Goal: Task Accomplishment & Management: Complete application form

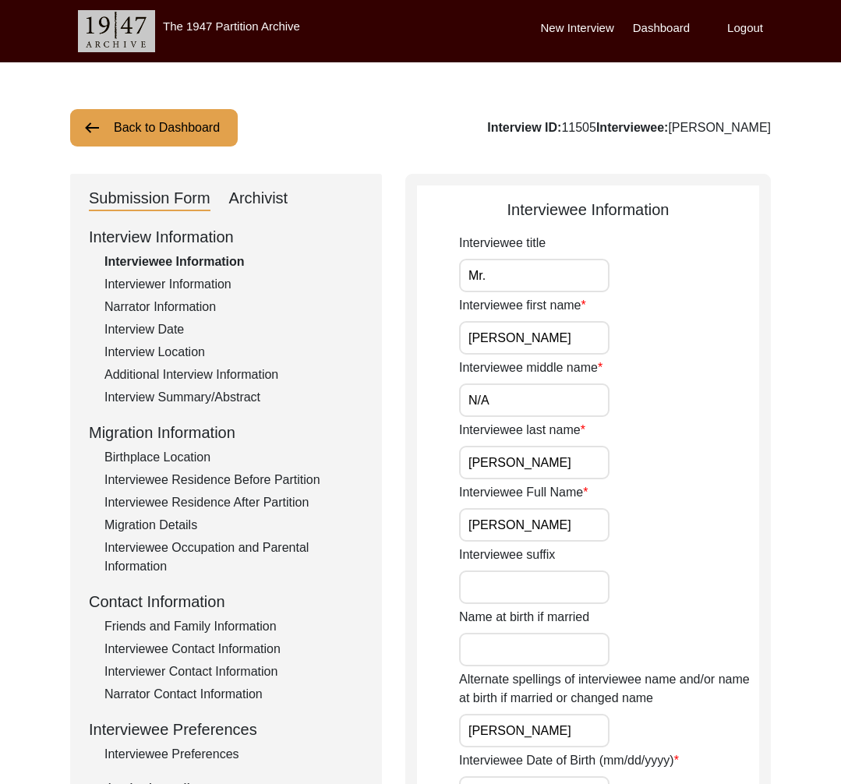
click at [165, 116] on button "Back to Dashboard" at bounding box center [154, 127] width 168 height 37
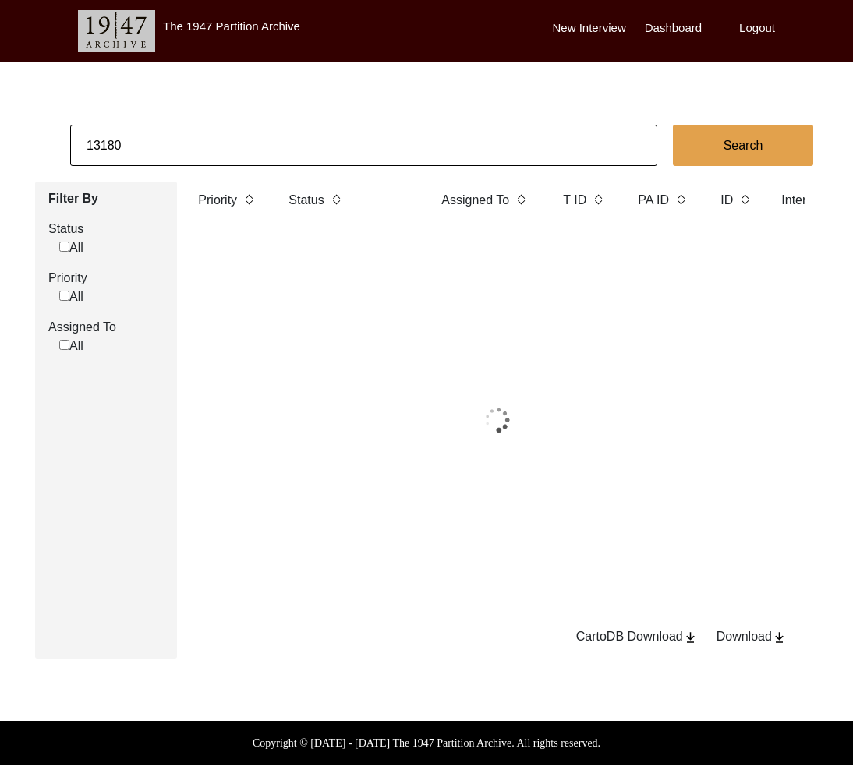
click at [176, 131] on input "13180" at bounding box center [363, 145] width 587 height 41
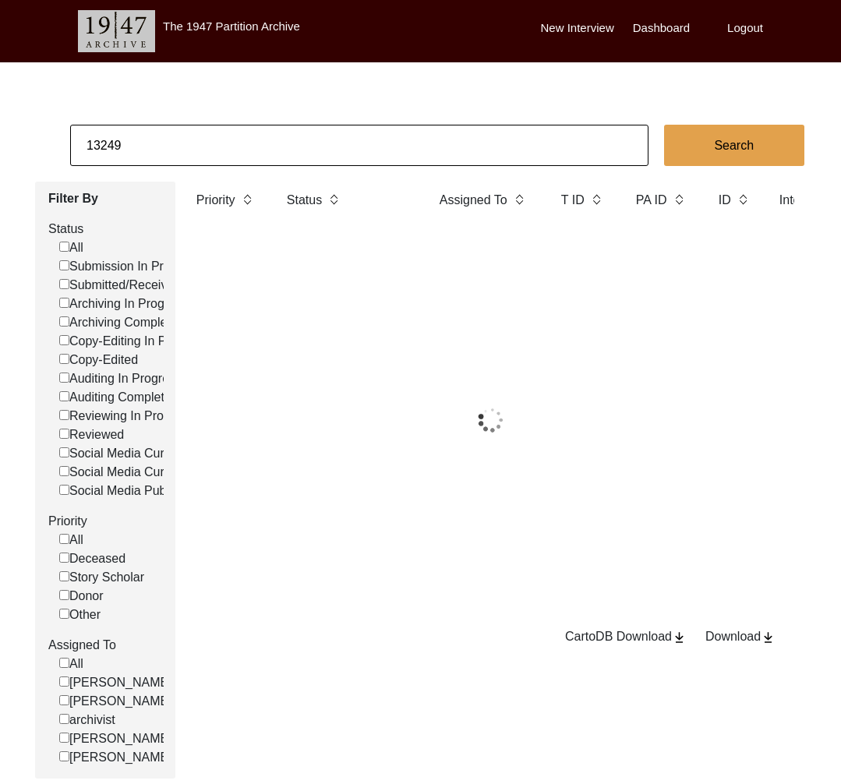
type input "13249"
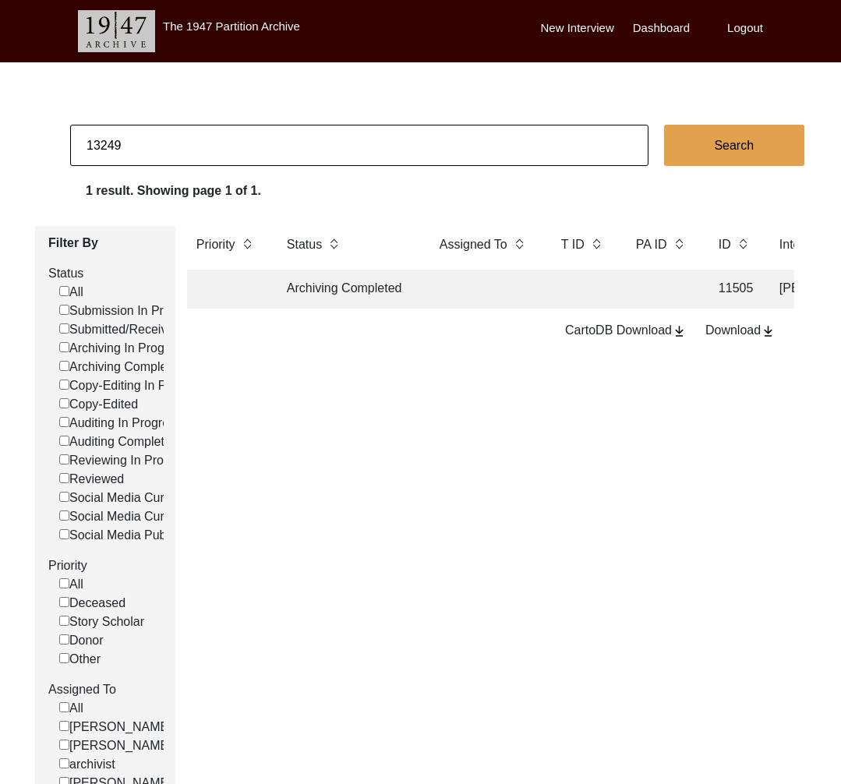
checkbox input "false"
click at [350, 295] on td "Archiving Completed" at bounding box center [348, 289] width 140 height 39
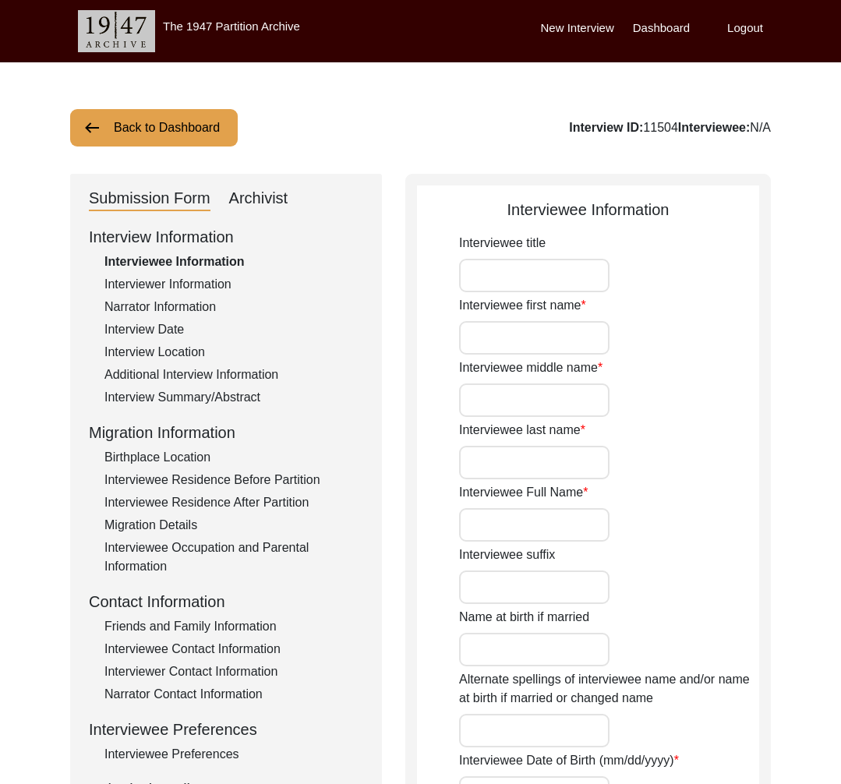
type input "Mr."
type input "Nand"
type input "Kishor"
type input "Das"
type input "Nand Kishor Das"
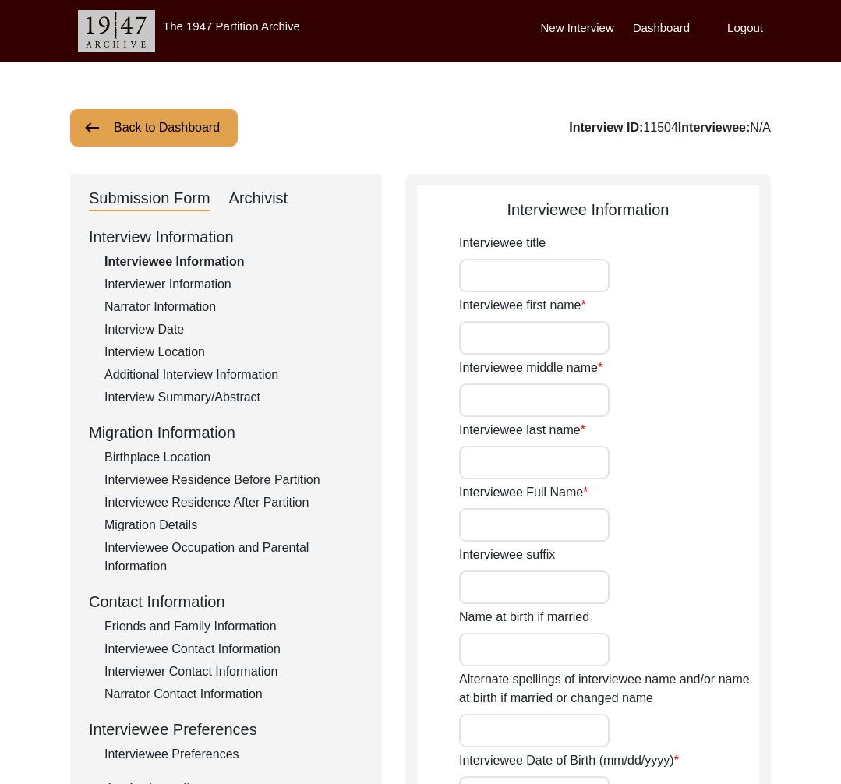
type input "Baba"
type input "Ram Singh"
type input "01/01/1930"
type input "Janmashtami, Ashtami, Wednesday (08/28/1917)"
type input "95"
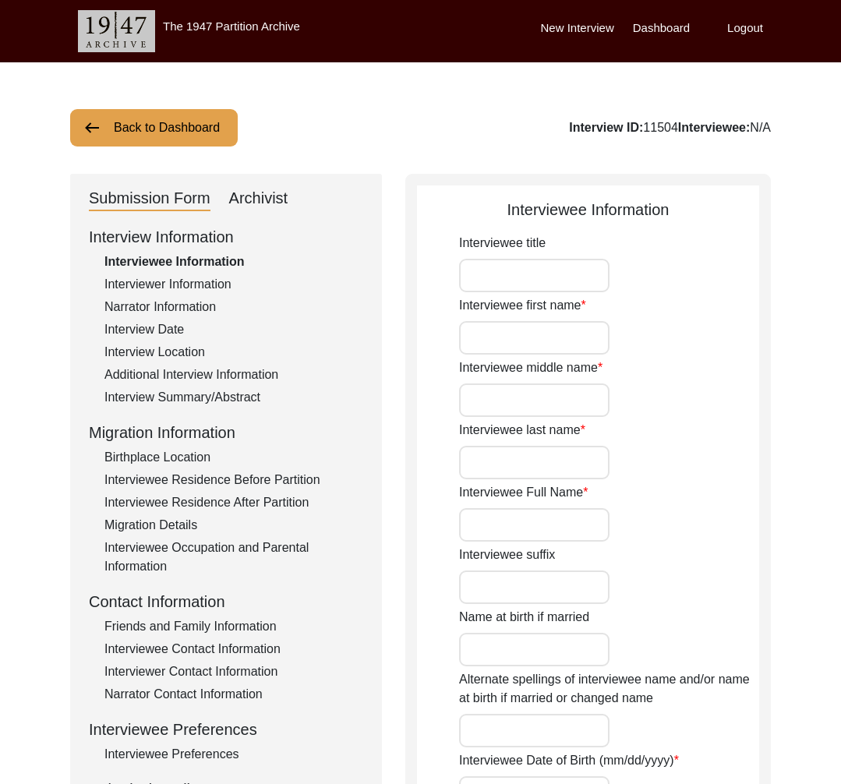
type input "[DEMOGRAPHIC_DATA]"
type textarea "Renounced home at a young age and became a Mahant."
type input "Hindi"
type input "Avadhi"
type input "[DEMOGRAPHIC_DATA]"
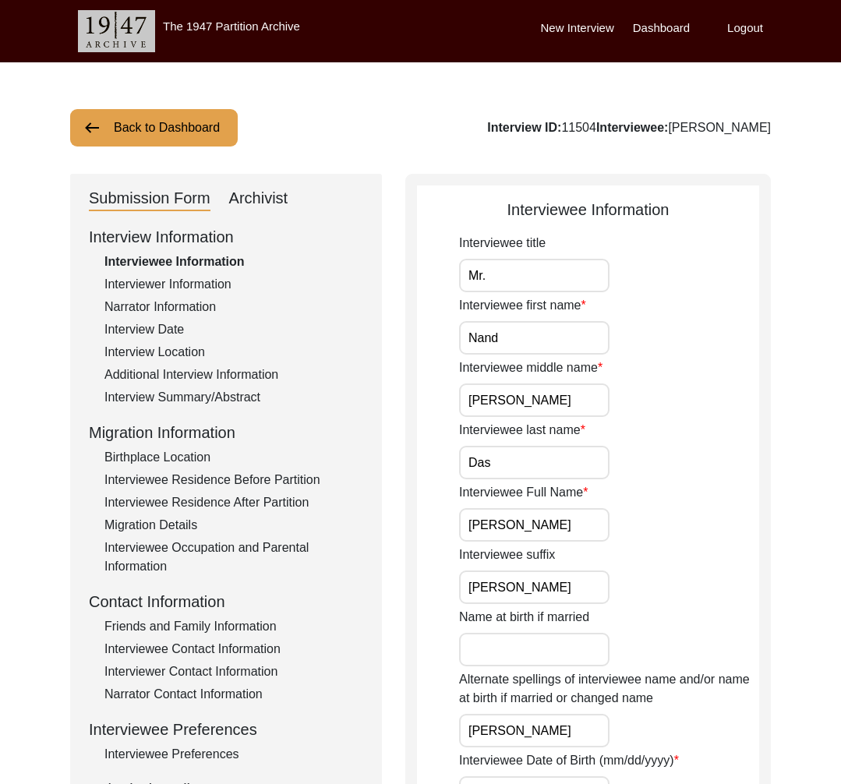
click at [579, 124] on div "Interview ID: 11504 Interviewee: Nand Kishor Das" at bounding box center [629, 128] width 284 height 19
click at [578, 124] on div "Interview ID: 11504 Interviewee: Nand Kishor Das" at bounding box center [629, 128] width 284 height 19
copy div "11504"
click at [175, 121] on button "Back to Dashboard" at bounding box center [154, 127] width 168 height 37
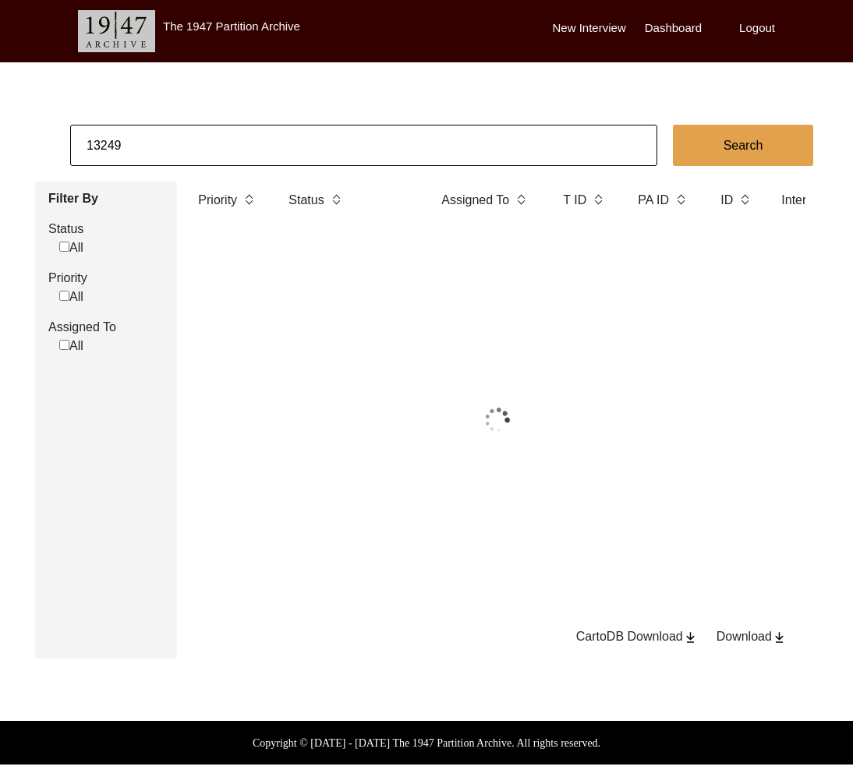
click at [186, 136] on input "13249" at bounding box center [363, 145] width 587 height 41
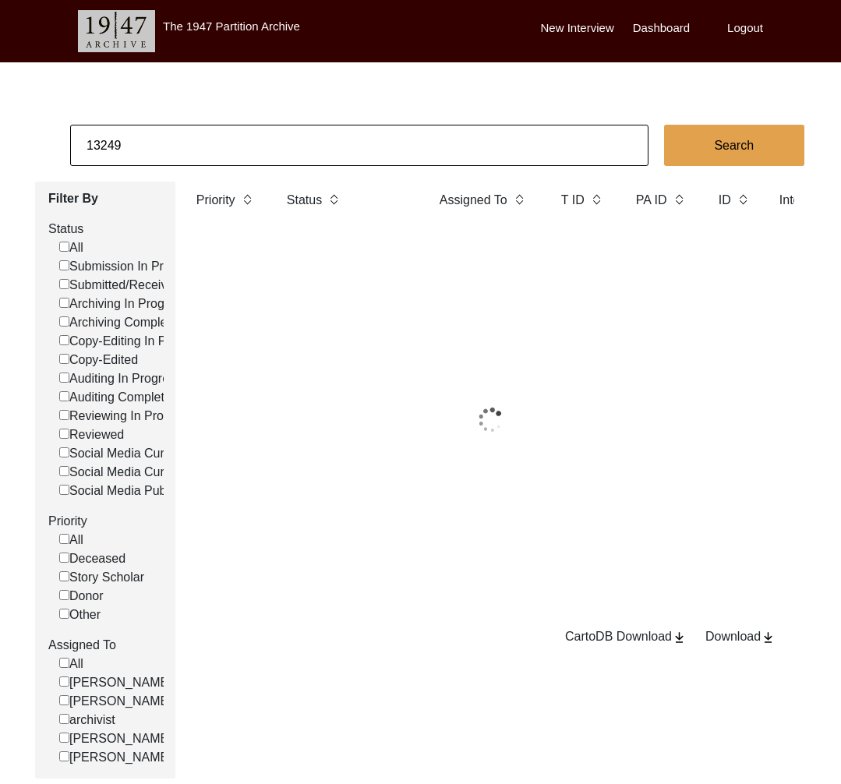
click at [186, 136] on input "13249" at bounding box center [359, 145] width 579 height 41
paste input "191"
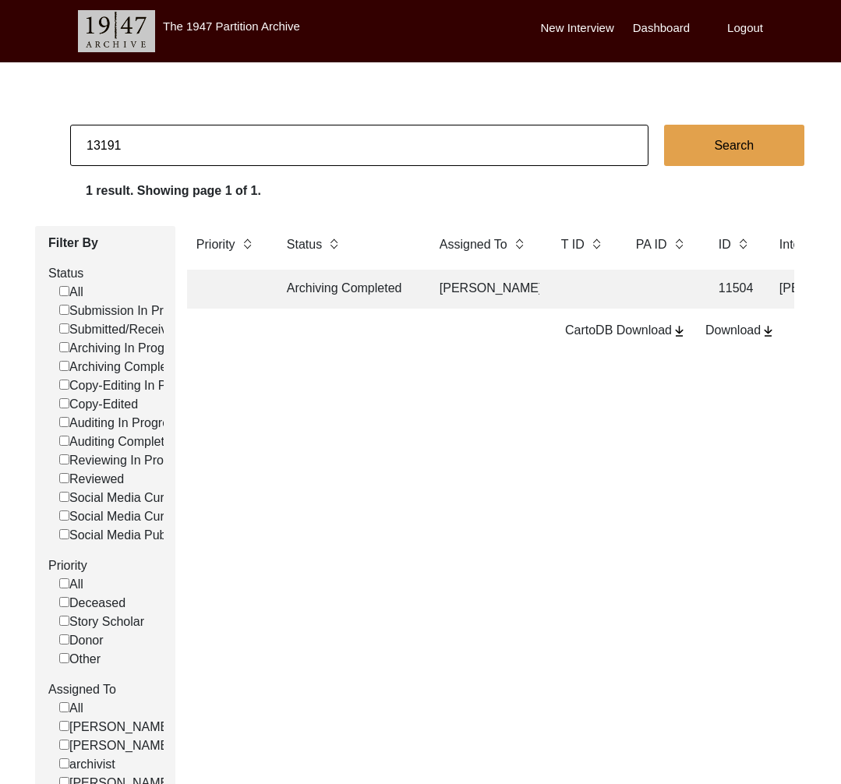
type input "13191"
checkbox input "false"
click at [352, 280] on td "Archiving In Progress" at bounding box center [348, 289] width 140 height 39
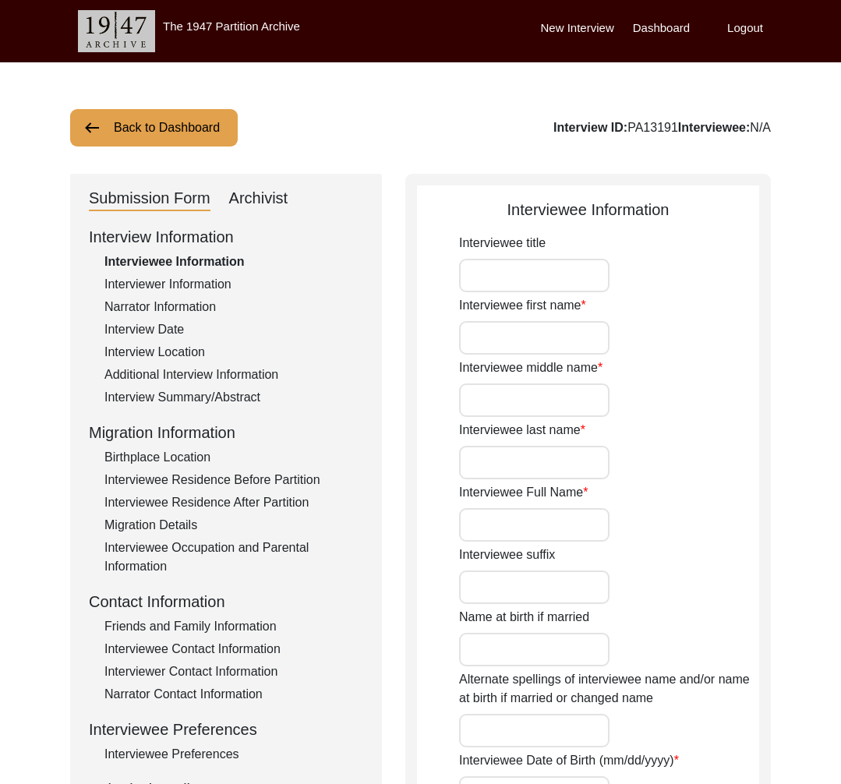
type input "Mr."
type input "Mohmmed"
type input "Abdul"
type input "Sabeer"
type input "Mohmmed Abdul Sabeer"
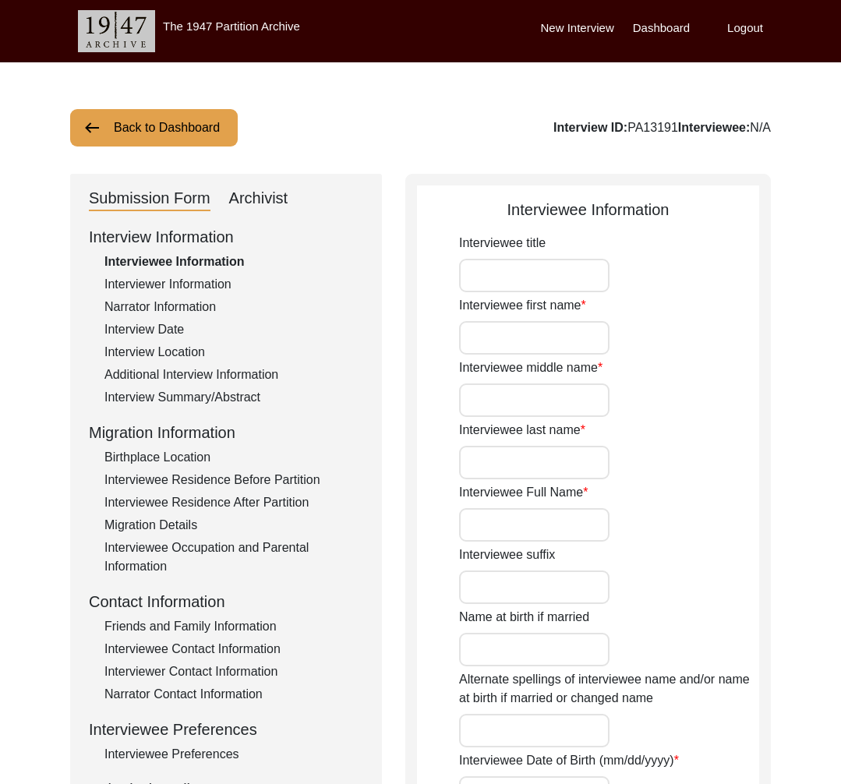
type input "1942"
type input "Interviewee doesn't remember his exact birthdate. He remembers he was 5 at the …"
type input "83"
type input "[DEMOGRAPHIC_DATA]"
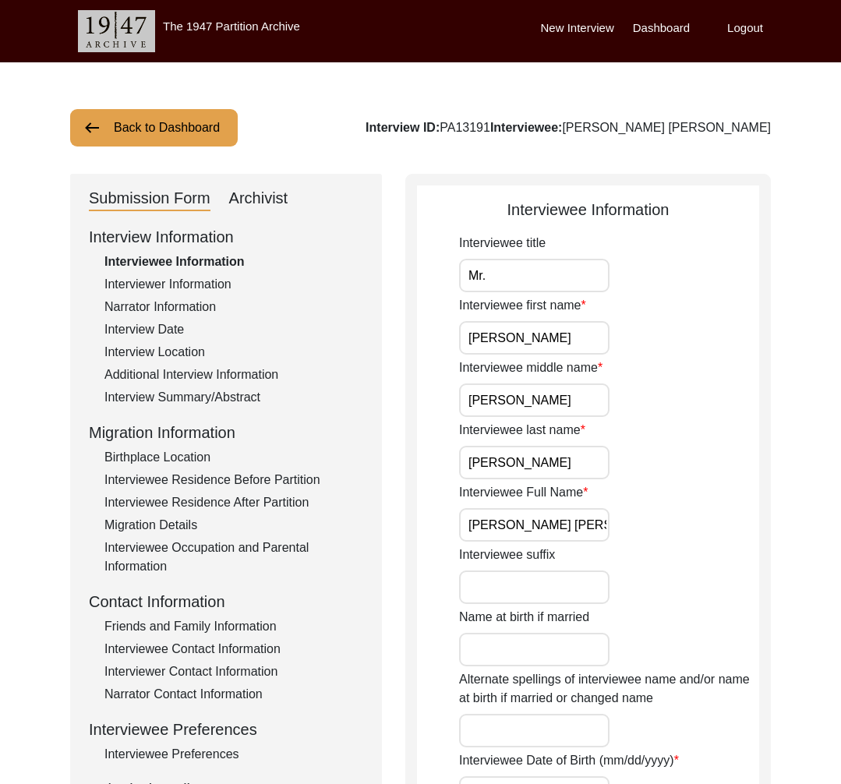
click at [259, 204] on div "Archivist" at bounding box center [258, 198] width 59 height 25
select select "507"
select select "Archiving In Progress"
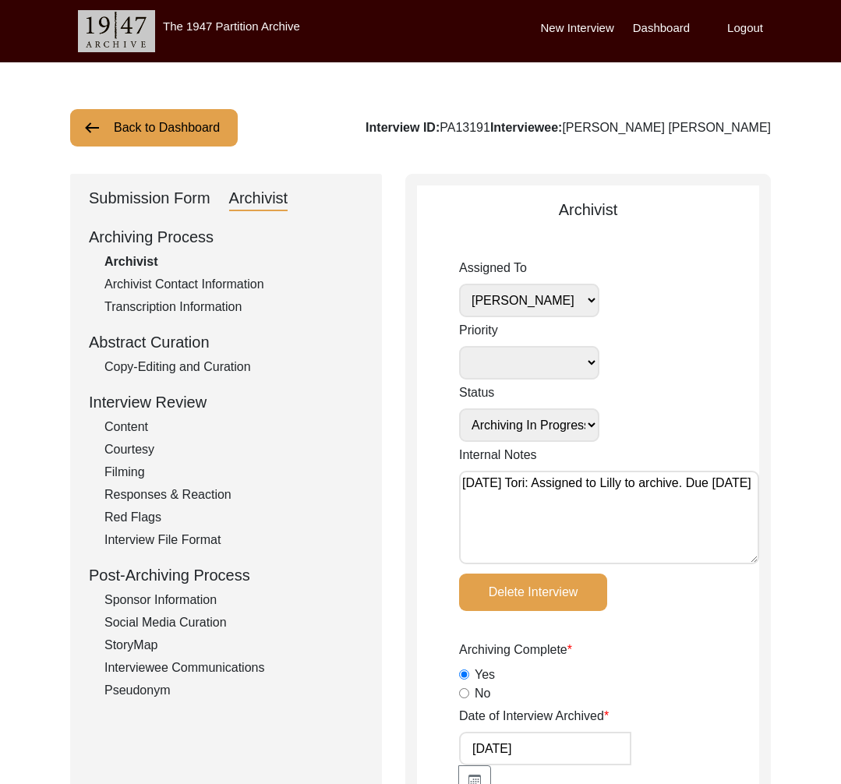
click at [186, 197] on div "Submission Form" at bounding box center [150, 198] width 122 height 25
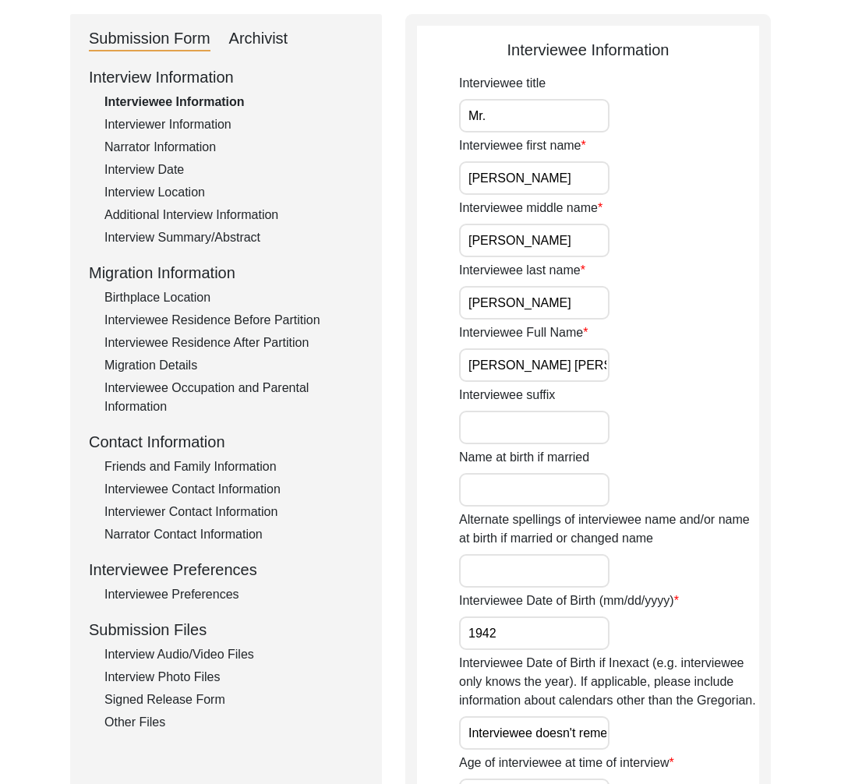
scroll to position [187, 0]
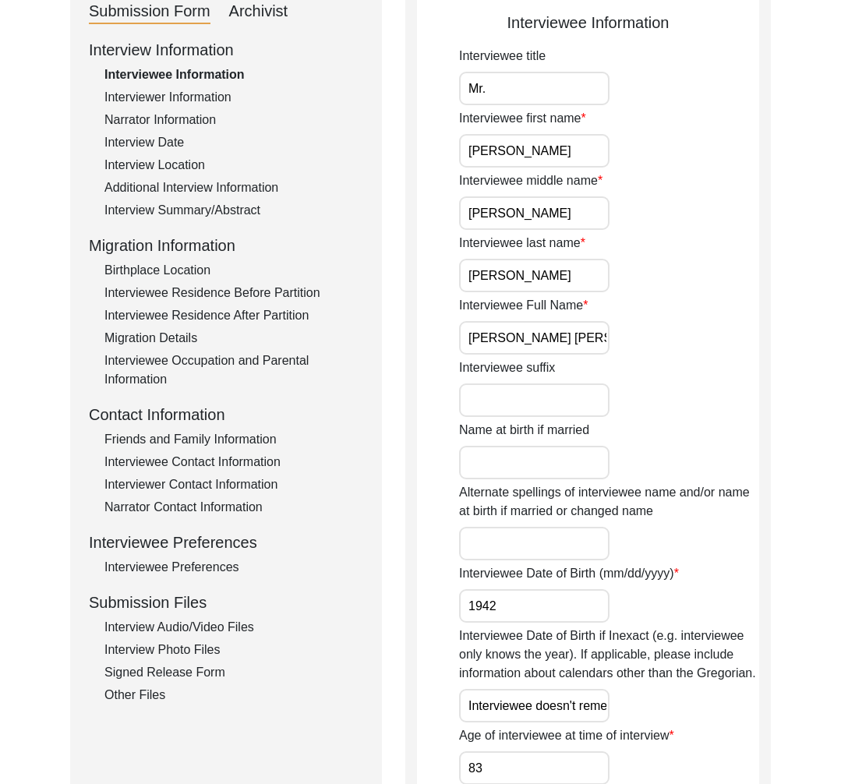
click at [215, 611] on div "Submission Files" at bounding box center [226, 602] width 274 height 23
click at [217, 626] on div "Interview Audio/Video Files" at bounding box center [233, 627] width 259 height 19
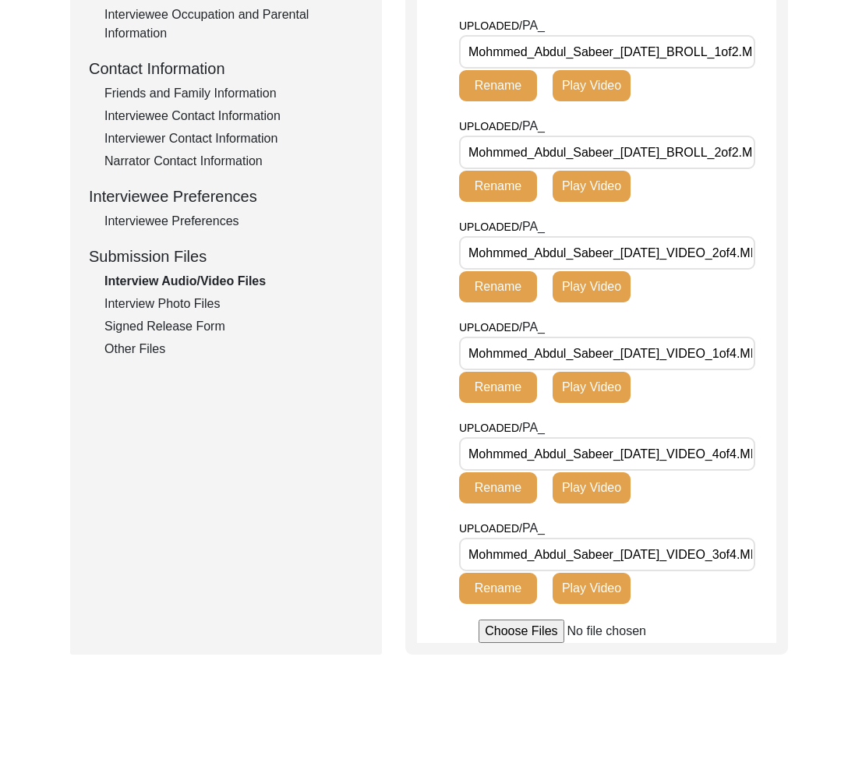
scroll to position [0, 37]
click at [187, 307] on div "Interview Photo Files" at bounding box center [233, 304] width 259 height 19
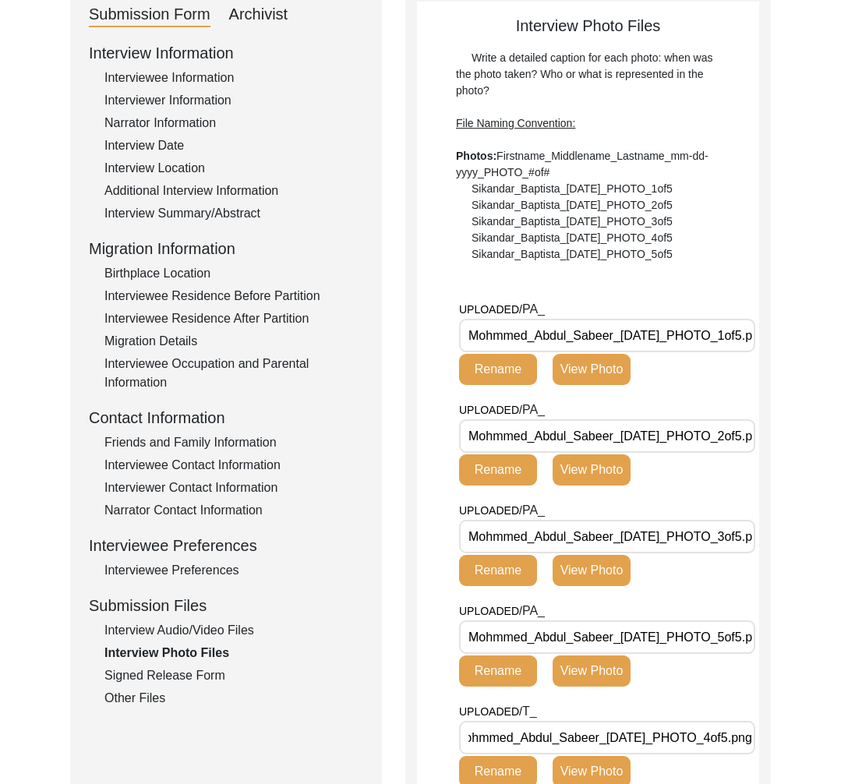
scroll to position [0, 37]
click at [271, 20] on div "Archivist" at bounding box center [258, 14] width 59 height 25
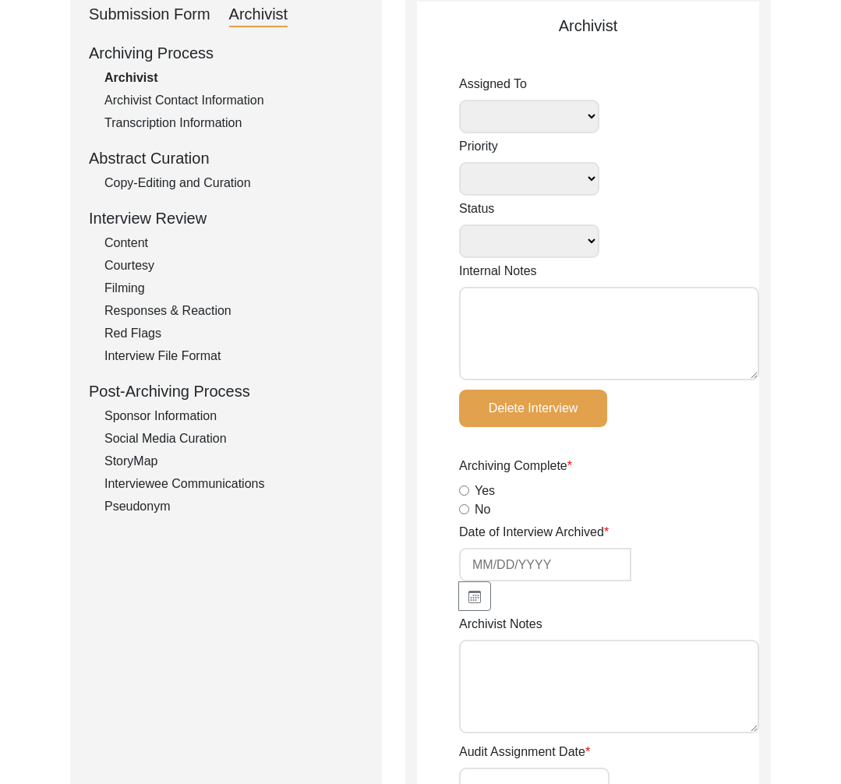
select select
select select "Archiving In Progress"
type textarea "August 01, 2025 Tori: Assigned to Lilly to archive. Due 08/08/2025"
radio input "true"
type input "8/4/2025"
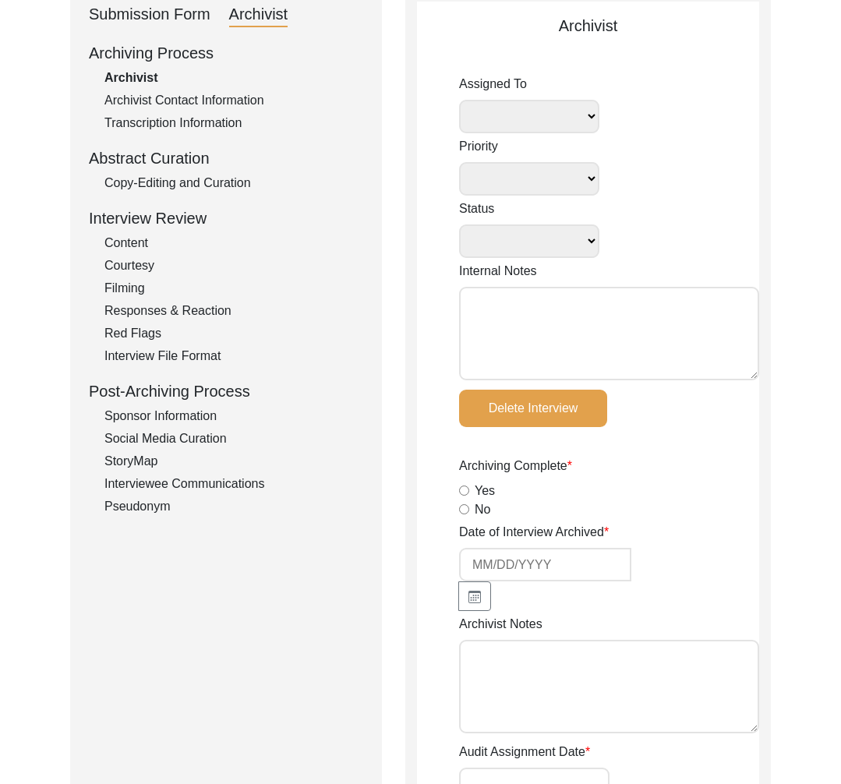
type textarea "[Archiving] on August 4, 2025 by Lillianne Quijano Interviewee Information • ‘M…"
radio input "true"
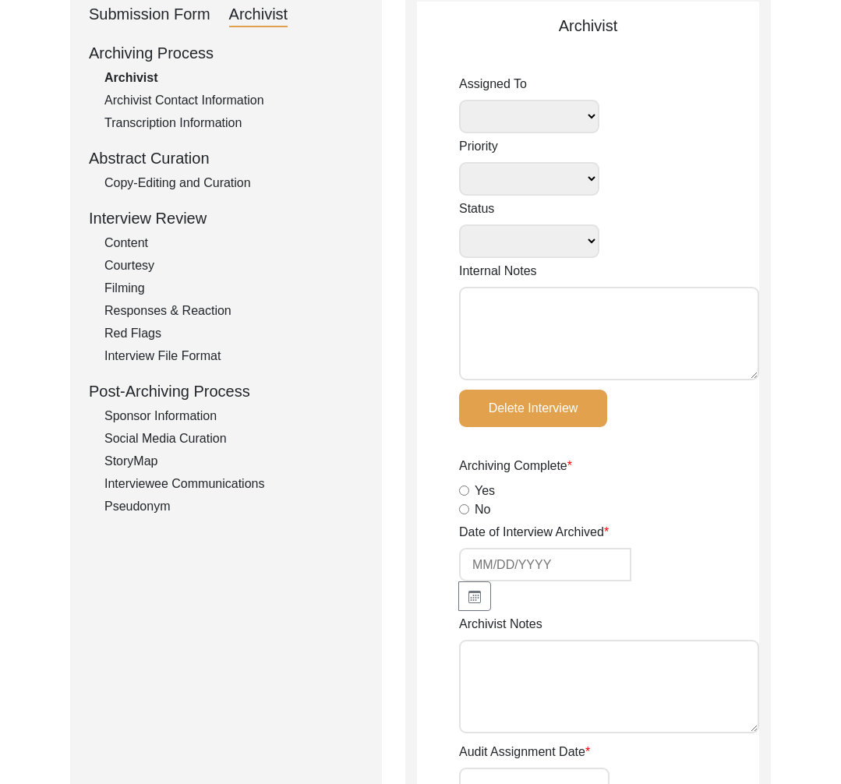
radio input "true"
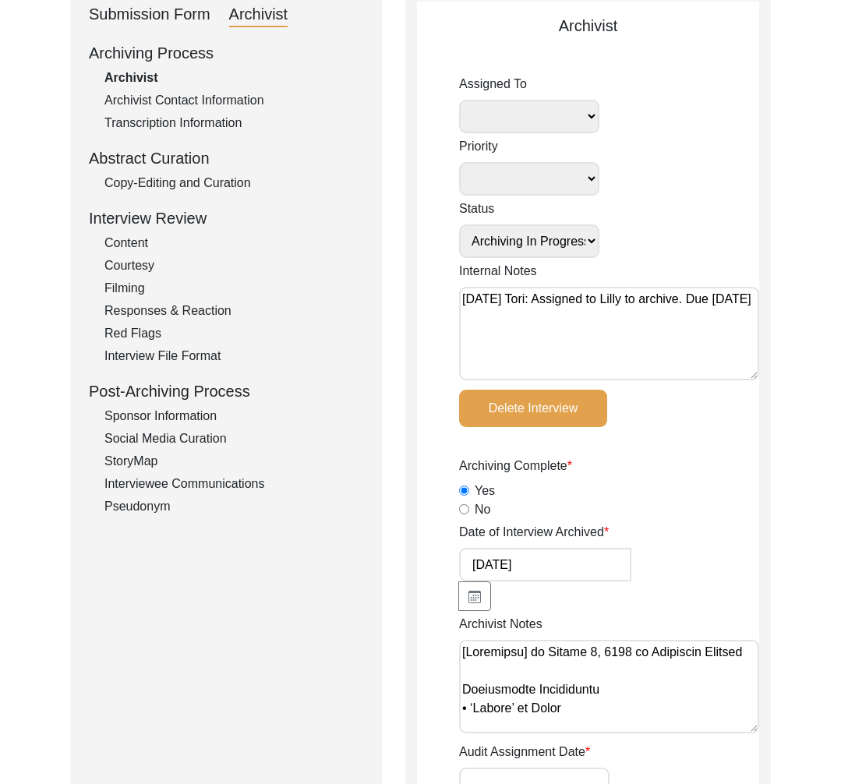
select select "507"
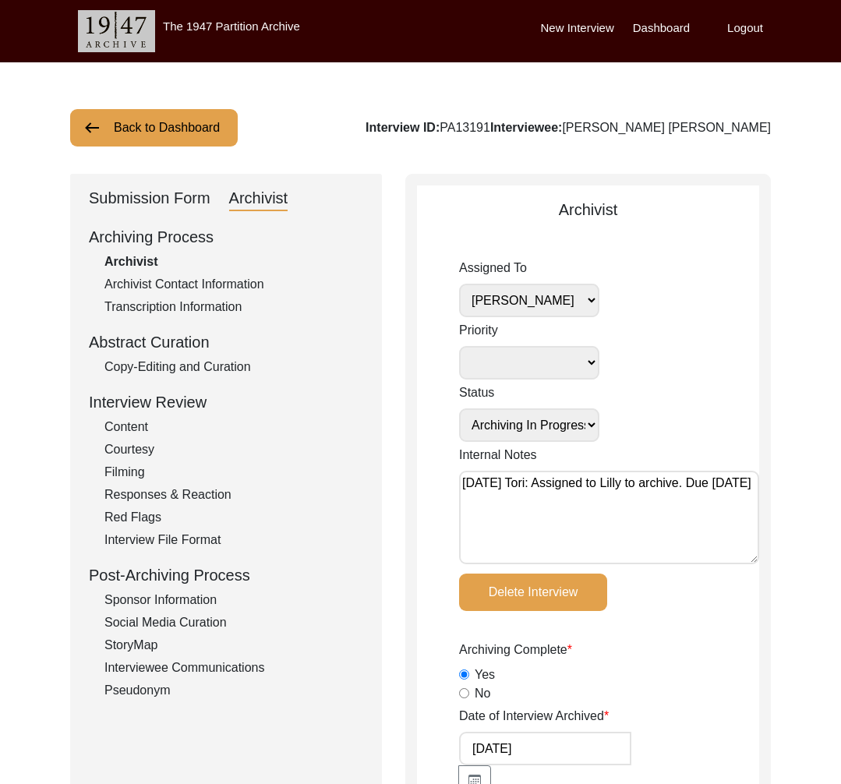
click at [134, 123] on button "Back to Dashboard" at bounding box center [154, 127] width 168 height 37
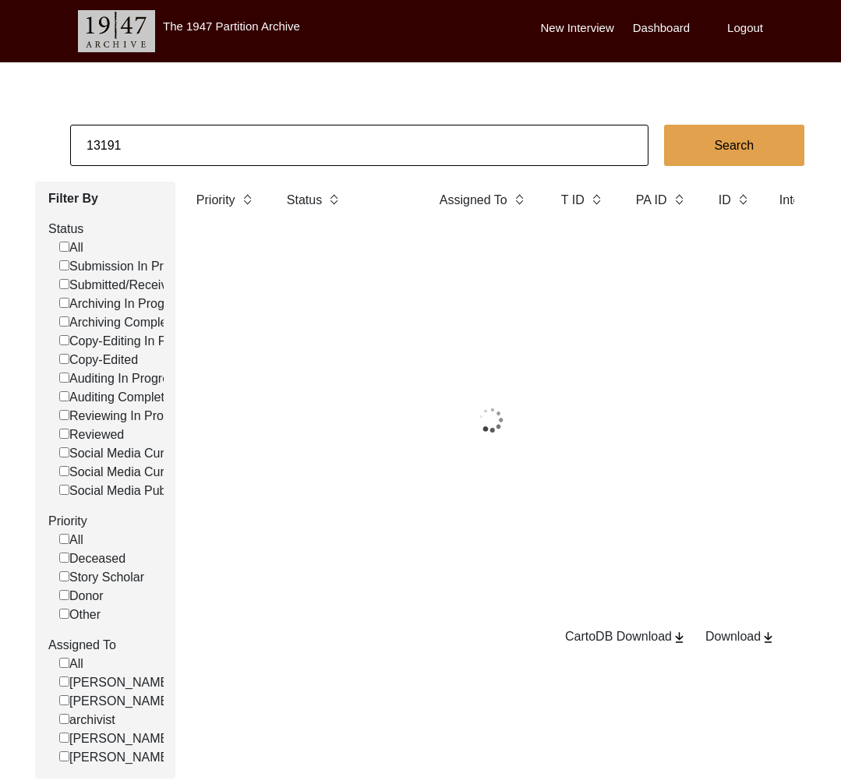
click at [161, 150] on input "13191" at bounding box center [359, 145] width 579 height 41
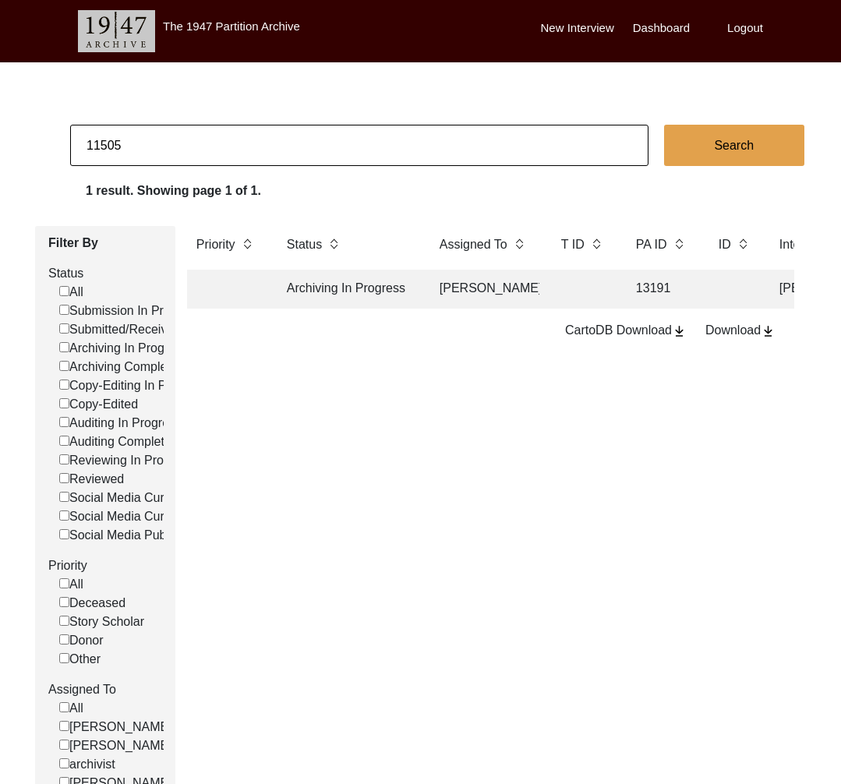
type input "11505"
checkbox input "false"
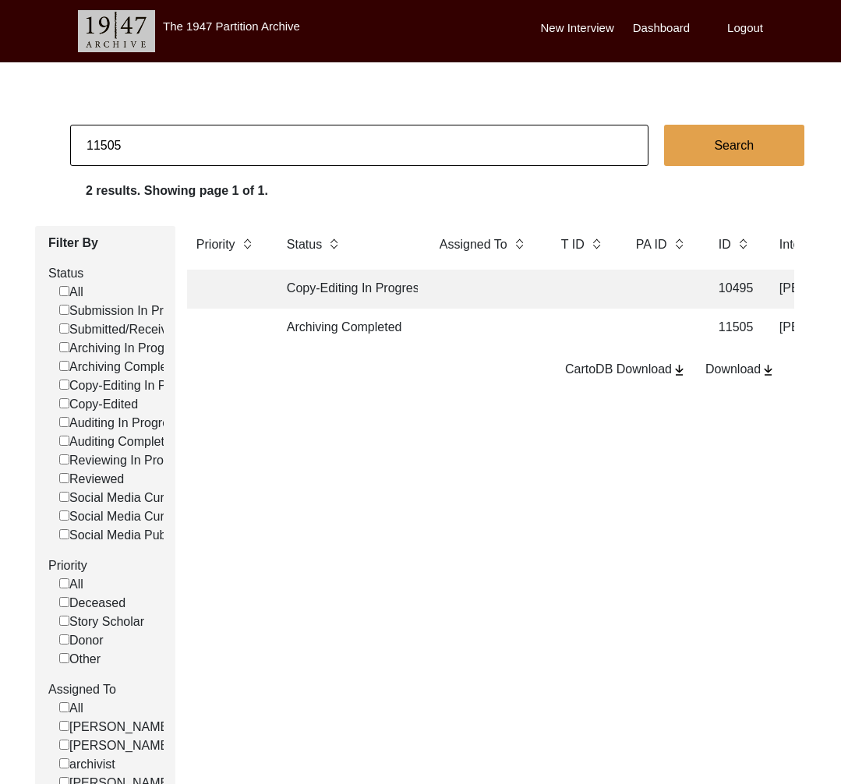
click at [399, 331] on td "Archiving Completed" at bounding box center [348, 328] width 140 height 39
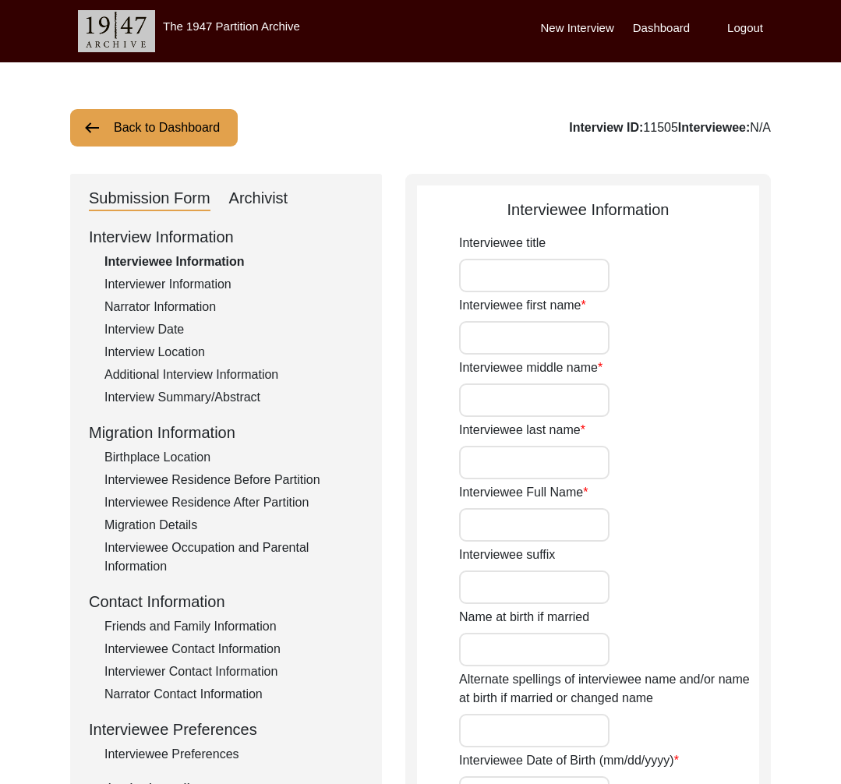
type input "Mr."
type input "[PERSON_NAME]"
type input "N/A"
type input "[PERSON_NAME]"
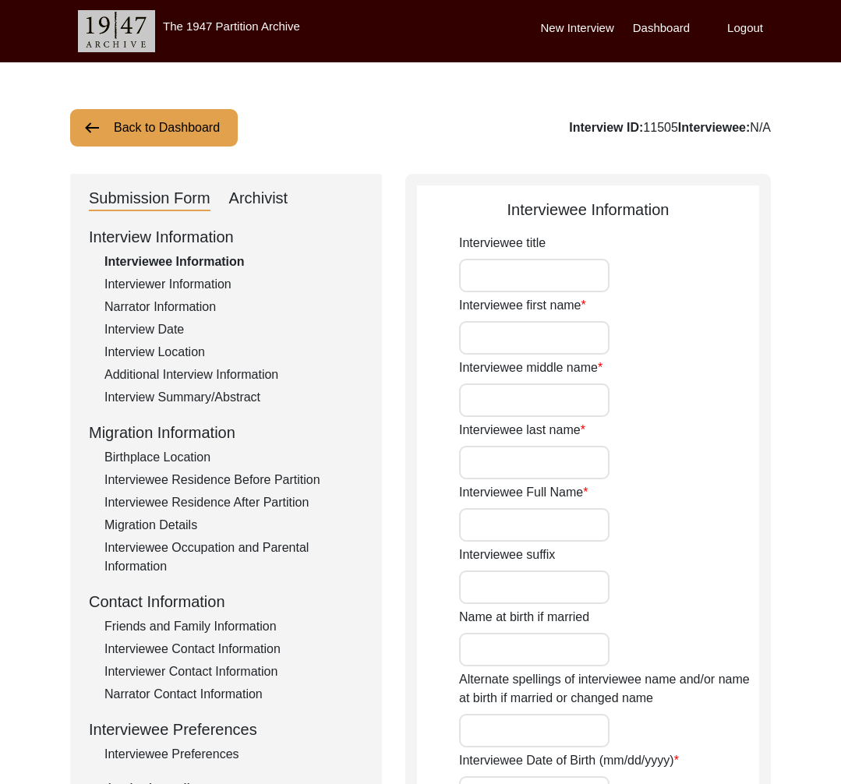
type input "[PERSON_NAME]"
type input "[DATE]"
type input "81"
type input "[DEMOGRAPHIC_DATA]"
type input "Urdu"
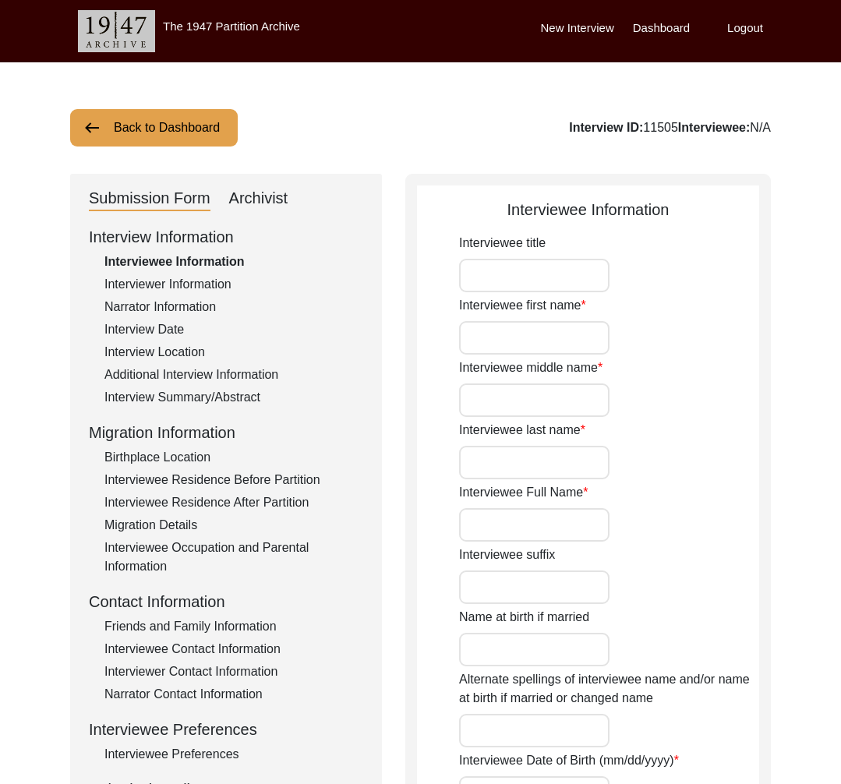
type input "[DEMOGRAPHIC_DATA]"
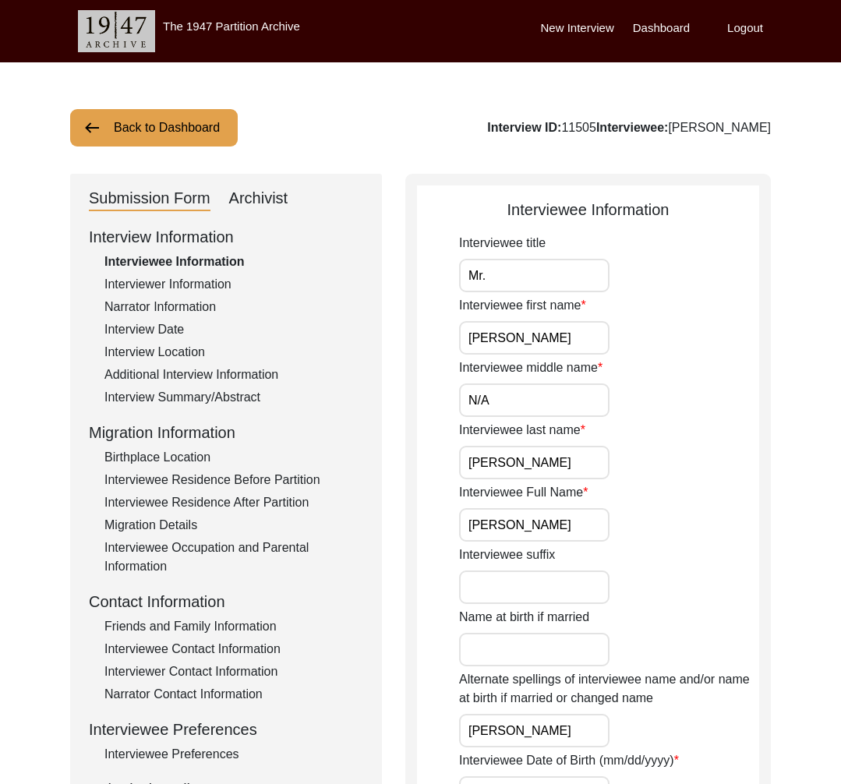
click at [225, 282] on div "Interviewer Information" at bounding box center [233, 284] width 259 height 19
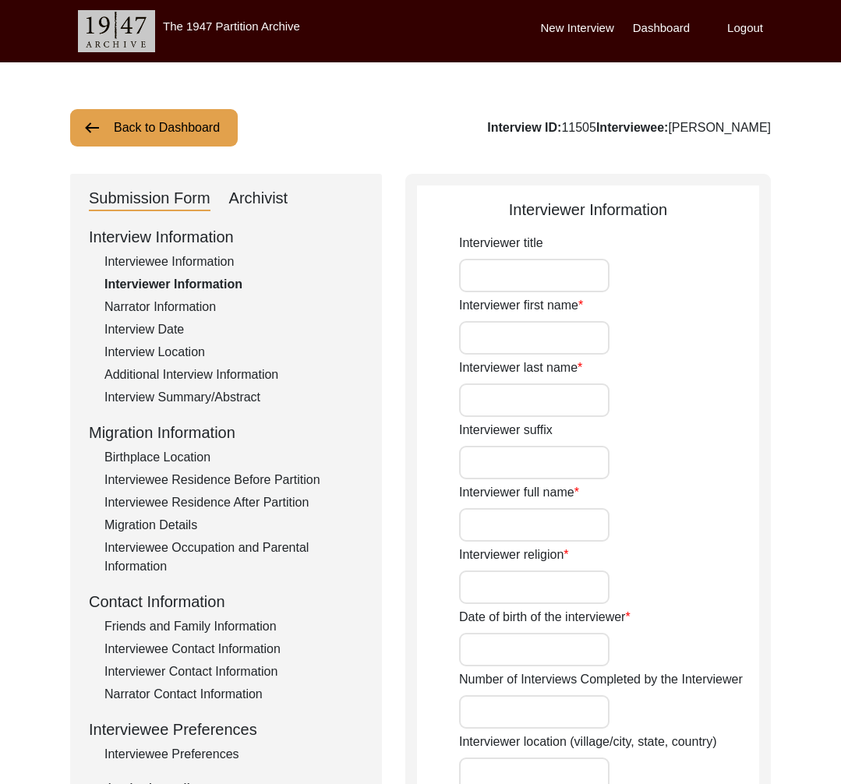
type input "Mr."
type input "Ahmed"
type input "Khan"
type input "[PERSON_NAME] [PERSON_NAME]"
type input "[DEMOGRAPHIC_DATA]"
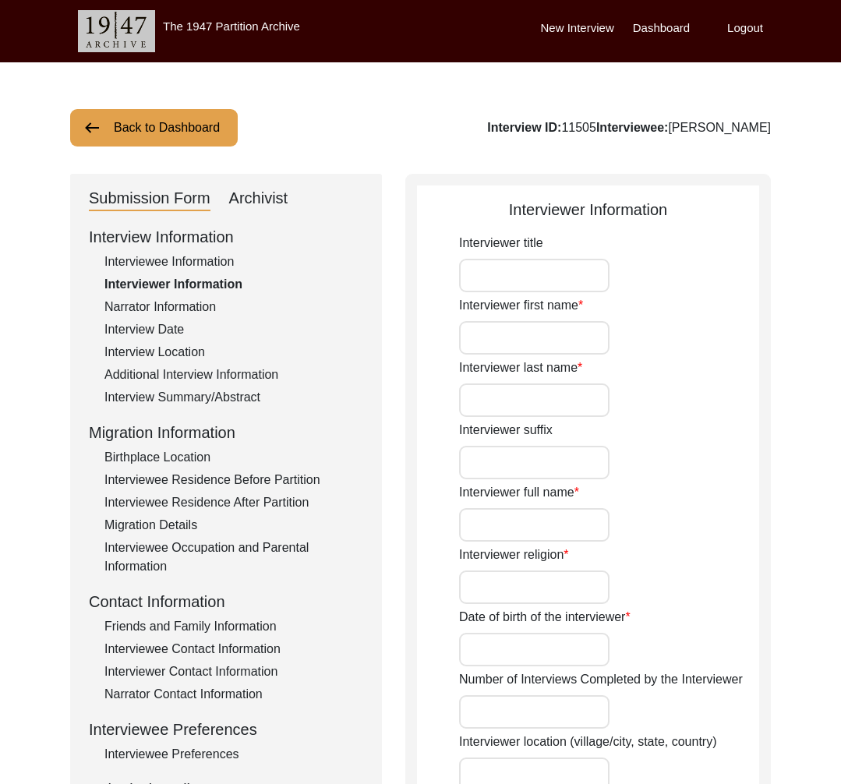
type input "04/22/2007"
type input "[GEOGRAPHIC_DATA], [GEOGRAPHIC_DATA], [GEOGRAPHIC_DATA]"
type input "Student"
type textarea "Ahmed, a high school student at SICAS DHA, is passionate about international re…"
type input "Urdu"
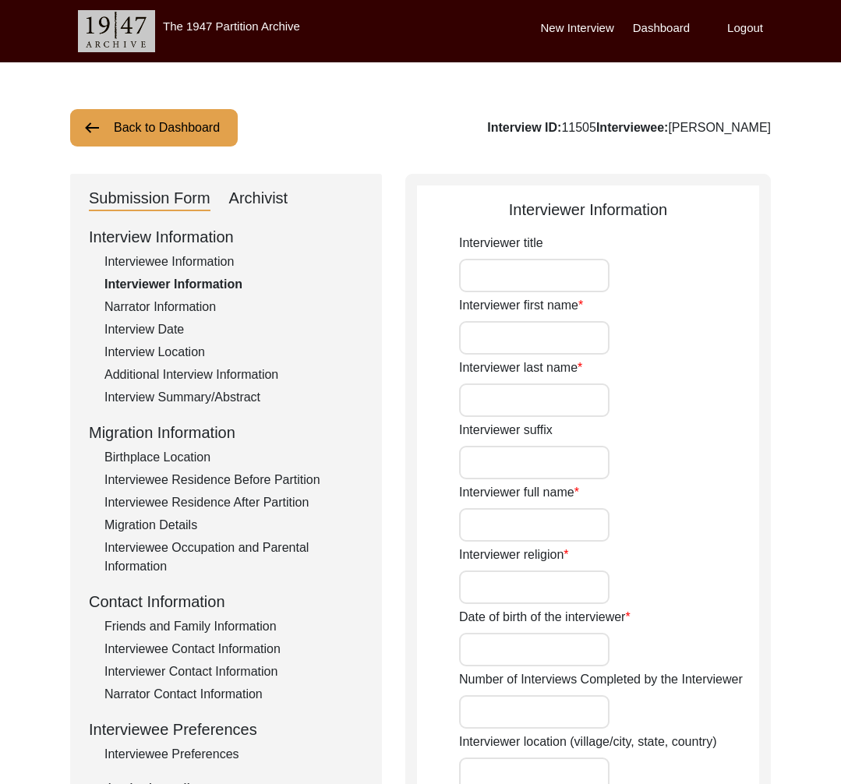
type textarea "The interviewee is Ahmed's grandfather."
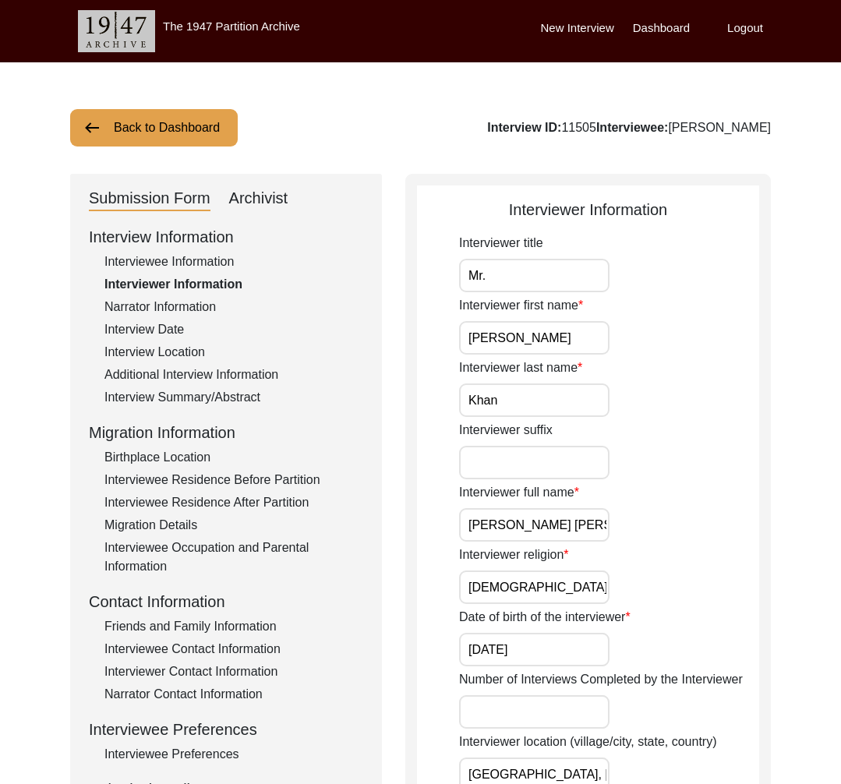
click at [214, 123] on button "Back to Dashboard" at bounding box center [154, 127] width 168 height 37
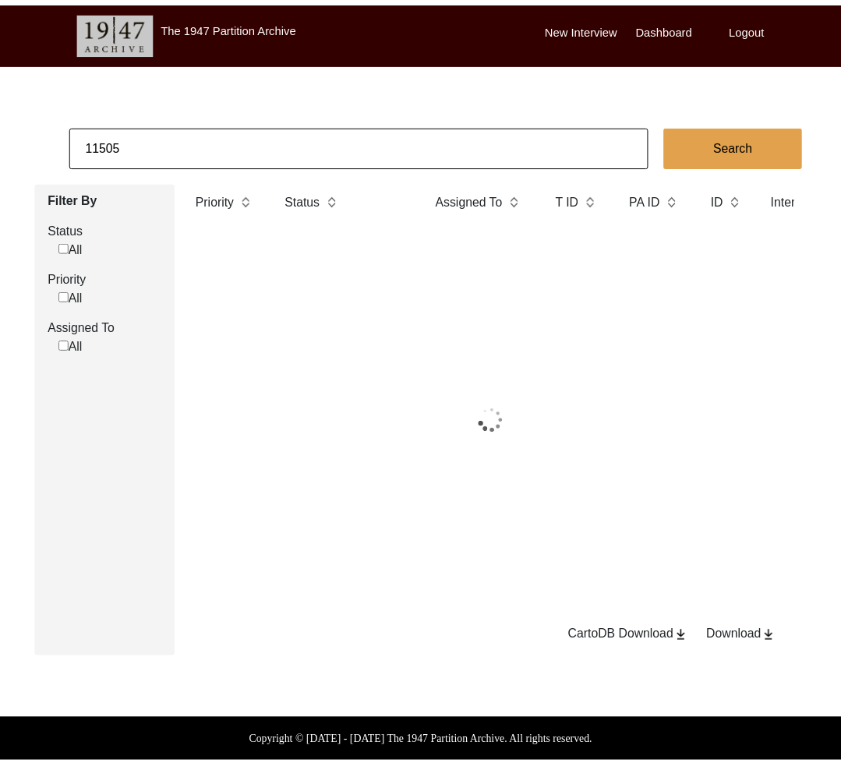
click at [245, 139] on input "11505" at bounding box center [363, 145] width 587 height 41
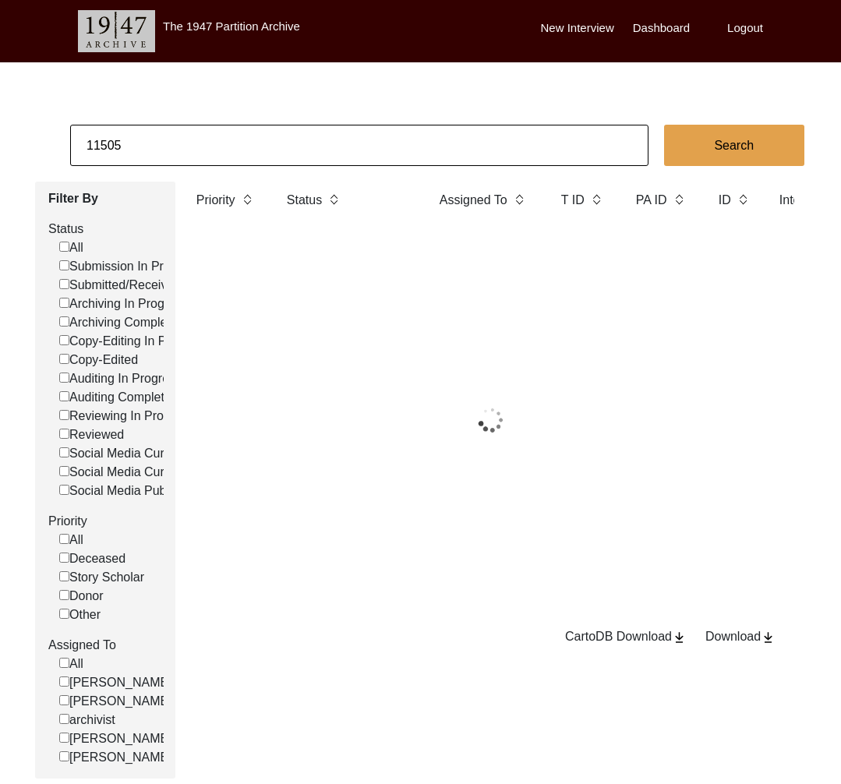
click at [245, 139] on input "11505" at bounding box center [359, 145] width 579 height 41
paste input "3177"
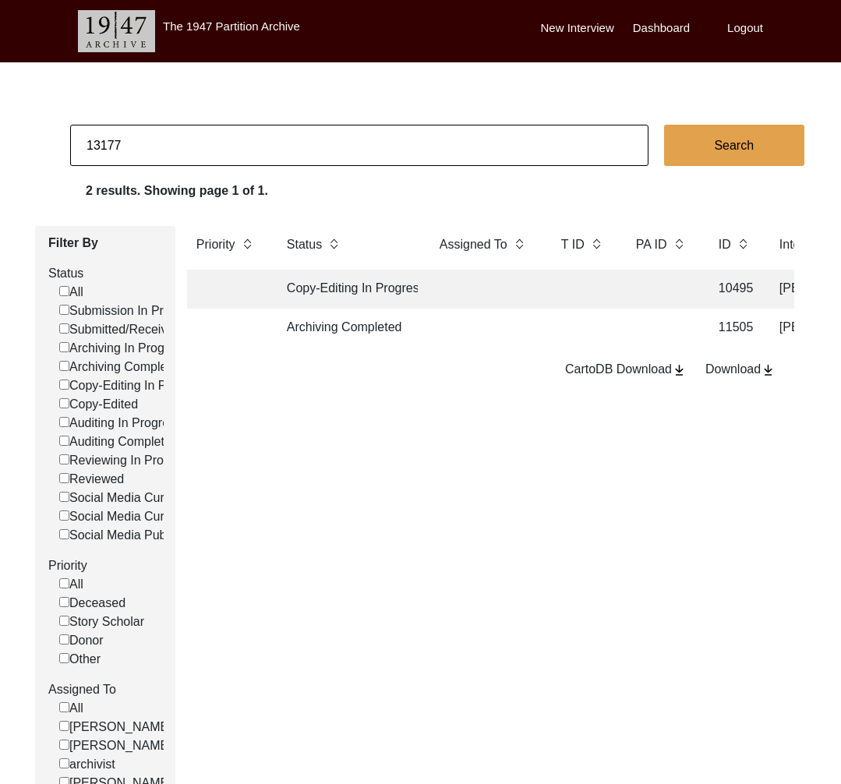
type input "13177"
checkbox input "false"
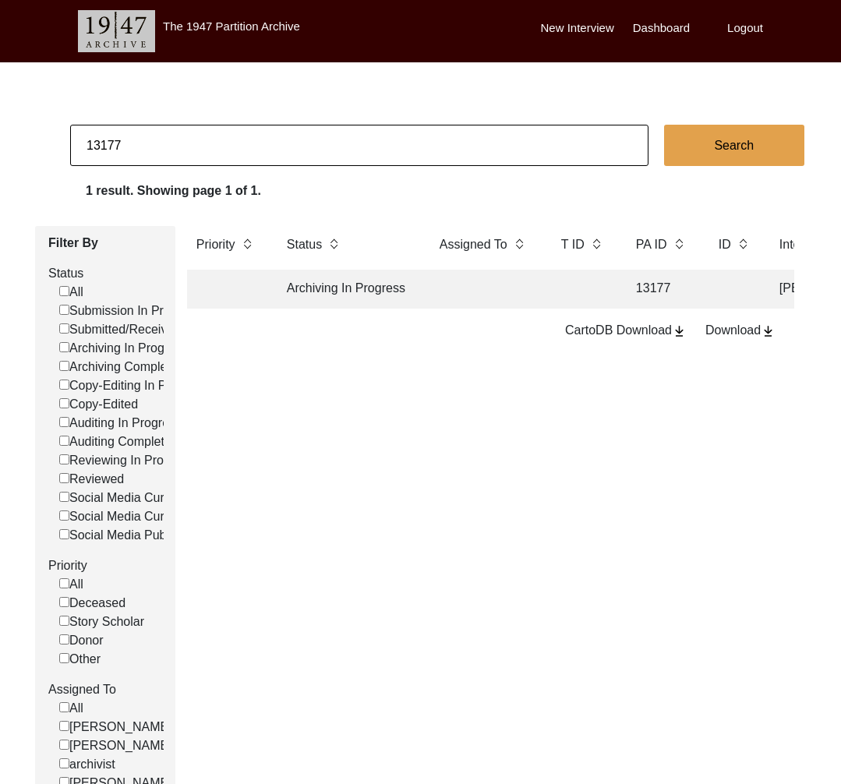
click at [354, 288] on td "Archiving In Progress" at bounding box center [348, 289] width 140 height 39
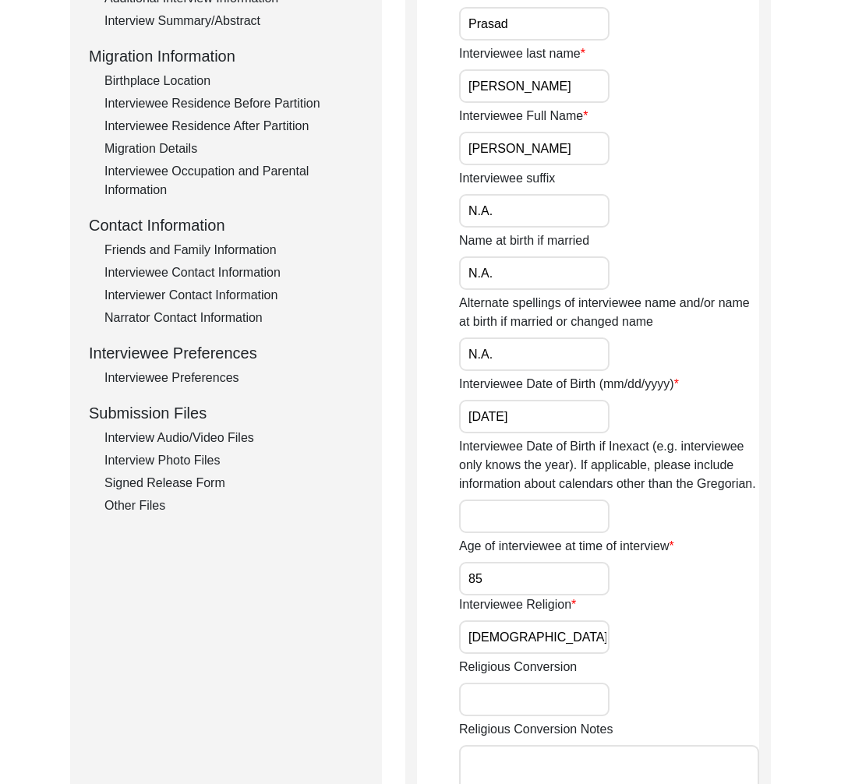
click at [186, 433] on div "Interview Audio/Video Files" at bounding box center [233, 438] width 259 height 19
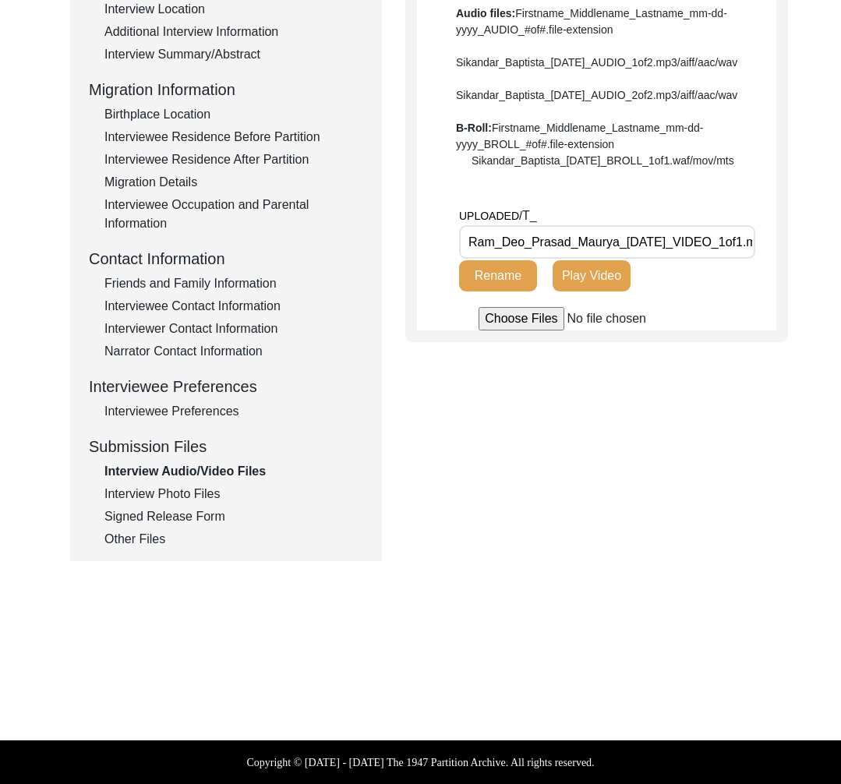
scroll to position [0, 43]
click at [175, 491] on div "Interview Photo Files" at bounding box center [233, 494] width 259 height 19
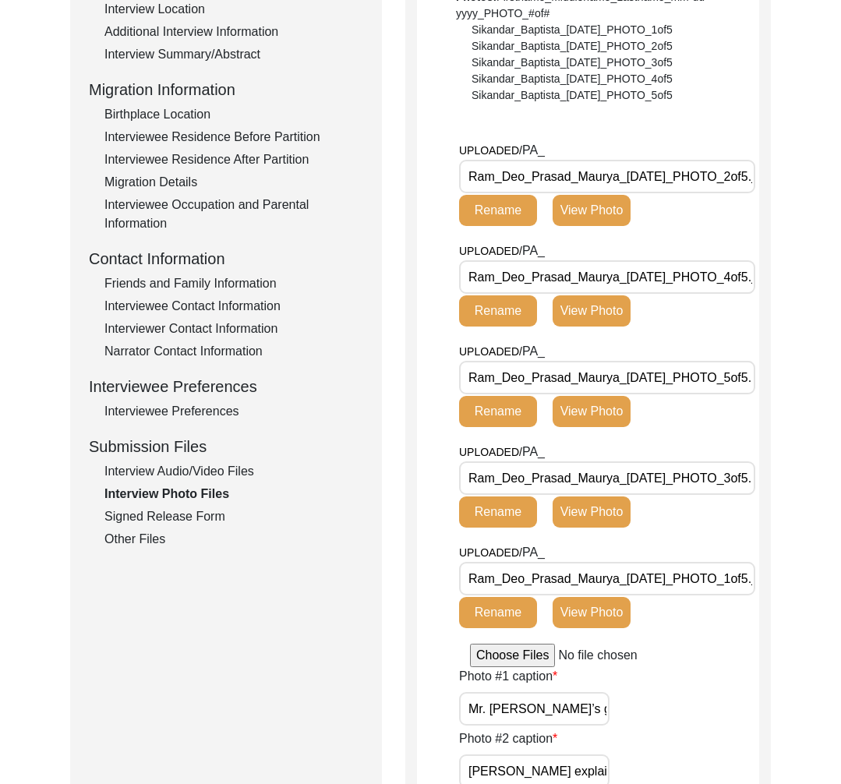
click at [155, 510] on div "Signed Release Form" at bounding box center [233, 517] width 259 height 19
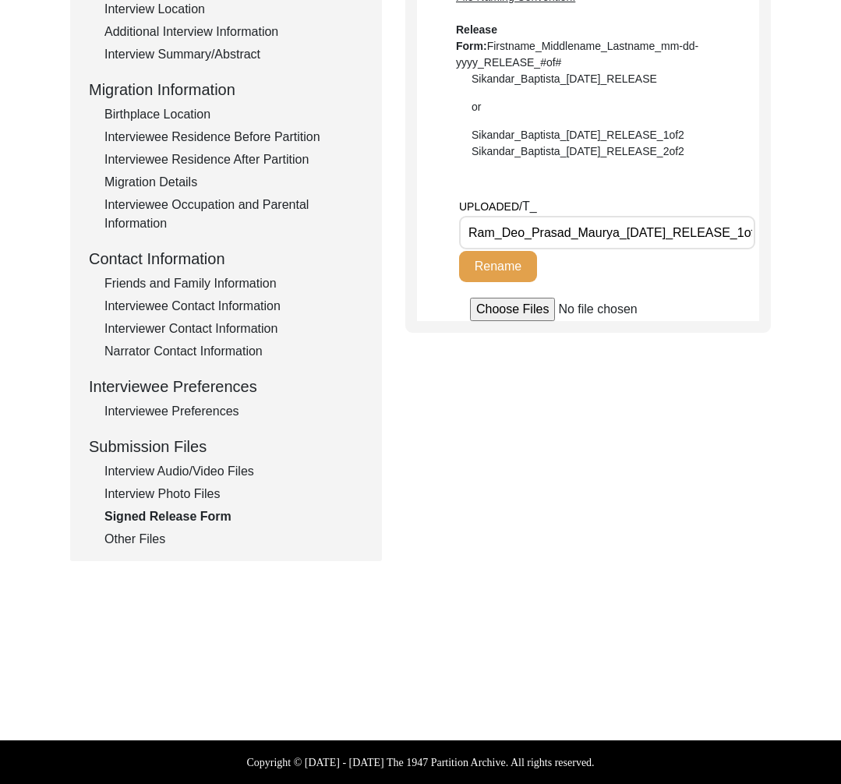
click at [151, 540] on div "Other Files" at bounding box center [233, 539] width 259 height 19
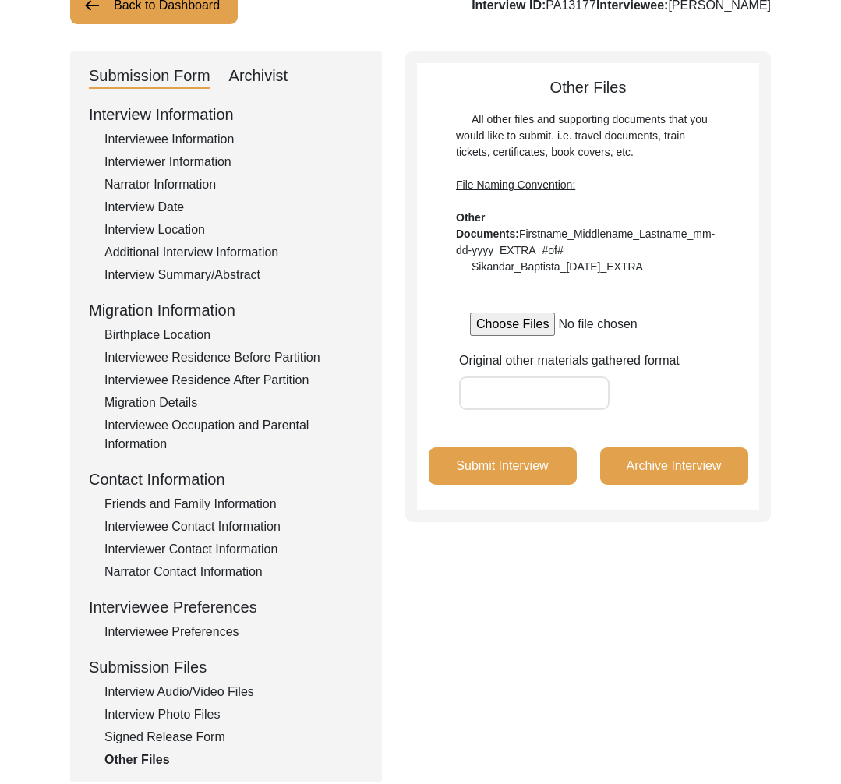
scroll to position [24, 0]
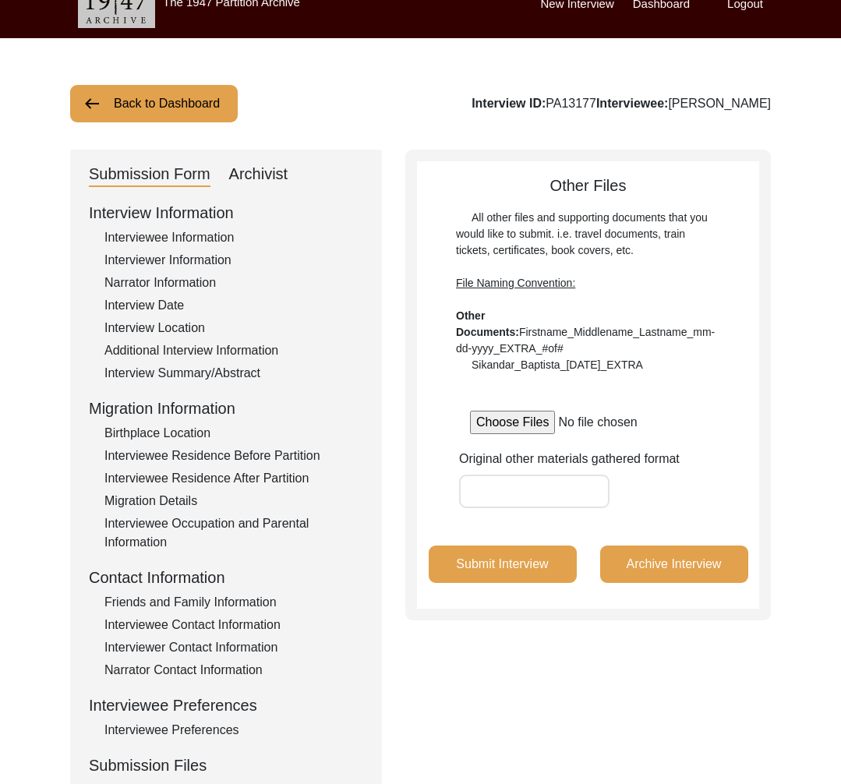
drag, startPoint x: 282, startPoint y: 189, endPoint x: 280, endPoint y: 177, distance: 11.9
click at [282, 188] on div "Submission Form Archivist Interview Information Interviewee Information Intervi…" at bounding box center [226, 515] width 312 height 731
drag, startPoint x: 280, startPoint y: 177, endPoint x: 289, endPoint y: 190, distance: 15.8
click at [280, 177] on div "Archivist" at bounding box center [258, 174] width 59 height 25
select select "Archiving In Progress"
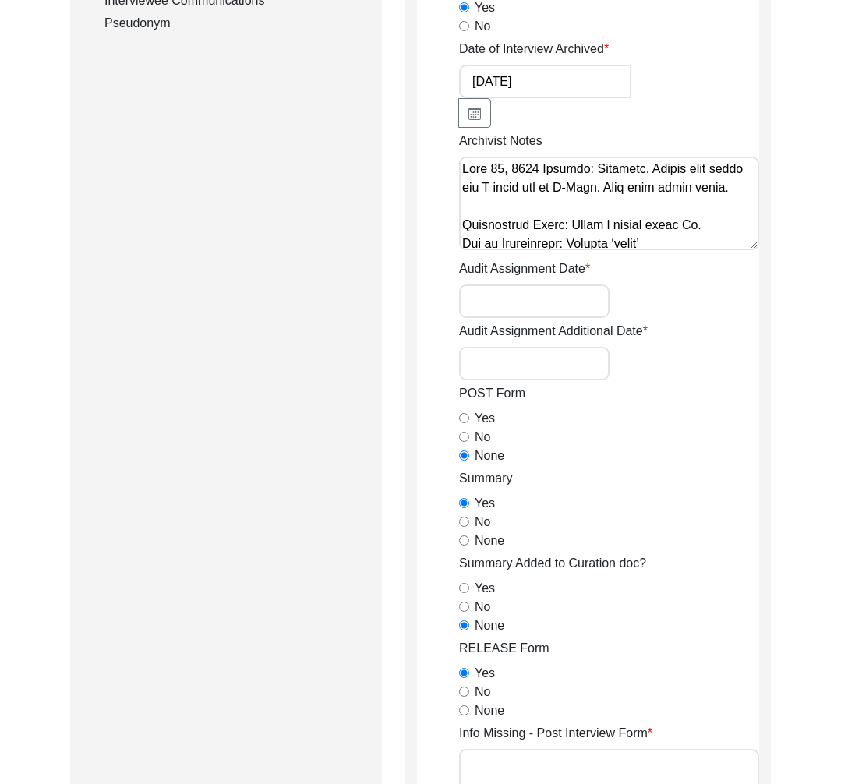
scroll to position [1, 0]
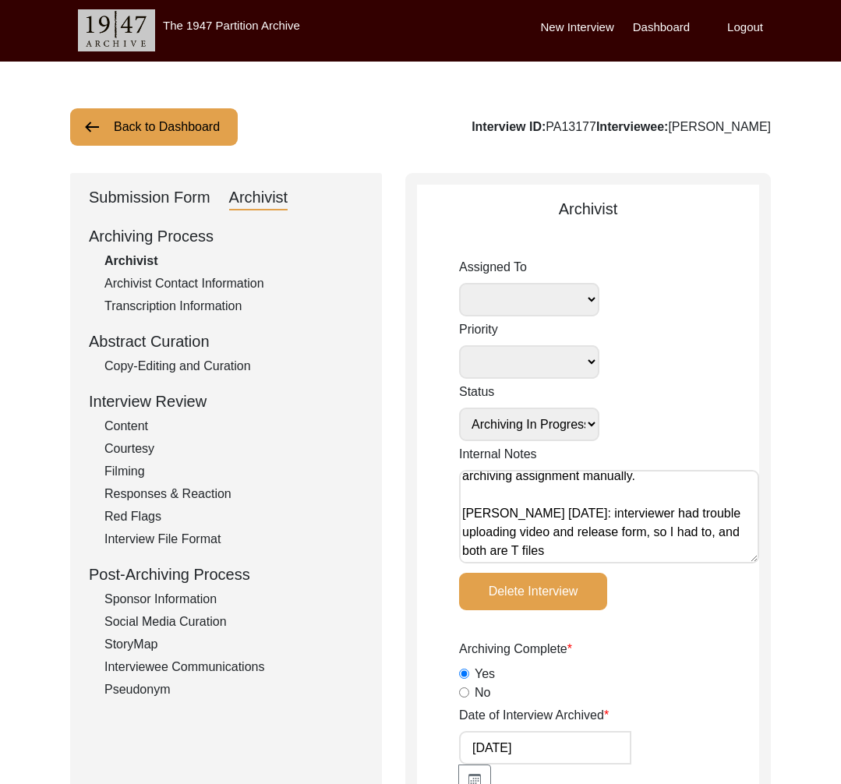
click at [161, 201] on div "Submission Form" at bounding box center [150, 198] width 122 height 25
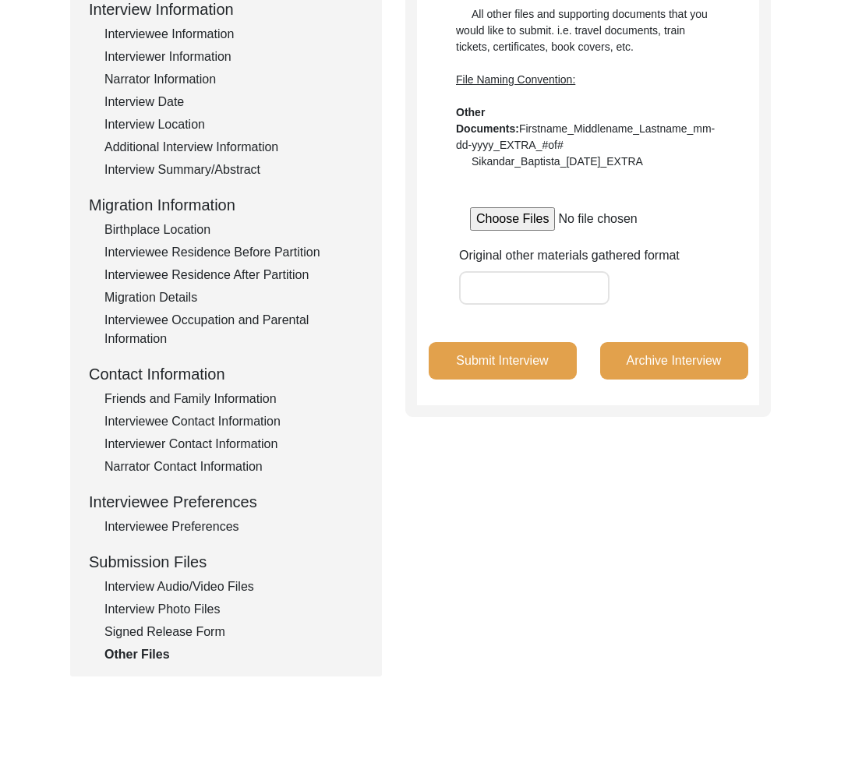
scroll to position [343, 0]
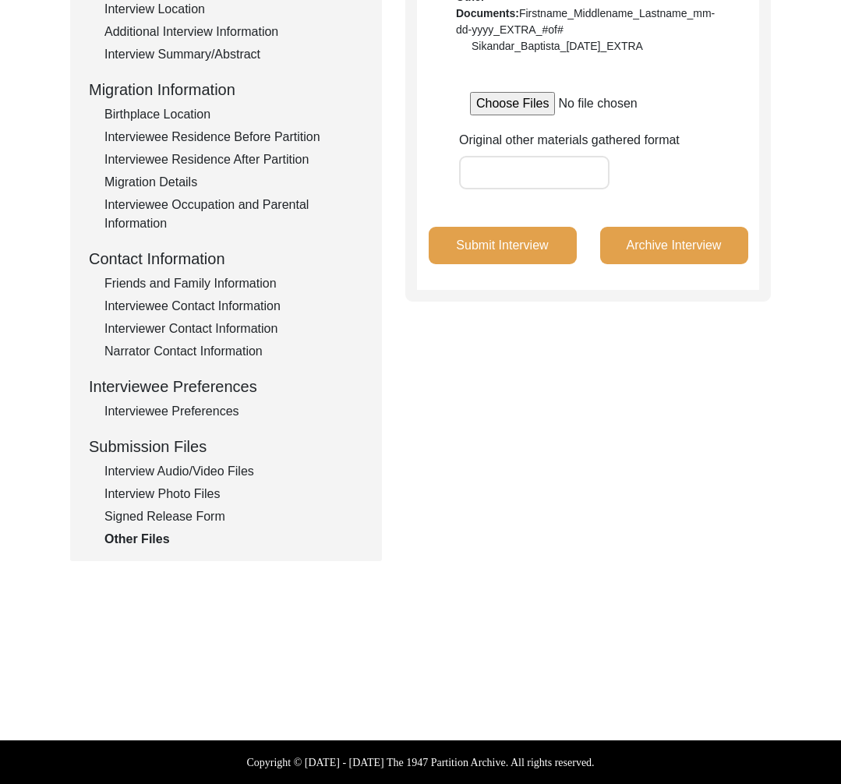
click at [211, 467] on div "Interview Audio/Video Files" at bounding box center [233, 471] width 259 height 19
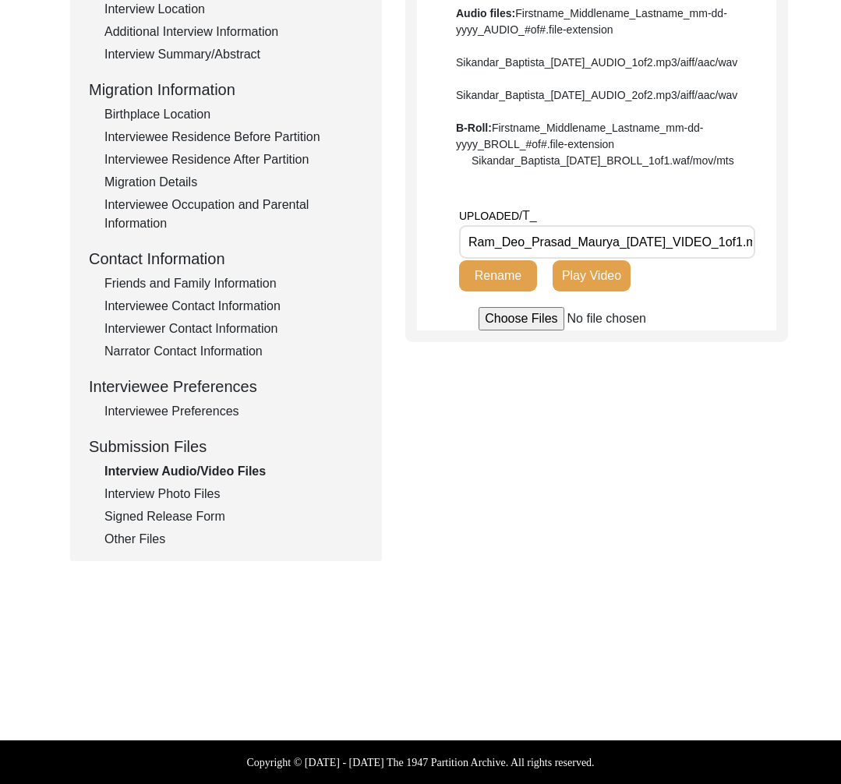
drag, startPoint x: 620, startPoint y: 291, endPoint x: 448, endPoint y: 292, distance: 171.6
click at [448, 292] on app-file-uploader "UPLOADED/ T_ Ram_Deo_Prasad_Maurya_02-28-2025_VIDEO_1of1.mp4 Rename Play Video" at bounding box center [596, 269] width 359 height 124
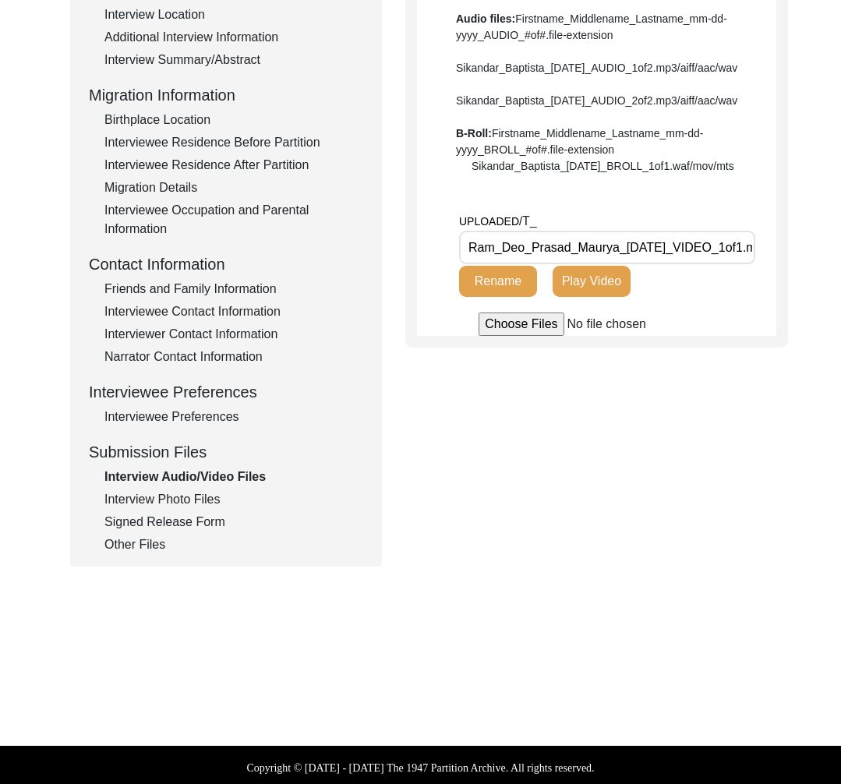
scroll to position [0, 0]
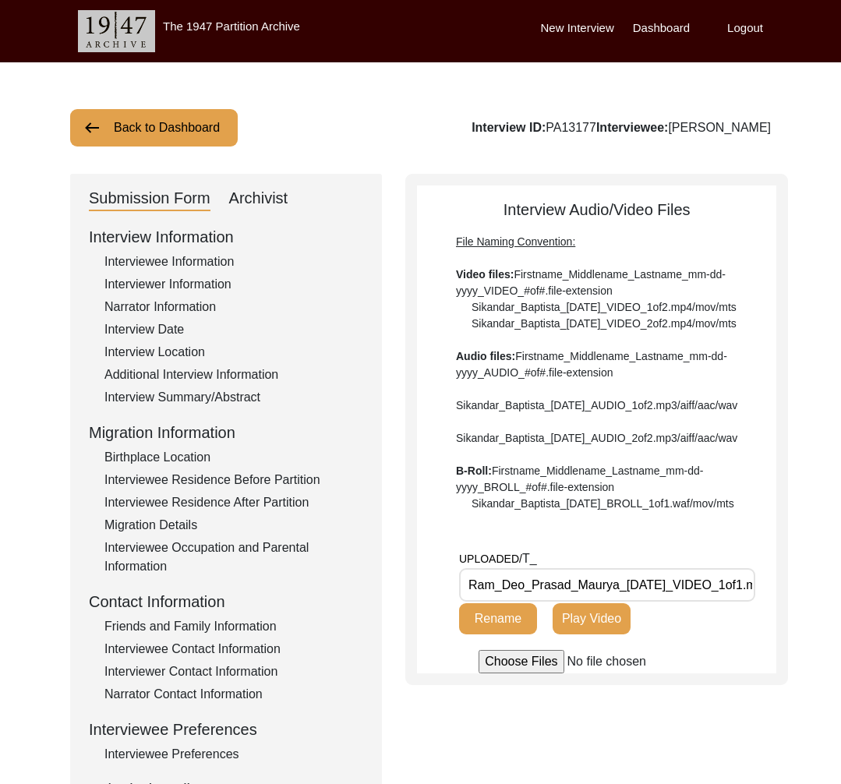
drag, startPoint x: 164, startPoint y: 115, endPoint x: 178, endPoint y: 123, distance: 16.1
click at [164, 115] on button "Back to Dashboard" at bounding box center [154, 127] width 168 height 37
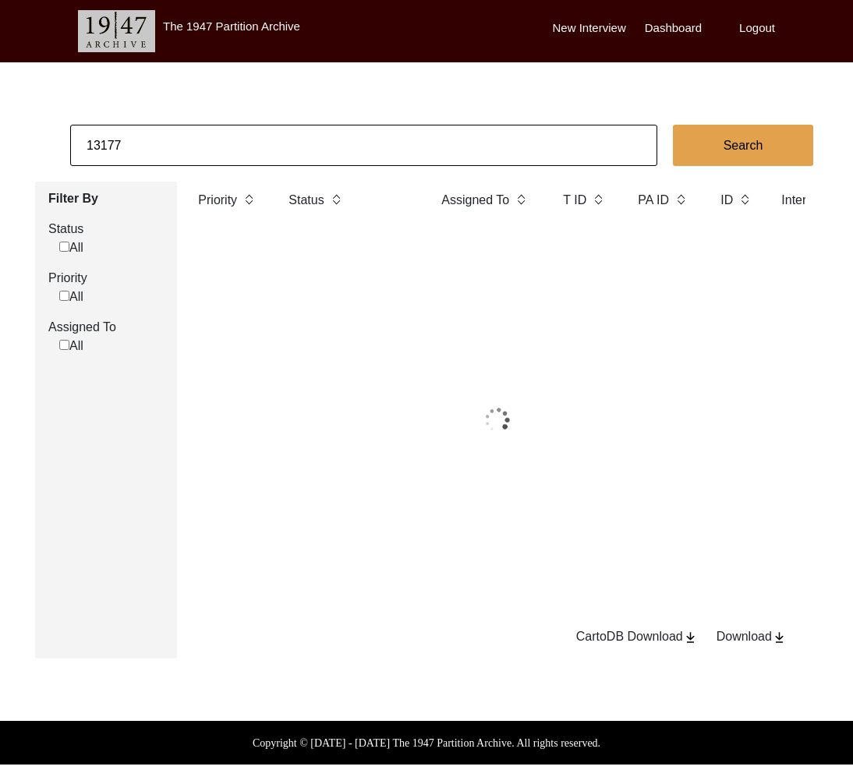
click at [187, 126] on input "13177" at bounding box center [363, 145] width 587 height 41
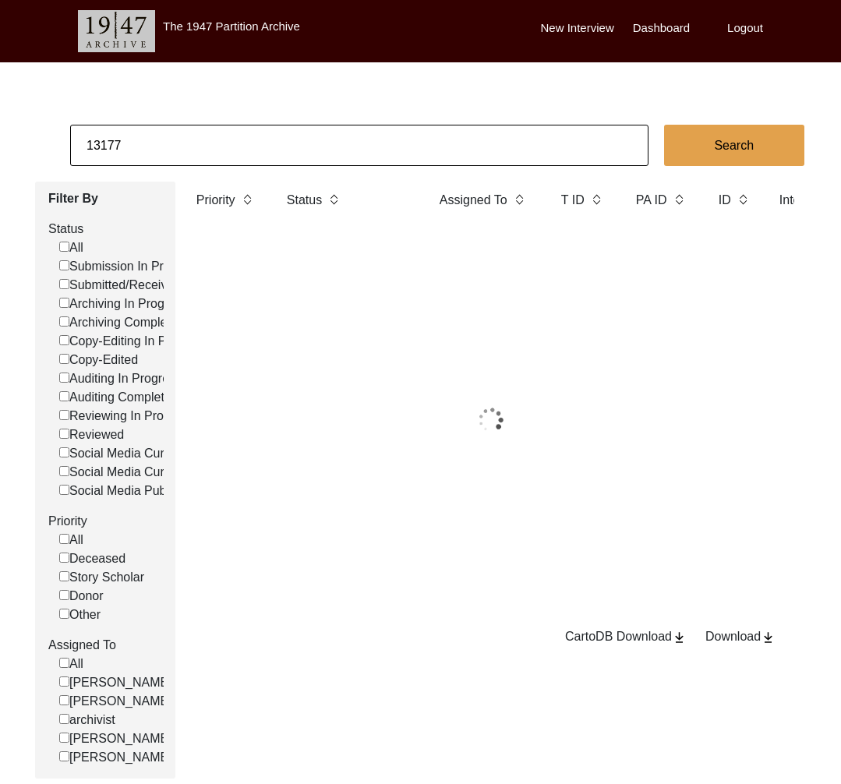
click at [187, 126] on input "13177" at bounding box center [359, 145] width 579 height 41
paste input "96"
type input "13196"
checkbox input "false"
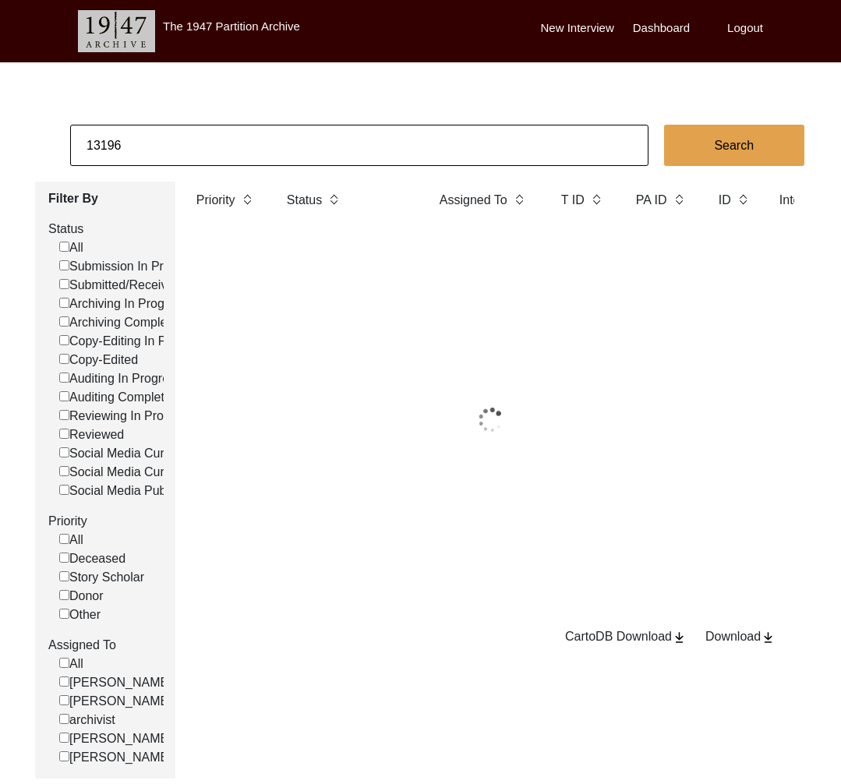
checkbox input "false"
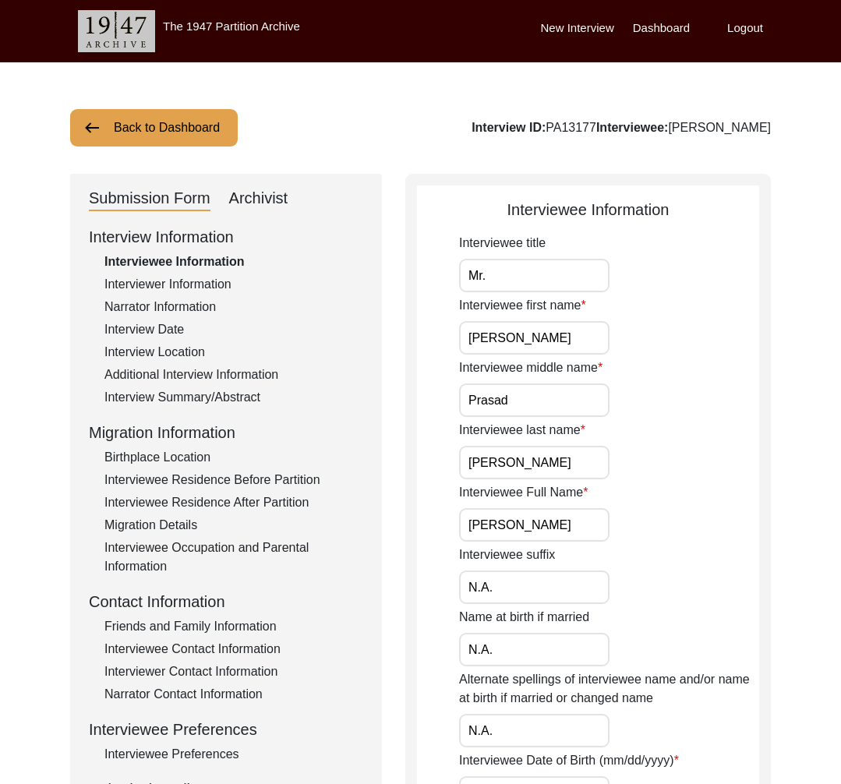
click at [171, 128] on button "Back to Dashboard" at bounding box center [154, 127] width 168 height 37
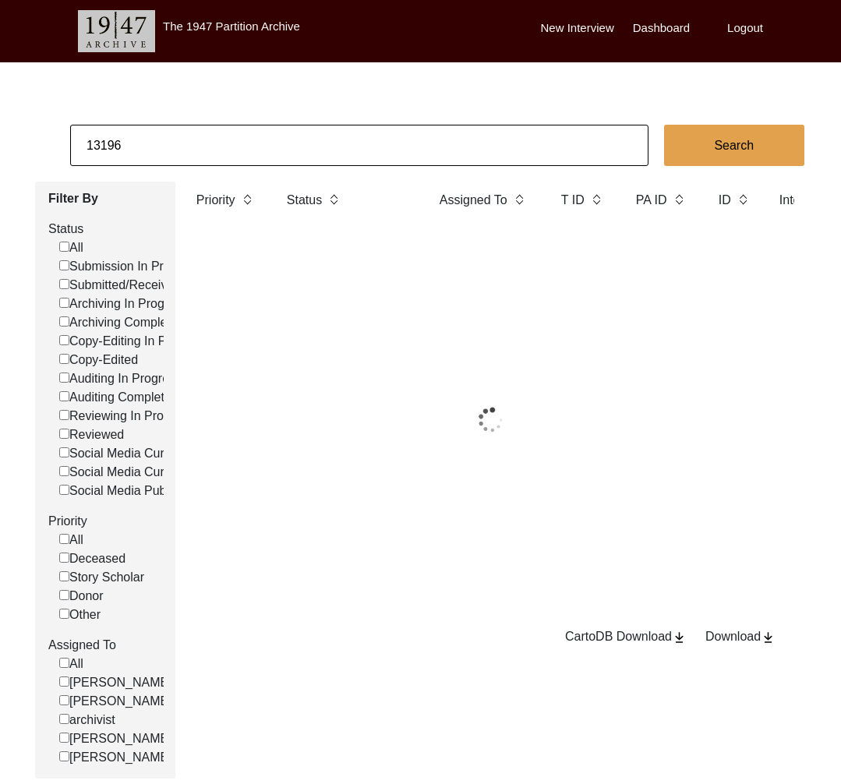
click at [186, 154] on input "13196" at bounding box center [359, 145] width 579 height 41
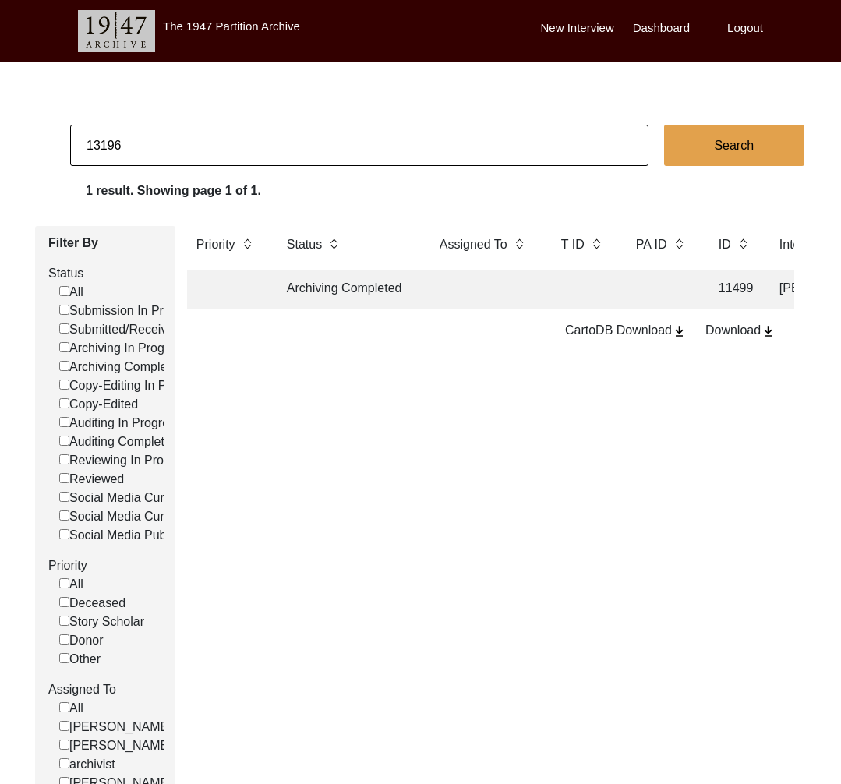
click at [353, 282] on td "Archiving Completed" at bounding box center [348, 289] width 140 height 39
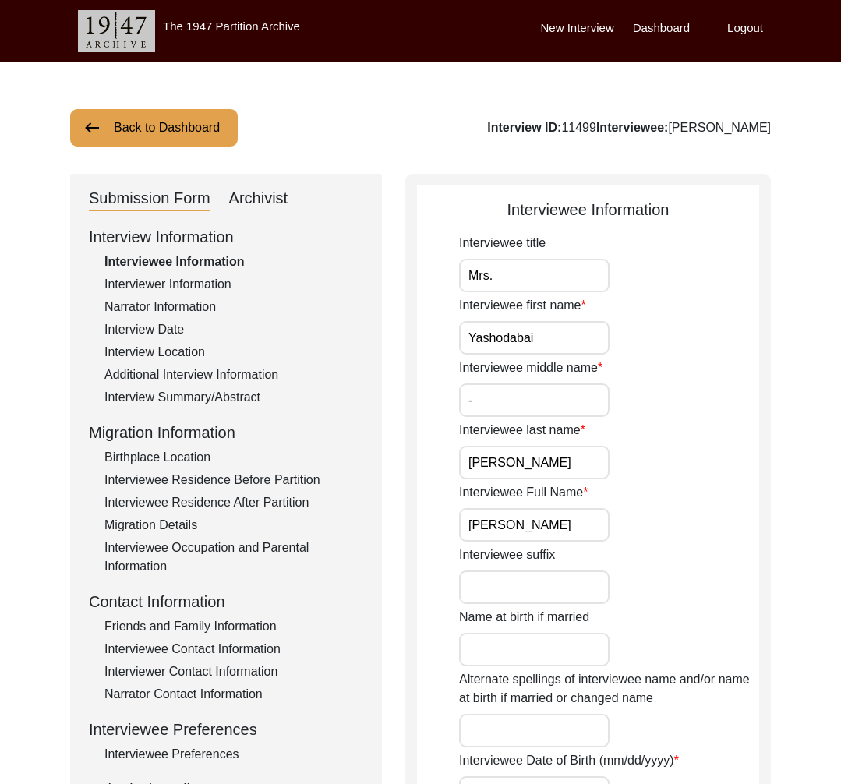
click at [173, 122] on button "Back to Dashboard" at bounding box center [154, 127] width 168 height 37
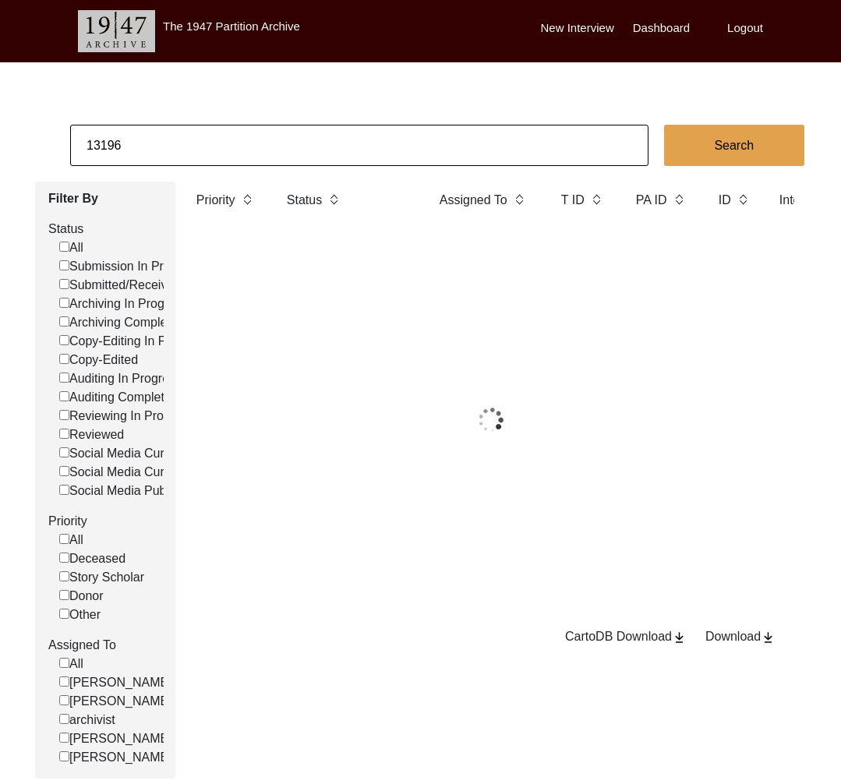
drag, startPoint x: 173, startPoint y: 122, endPoint x: 179, endPoint y: 131, distance: 11.2
click at [179, 131] on input "13196" at bounding box center [359, 145] width 579 height 41
click at [179, 132] on input "13196" at bounding box center [359, 145] width 579 height 41
paste input "233"
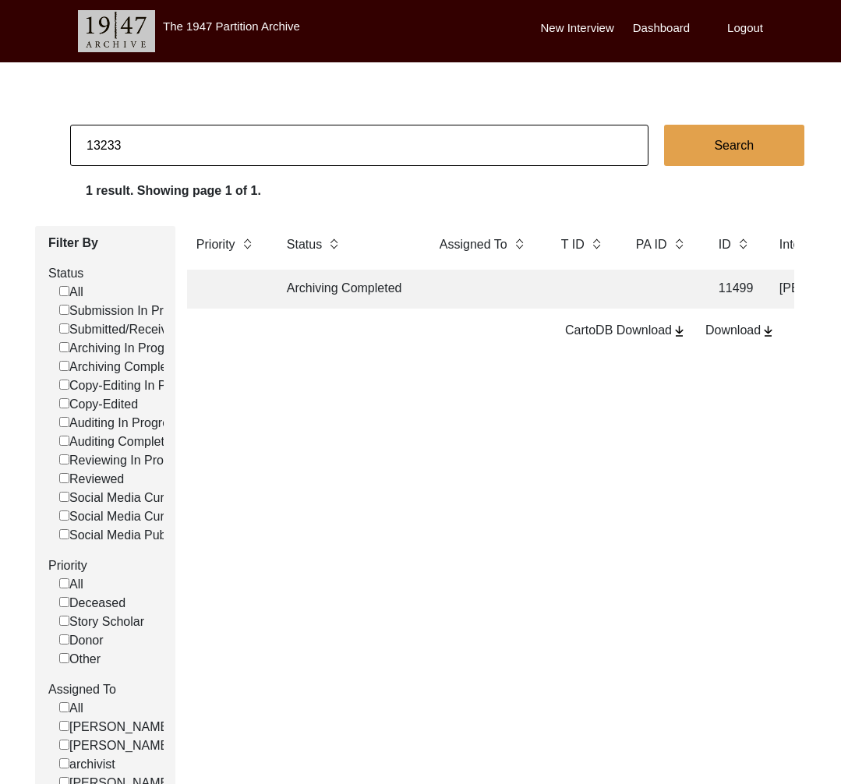
type input "13233"
checkbox input "false"
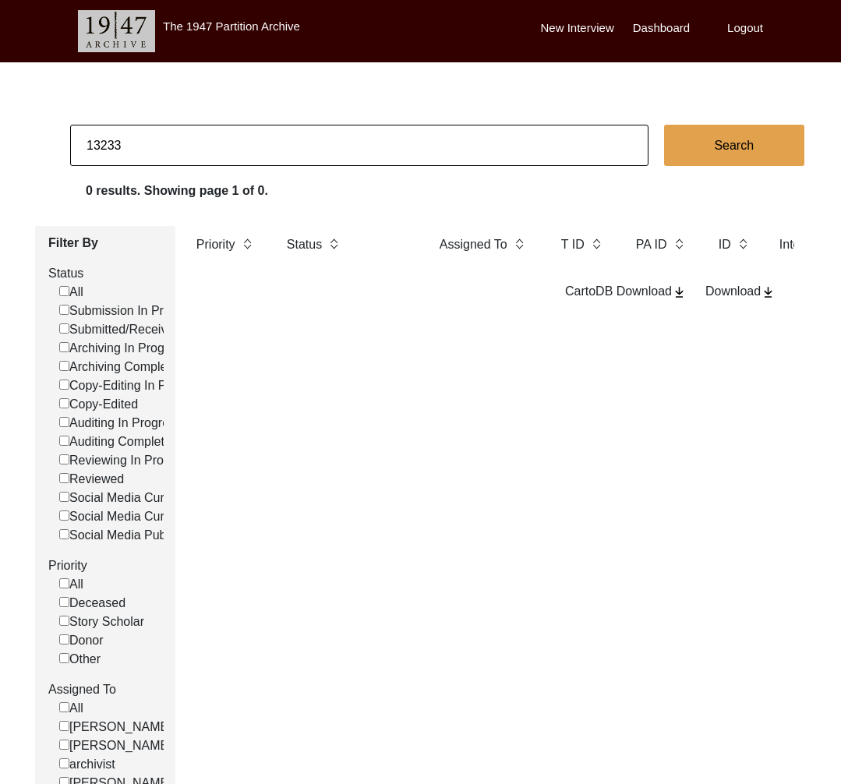
type input "13233"
checkbox input "false"
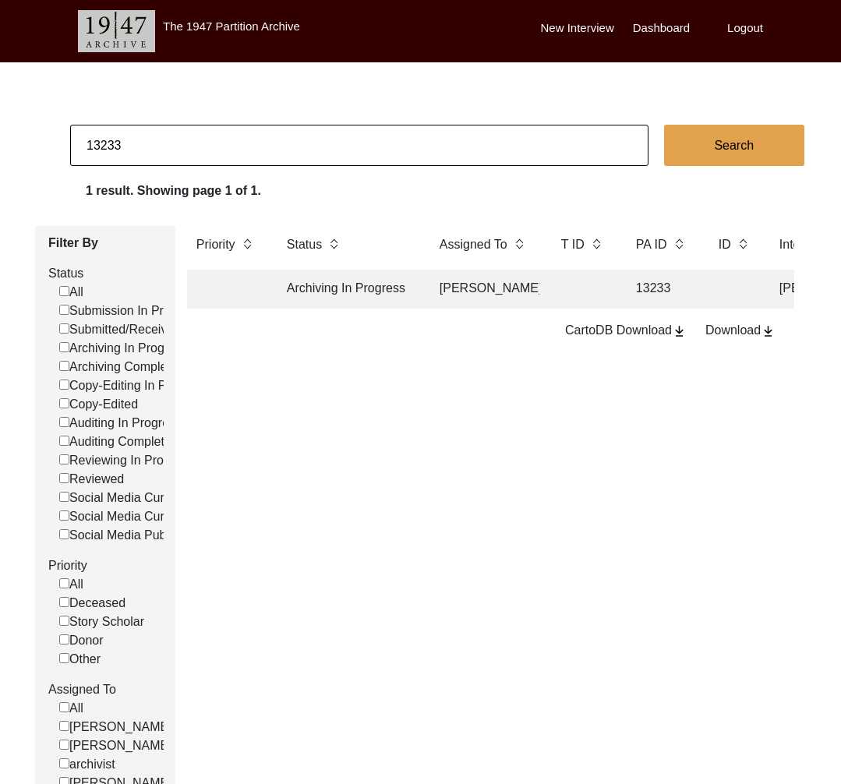
click at [338, 287] on td "Archiving In Progress" at bounding box center [348, 289] width 140 height 39
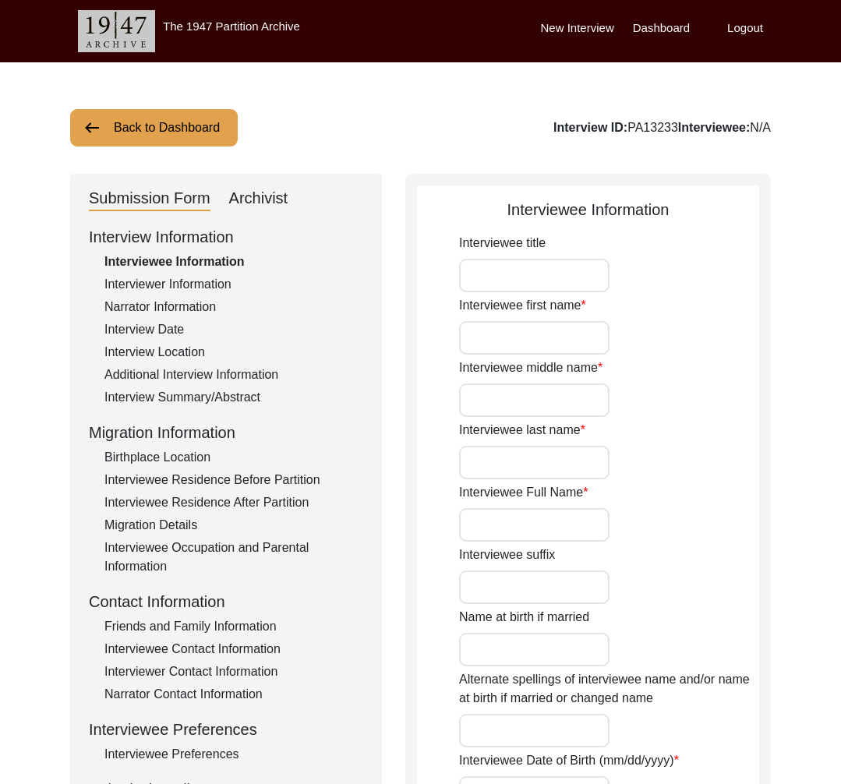
type input "Mr."
type input "Faqir"
type input "Muhammad"
type input "Mehr"
type input "Faqir Muhammad Mehr"
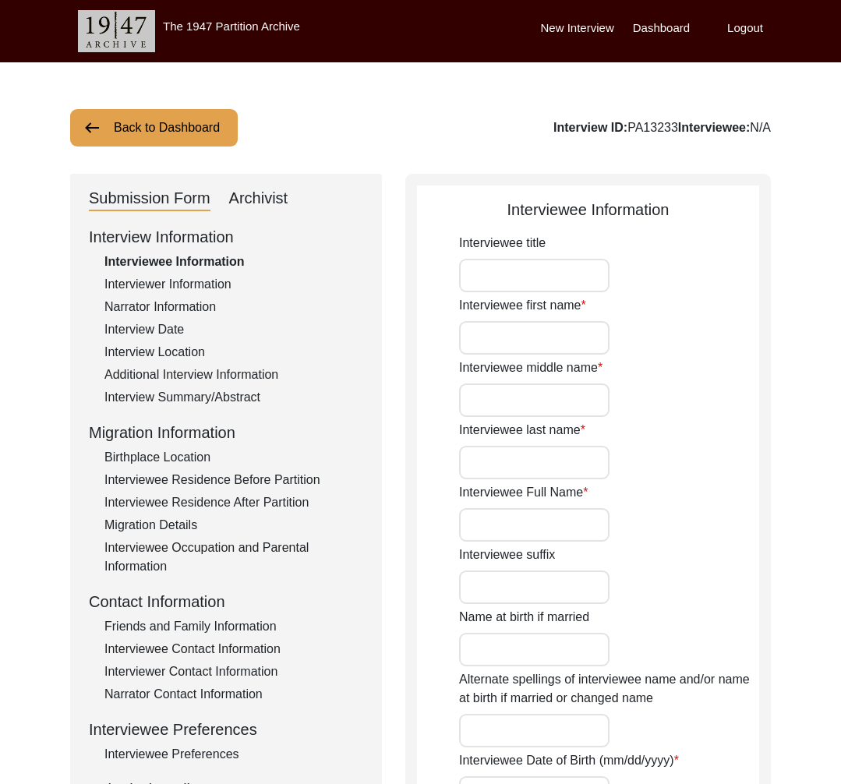
type input "Faqir Muhammad"
type input "Faqeer Muhammad"
type input "1927"
type input "98"
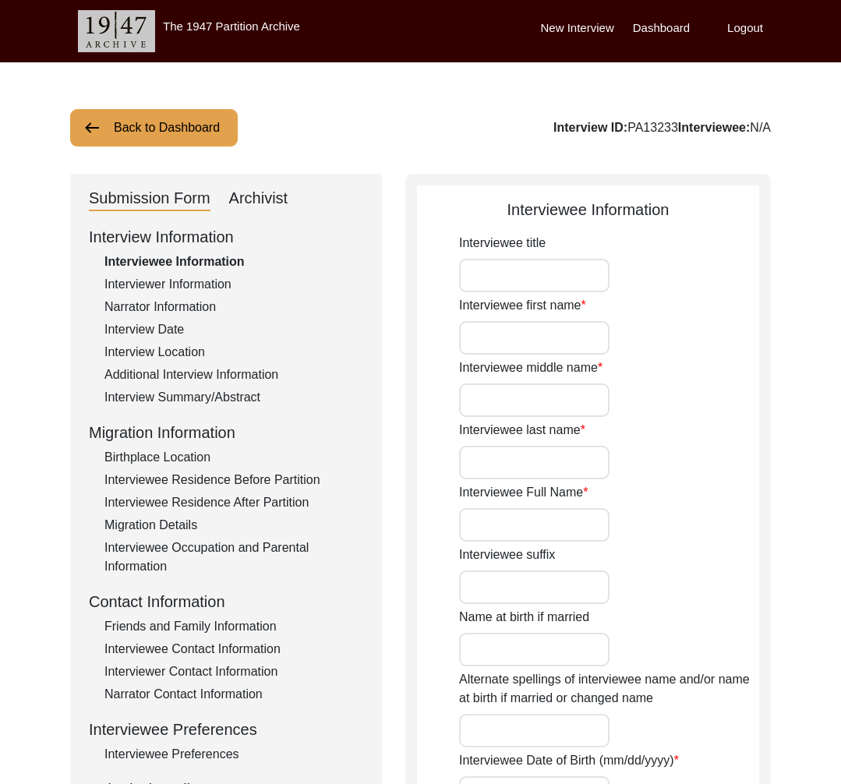
type input "[DEMOGRAPHIC_DATA]"
type input "Punjabi"
type input "Malwai"
type input "[DEMOGRAPHIC_DATA]"
type input "Arain (Mehr)"
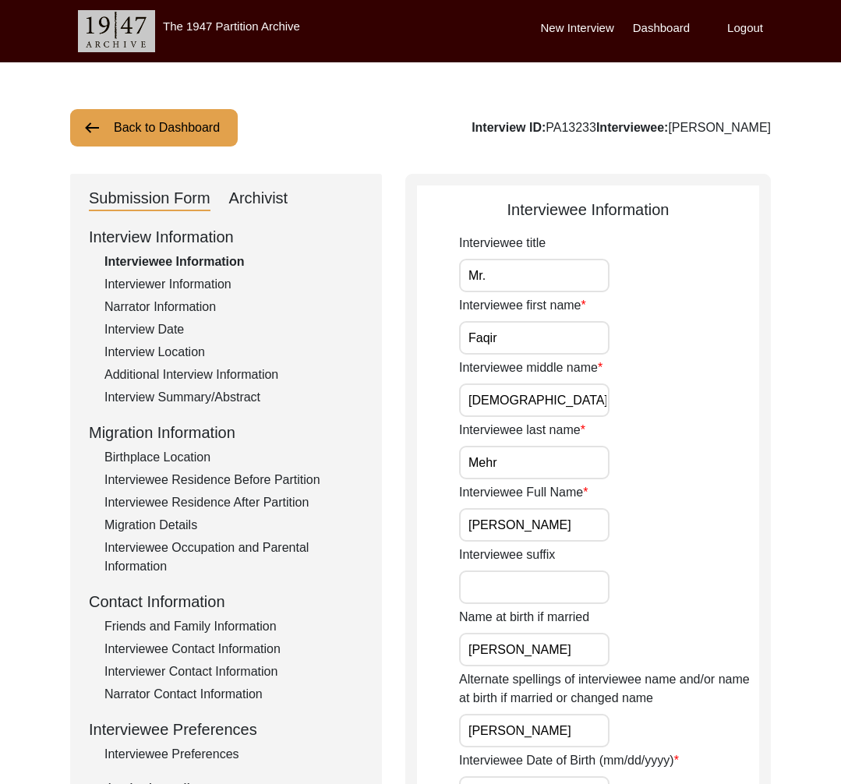
click at [537, 125] on div "Interview ID: PA13233 Interviewee: Faqir Muhammad Mehr" at bounding box center [621, 128] width 299 height 19
copy div "PA13233"
click at [695, 255] on div "Interviewee title Mr." at bounding box center [609, 263] width 300 height 58
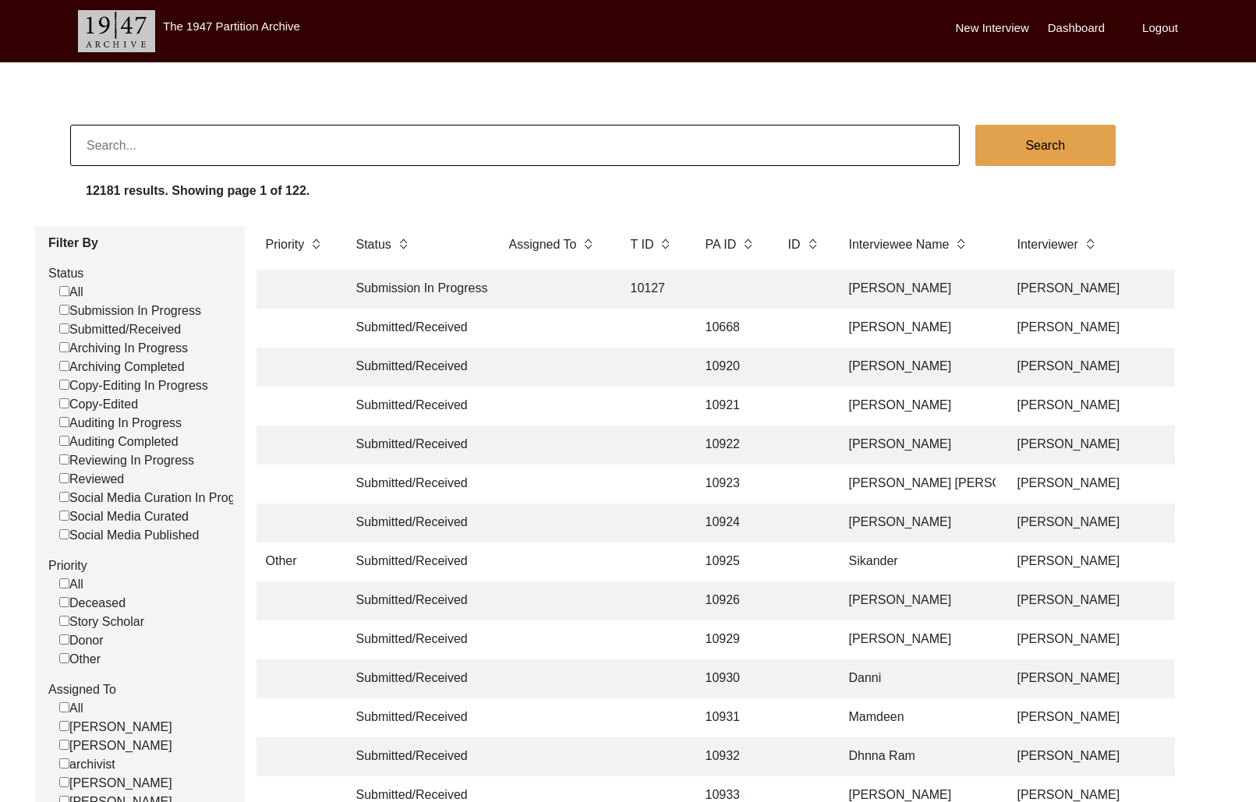
click at [132, 144] on input at bounding box center [515, 145] width 890 height 41
type input "11505"
checkbox input "false"
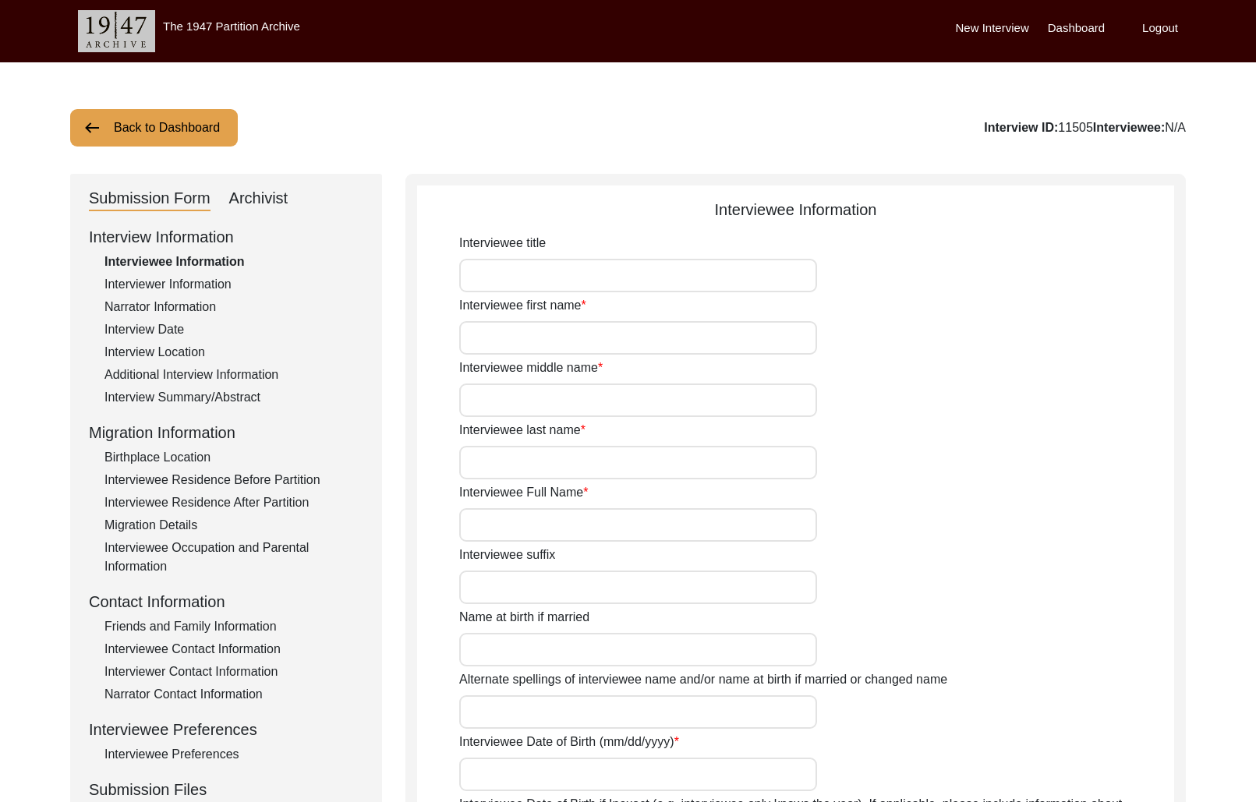
type input "Mr."
type input "[PERSON_NAME]"
type input "N/A"
type input "[PERSON_NAME]"
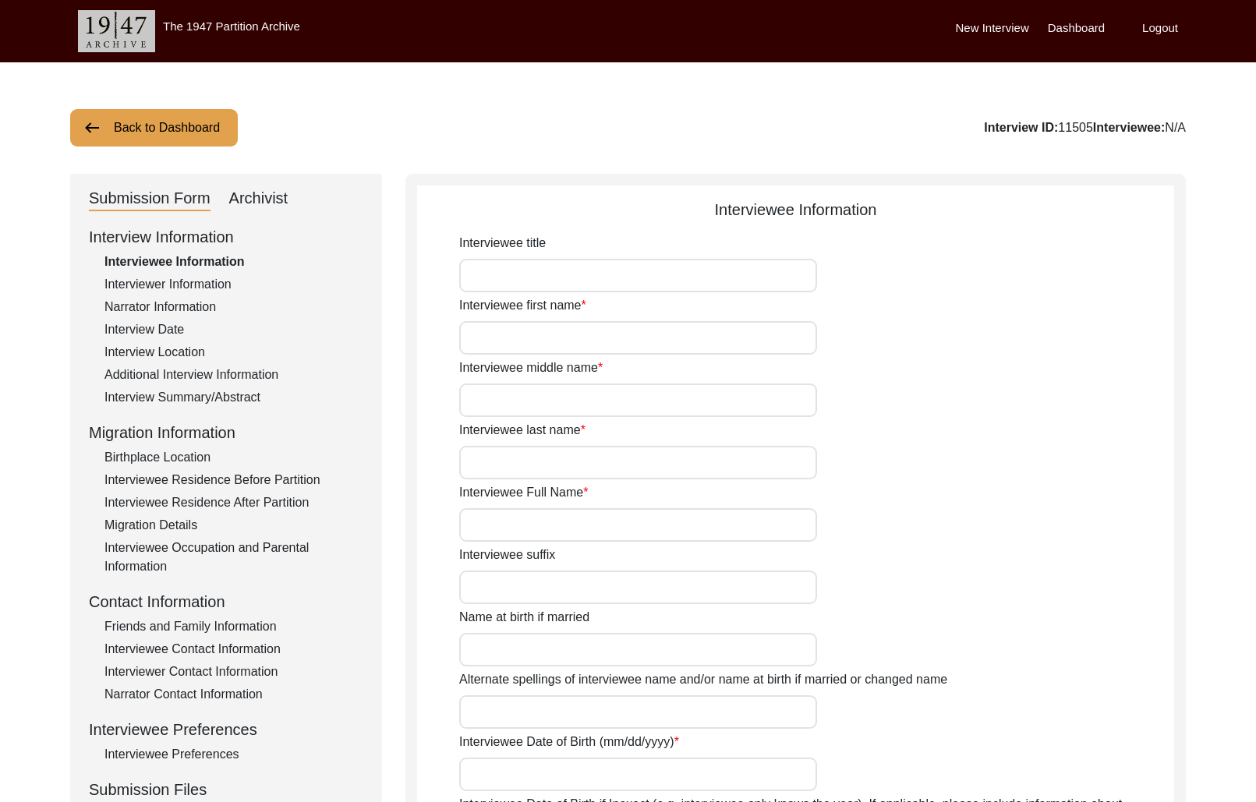
type input "[PERSON_NAME]"
type input "[DATE]"
type input "81"
type input "[DEMOGRAPHIC_DATA]"
type input "Urdu"
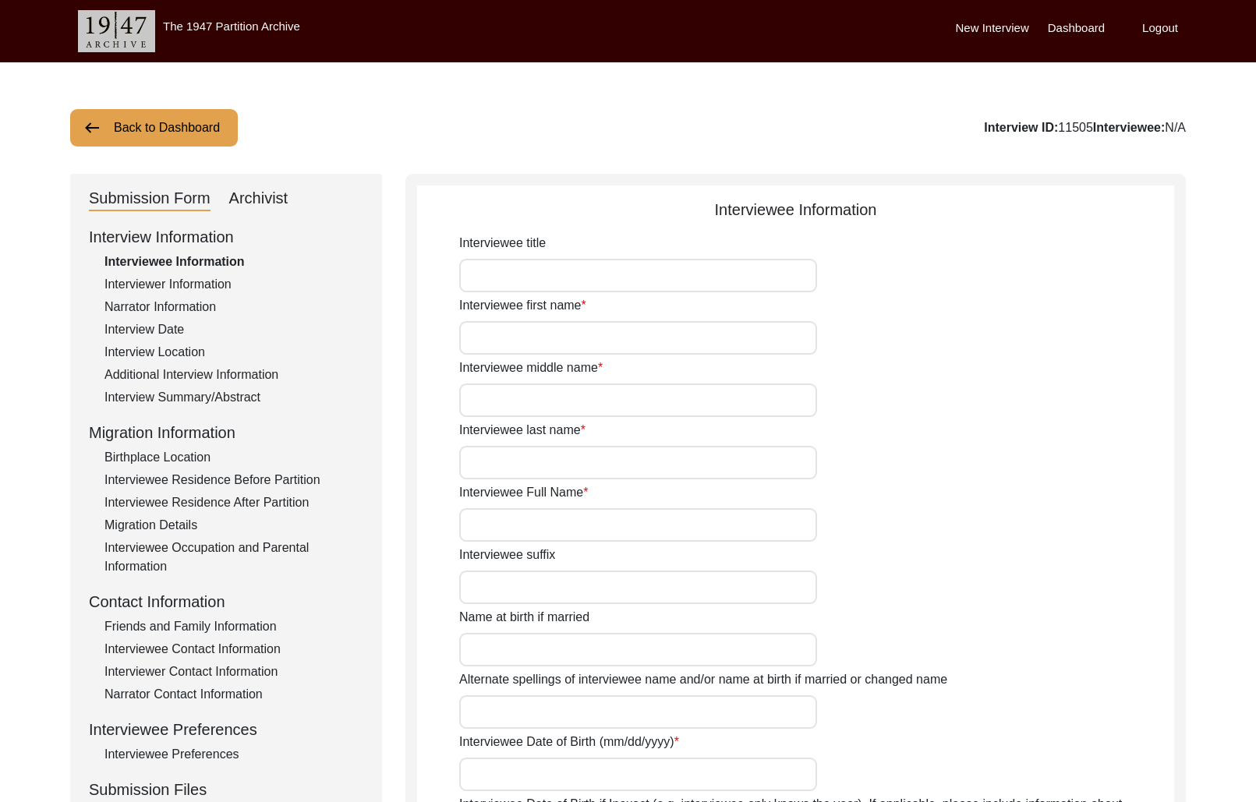
type input "[DEMOGRAPHIC_DATA]"
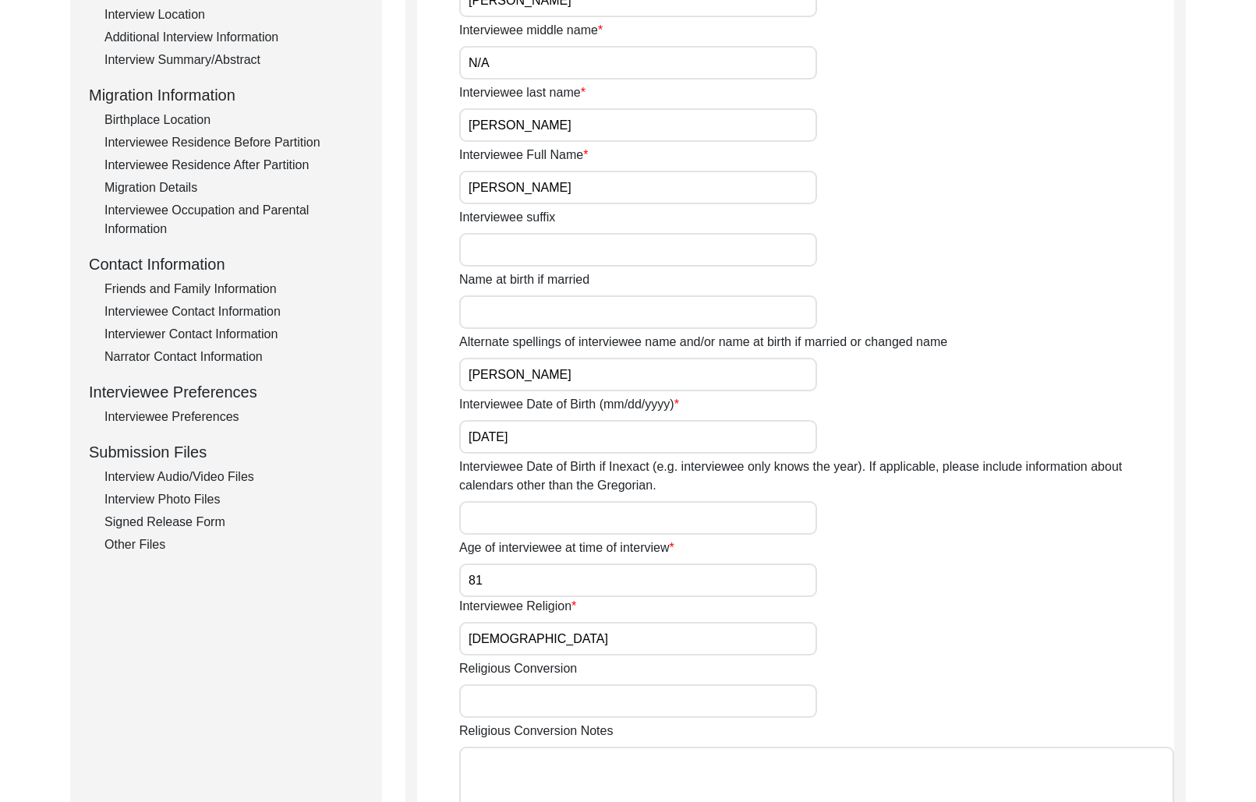
click at [195, 477] on div "Interview Audio/Video Files" at bounding box center [233, 477] width 259 height 19
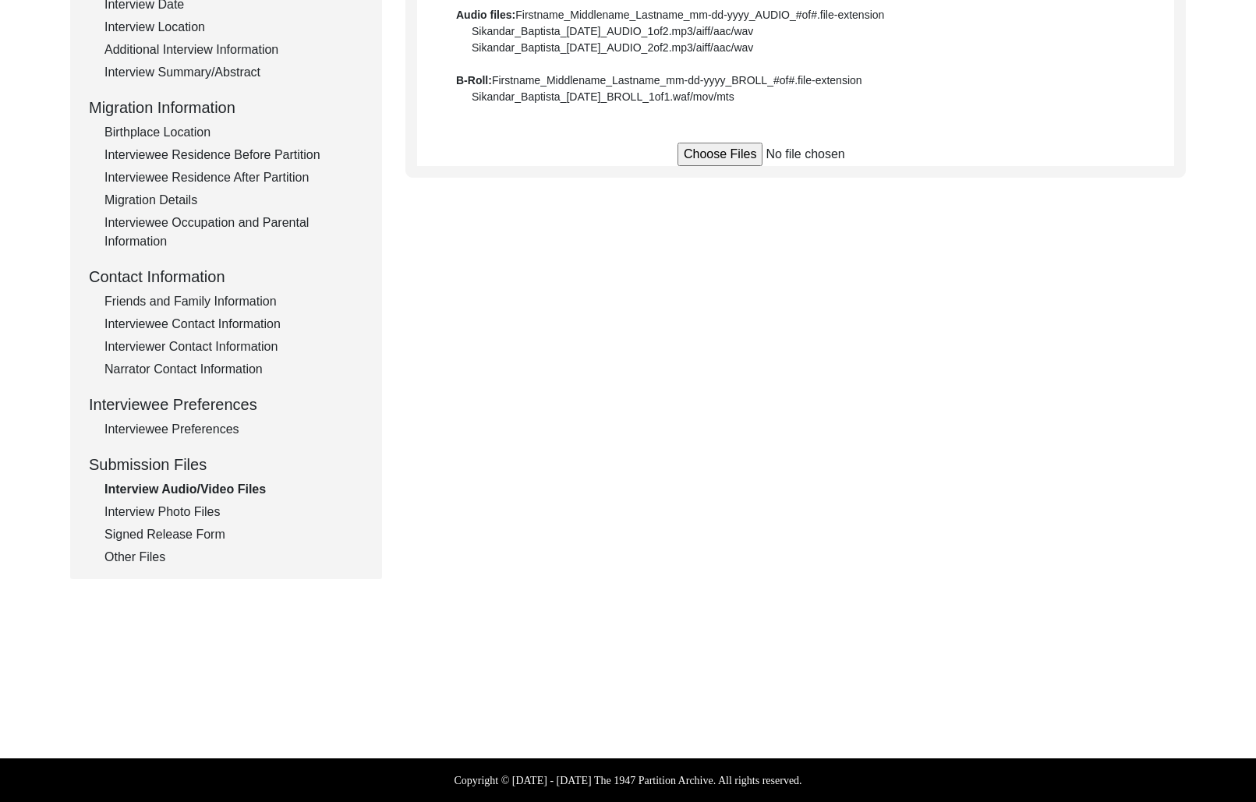
scroll to position [338, 0]
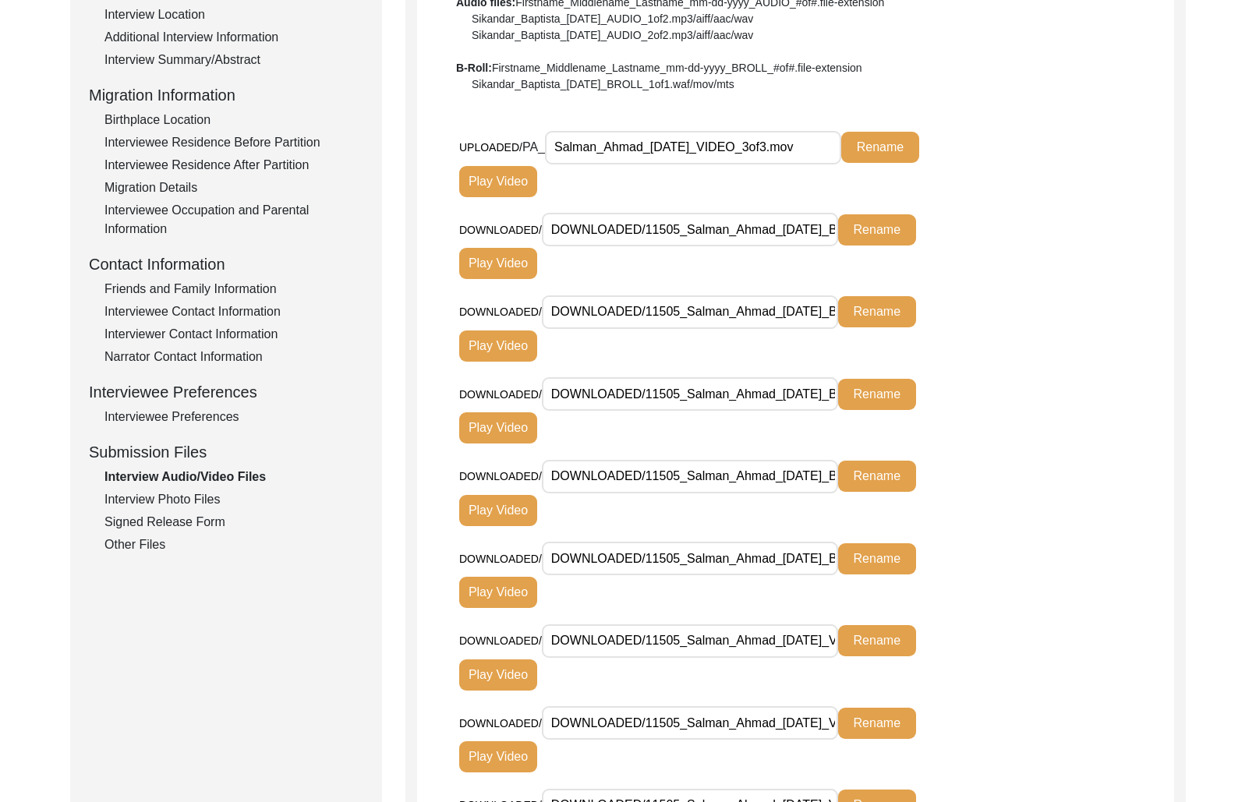
click at [154, 503] on div "Interview Photo Files" at bounding box center [233, 500] width 259 height 19
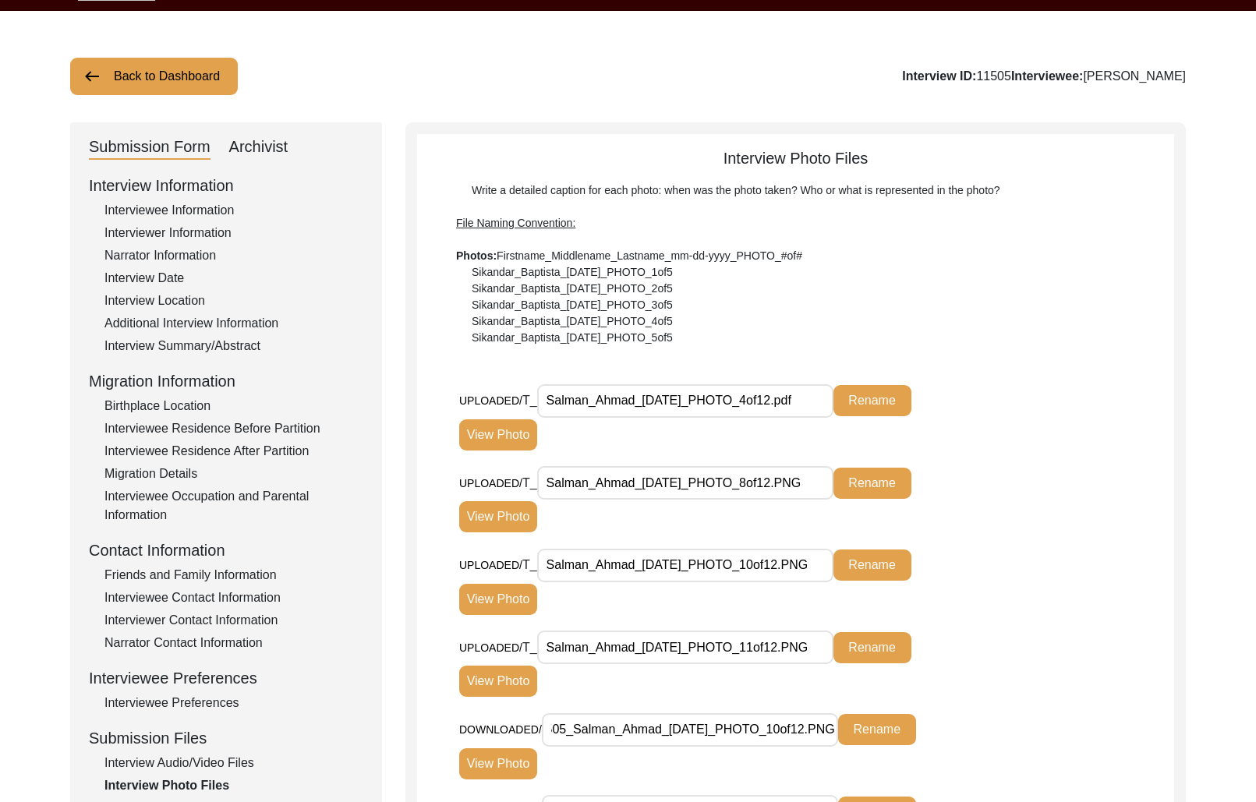
scroll to position [79, 0]
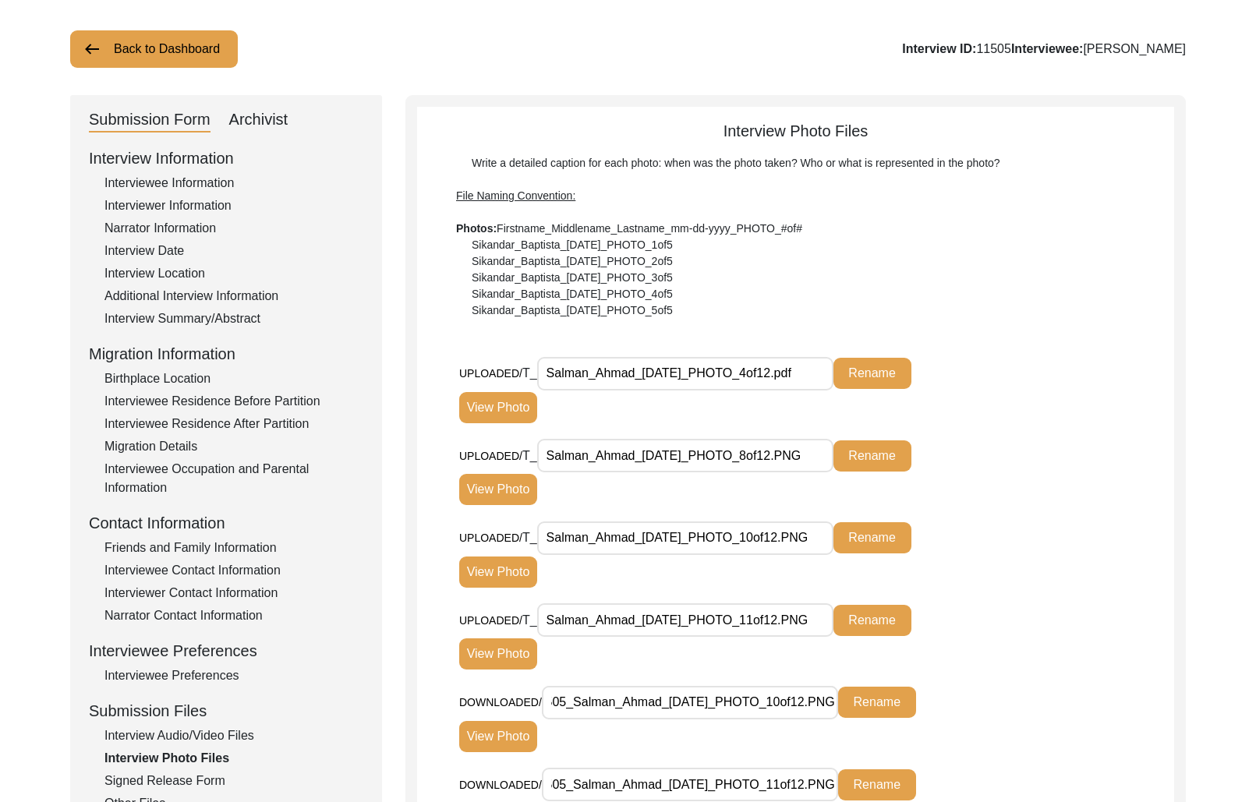
click at [639, 384] on input "Salman_Ahmad_[DATE]_PHOTO_4of12.pdf" at bounding box center [685, 374] width 296 height 34
click at [633, 373] on input "Salman_Ahmad_[DATE]_PHOTO_4of12.pdf" at bounding box center [685, 374] width 296 height 34
drag, startPoint x: 634, startPoint y: 372, endPoint x: 545, endPoint y: 374, distance: 88.9
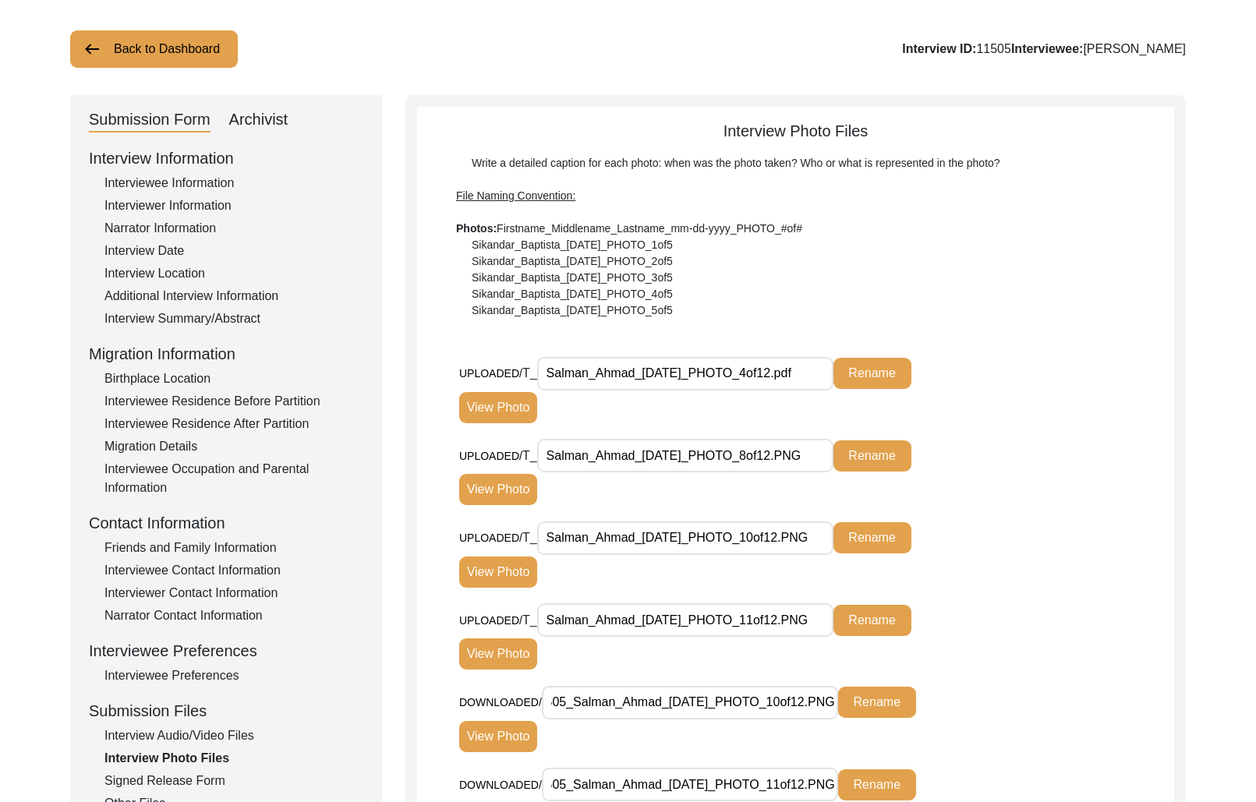
click at [545, 374] on input "Salman_Ahmad_[DATE]_PHOTO_4of12.pdf" at bounding box center [685, 374] width 296 height 34
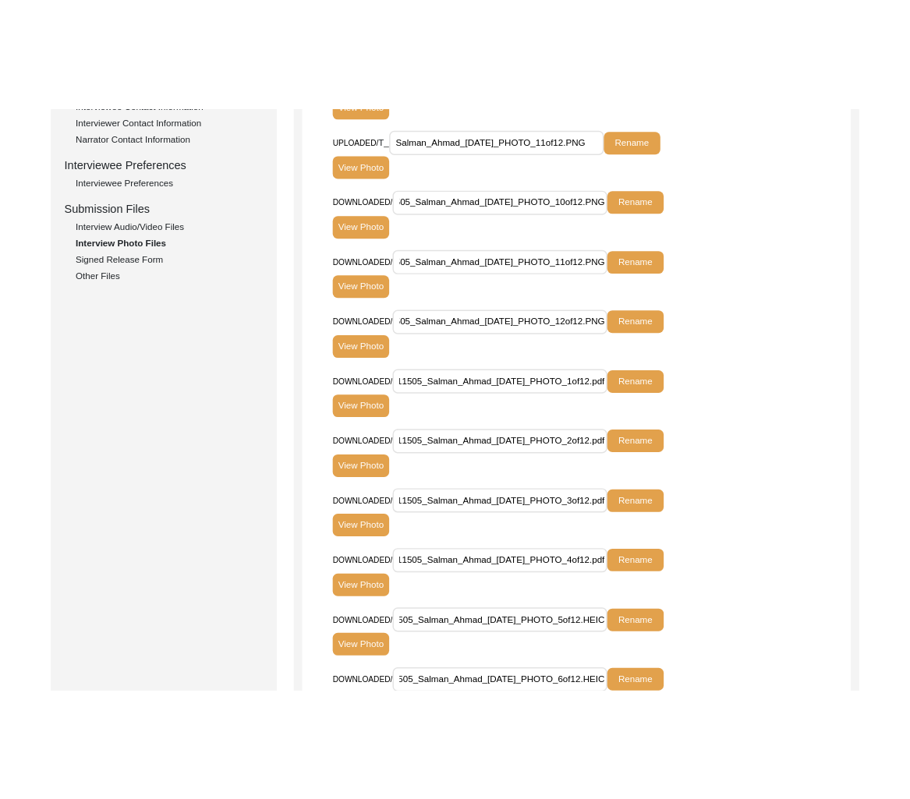
scroll to position [310, 0]
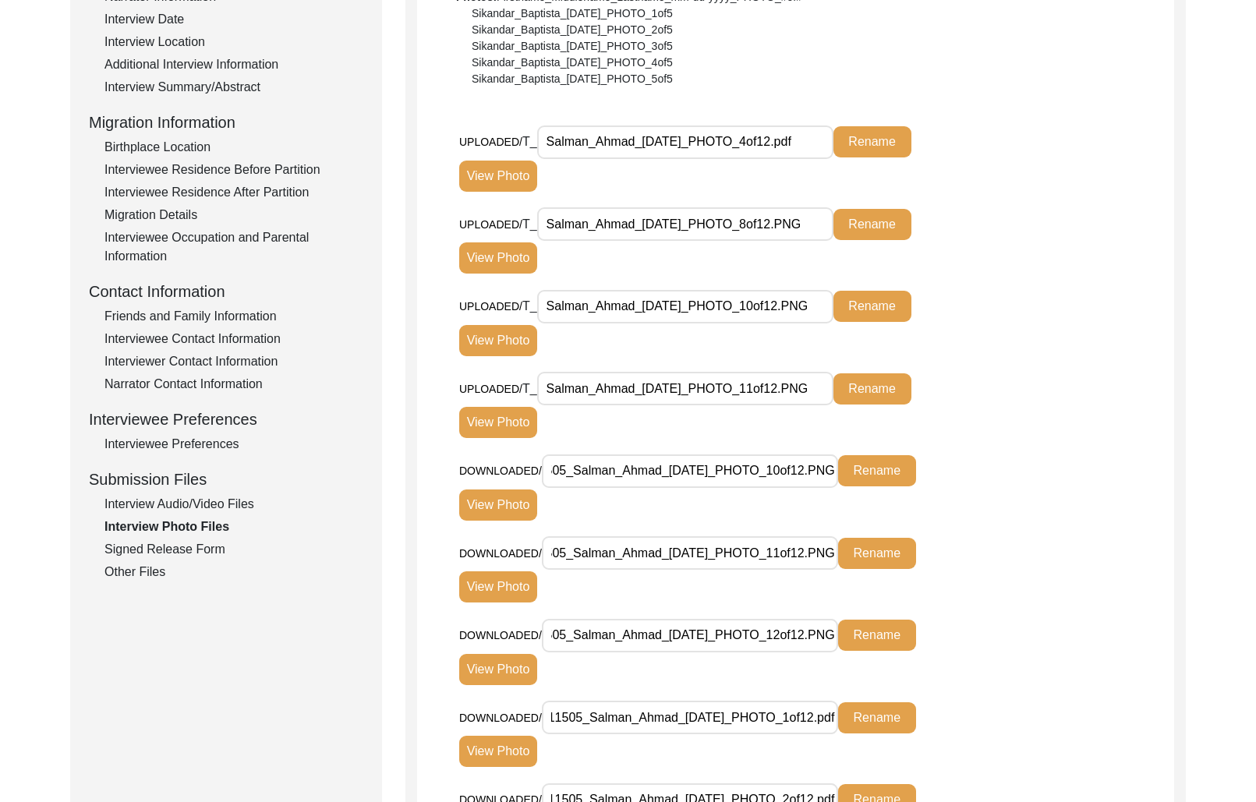
click at [662, 145] on input "Salman_Ahmad_[DATE]_PHOTO_4of12.pdf" at bounding box center [685, 143] width 296 height 34
click at [721, 231] on input "Salman_Ahmad_[DATE]_PHOTO_8of12.PNG" at bounding box center [685, 224] width 296 height 34
click at [722, 231] on input "Salman_Ahmad_[DATE]_PHOTO_8of12.PNG" at bounding box center [685, 224] width 296 height 34
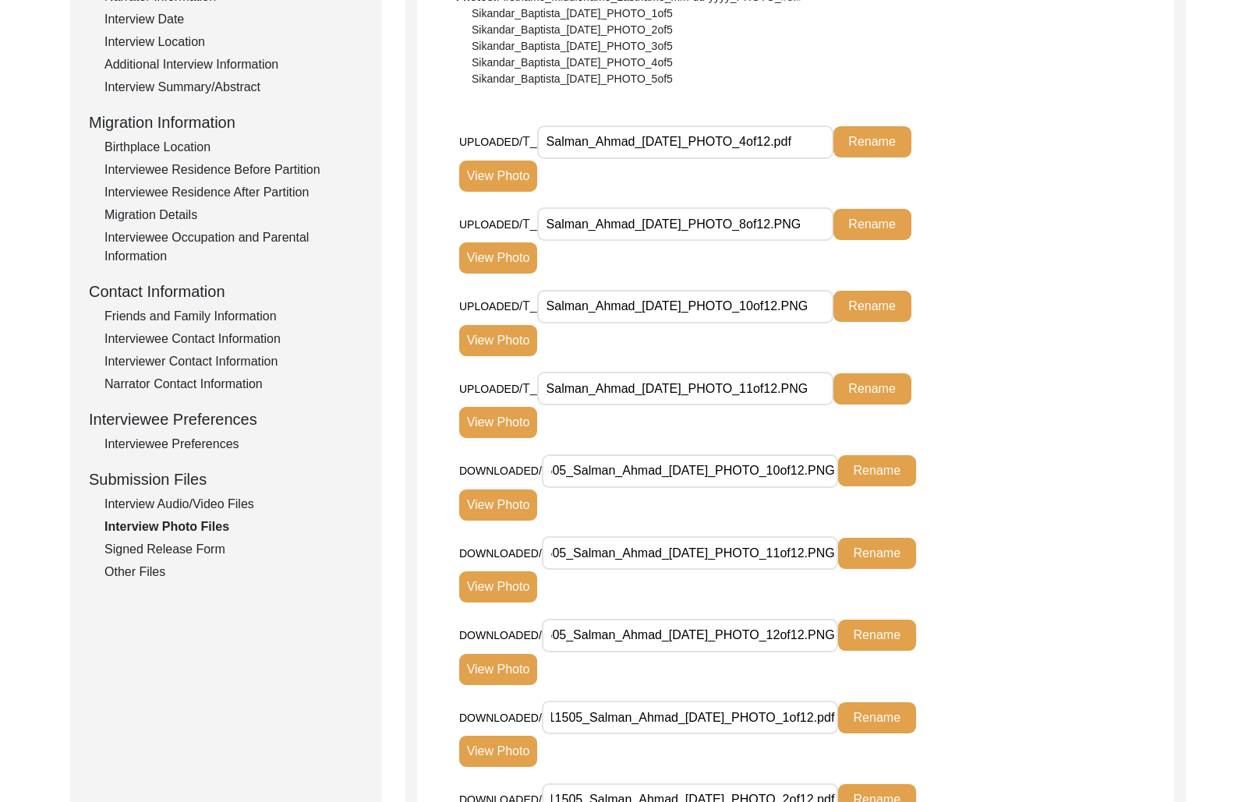
click at [722, 231] on input "Salman_Ahmad_[DATE]_PHOTO_8of12.PNG" at bounding box center [685, 224] width 296 height 34
click at [664, 291] on input "Salman_Ahmad_[DATE]_PHOTO_10of12.PNG" at bounding box center [685, 307] width 296 height 34
click at [663, 309] on input "Salman_Ahmad_[DATE]_PHOTO_10of12.PNG" at bounding box center [685, 307] width 296 height 34
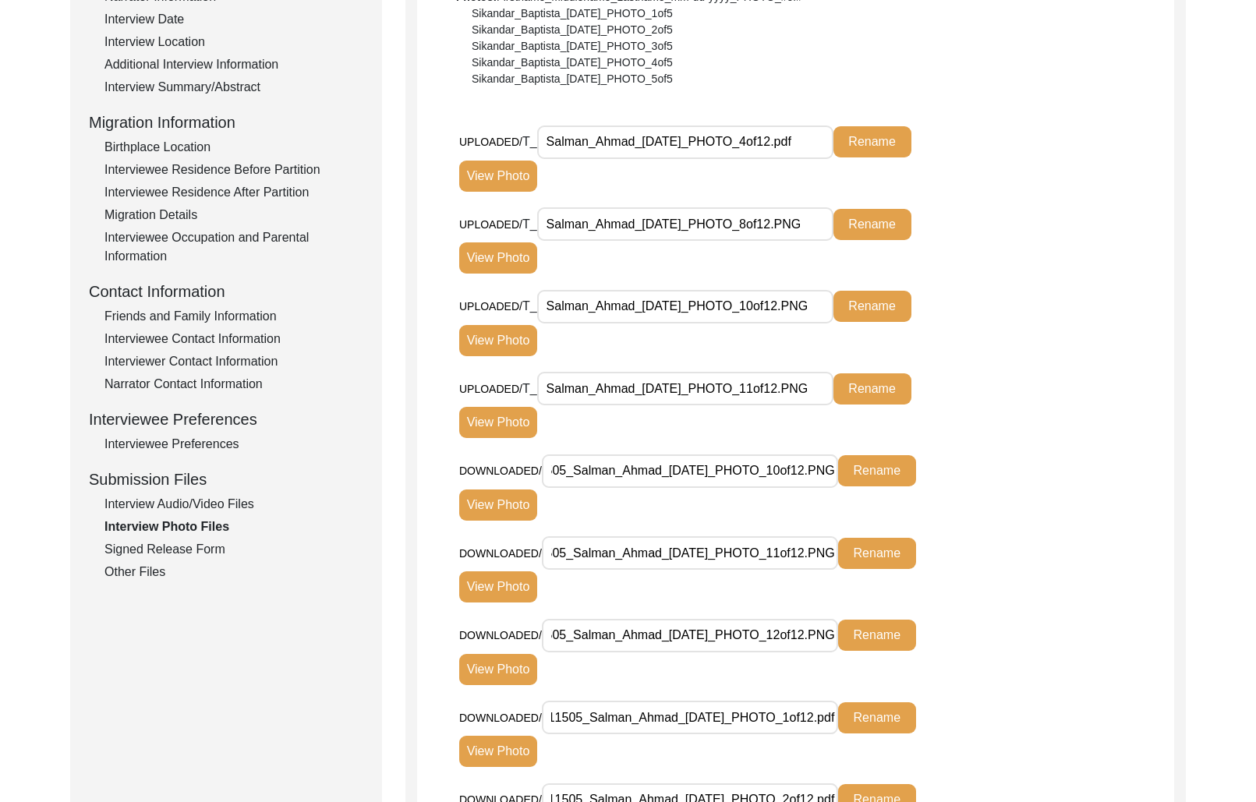
click at [587, 387] on input "Salman_Ahmad_[DATE]_PHOTO_11of12.PNG" at bounding box center [685, 389] width 296 height 34
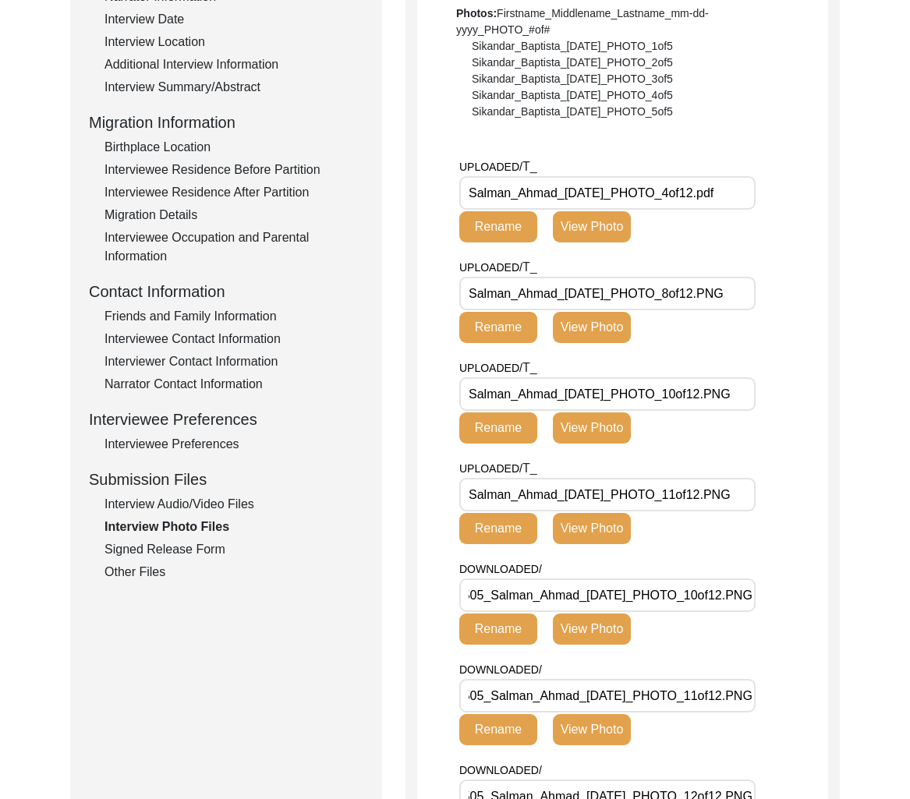
scroll to position [0, 0]
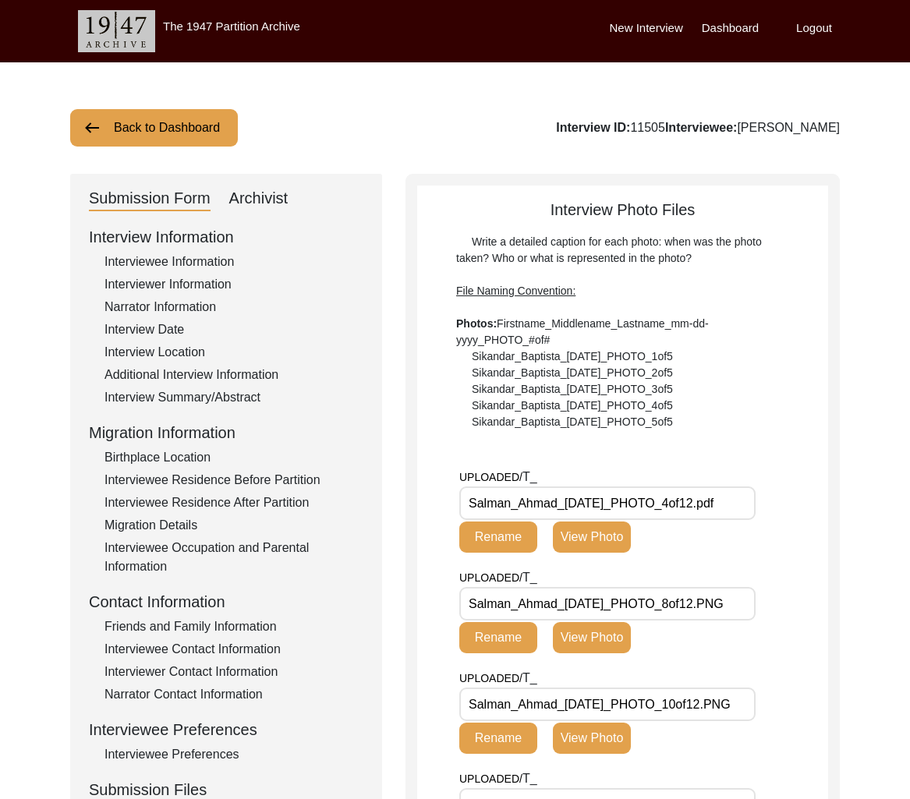
click at [190, 136] on button "Back to Dashboard" at bounding box center [154, 127] width 168 height 37
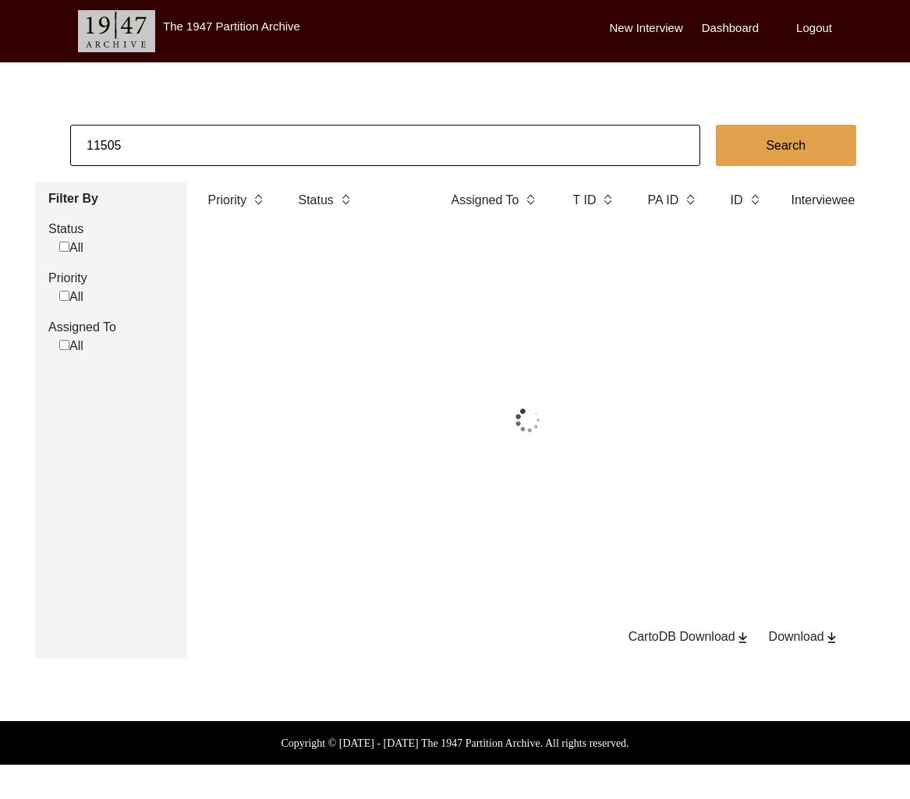
click at [209, 147] on input "11505" at bounding box center [385, 145] width 630 height 41
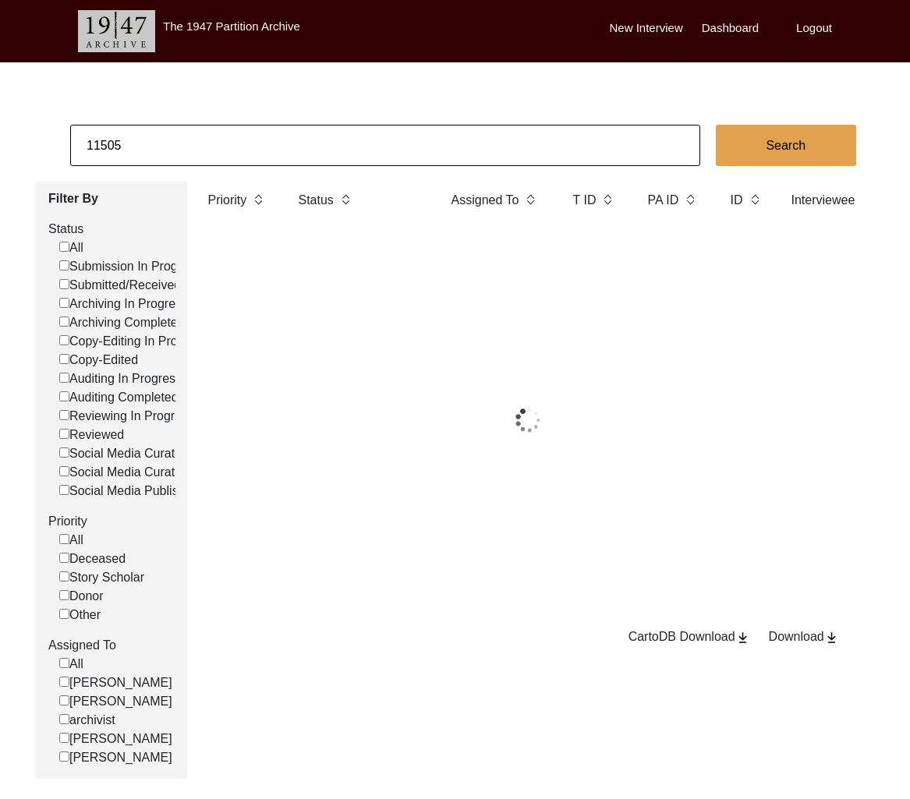
click at [209, 147] on input "11505" at bounding box center [385, 145] width 630 height 41
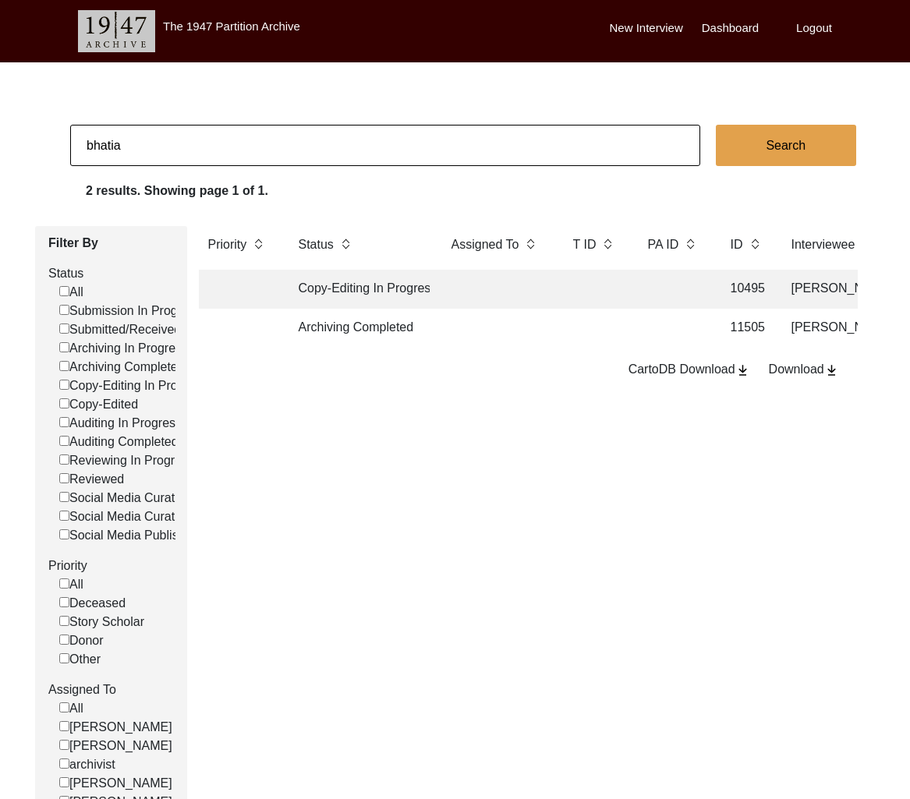
type input "bhatia"
checkbox input "false"
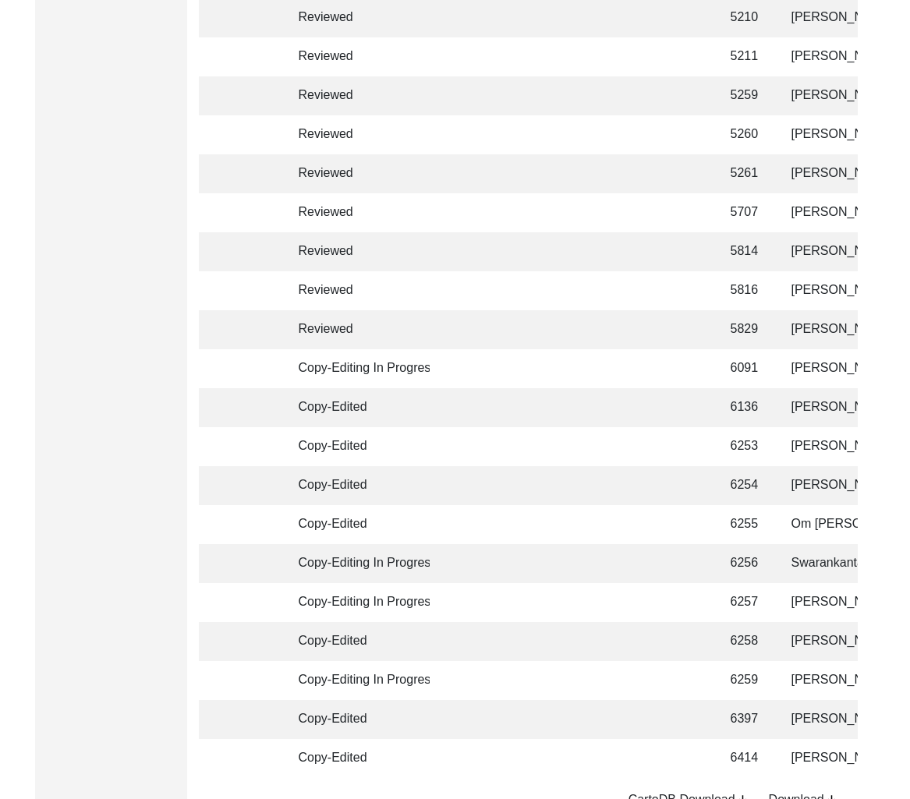
scroll to position [3565, 0]
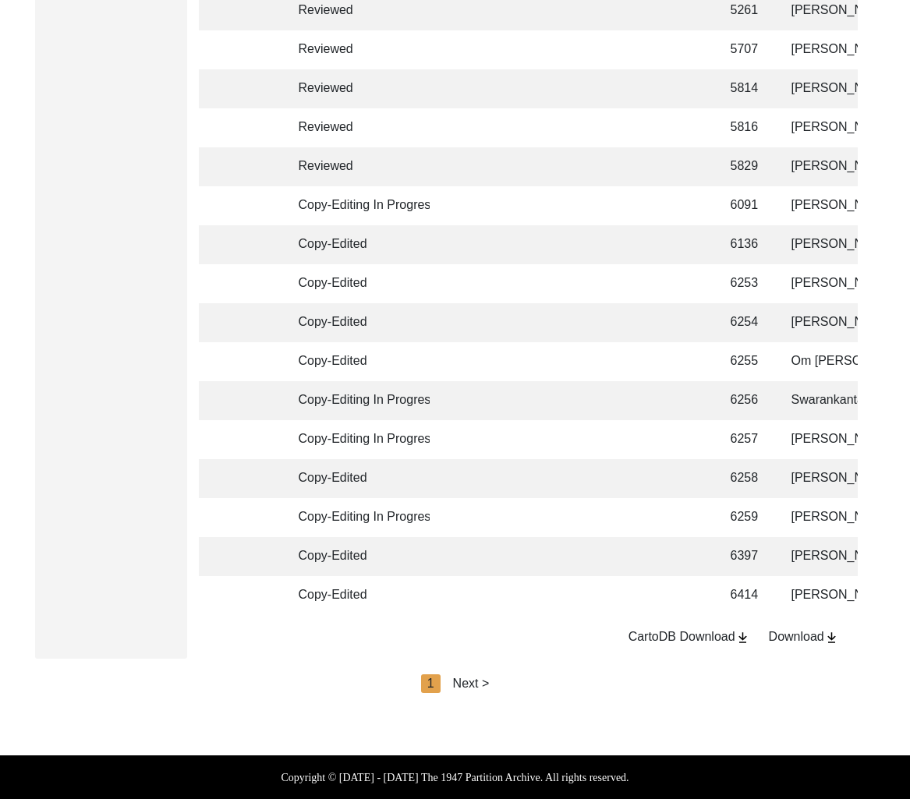
click at [460, 676] on div "Next >" at bounding box center [471, 684] width 37 height 19
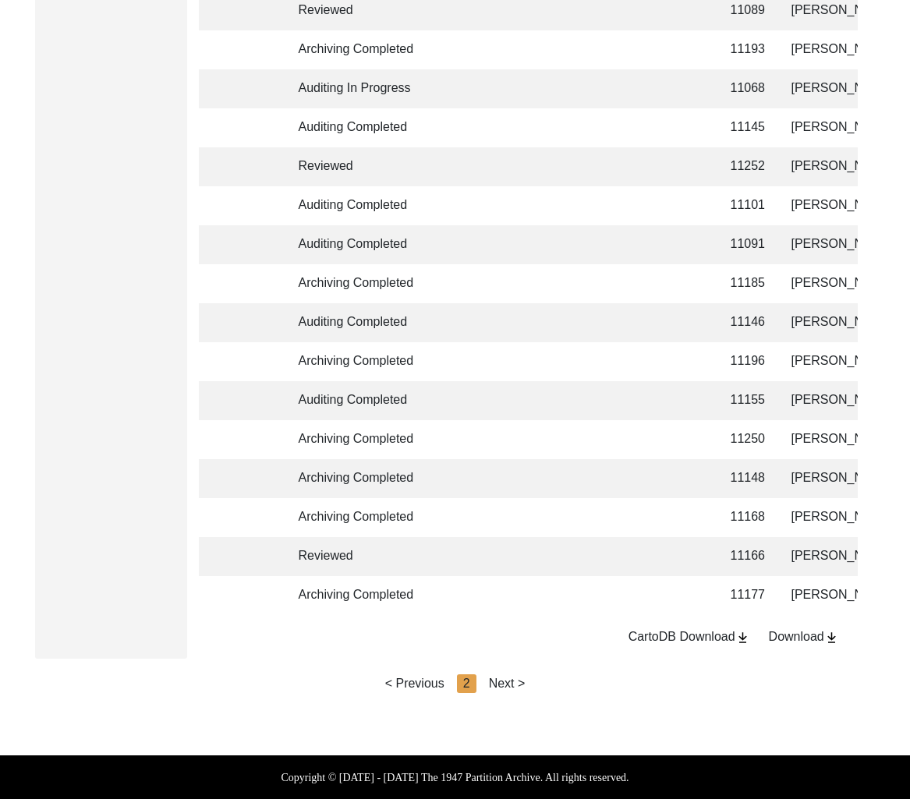
click at [496, 685] on div "Next >" at bounding box center [507, 684] width 37 height 19
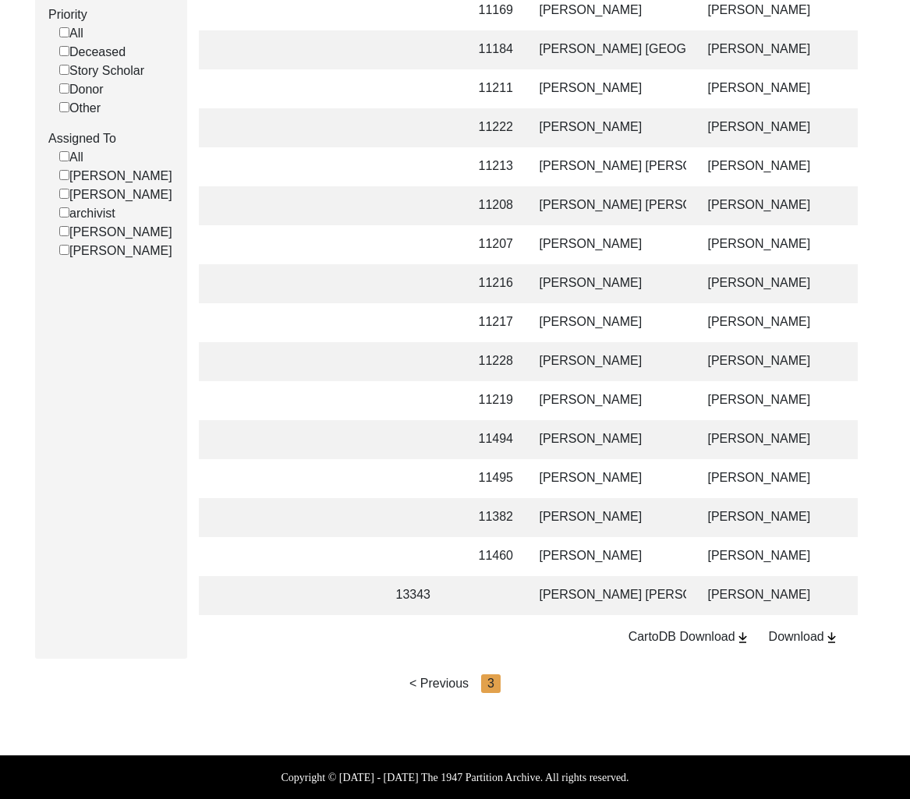
scroll to position [0, 249]
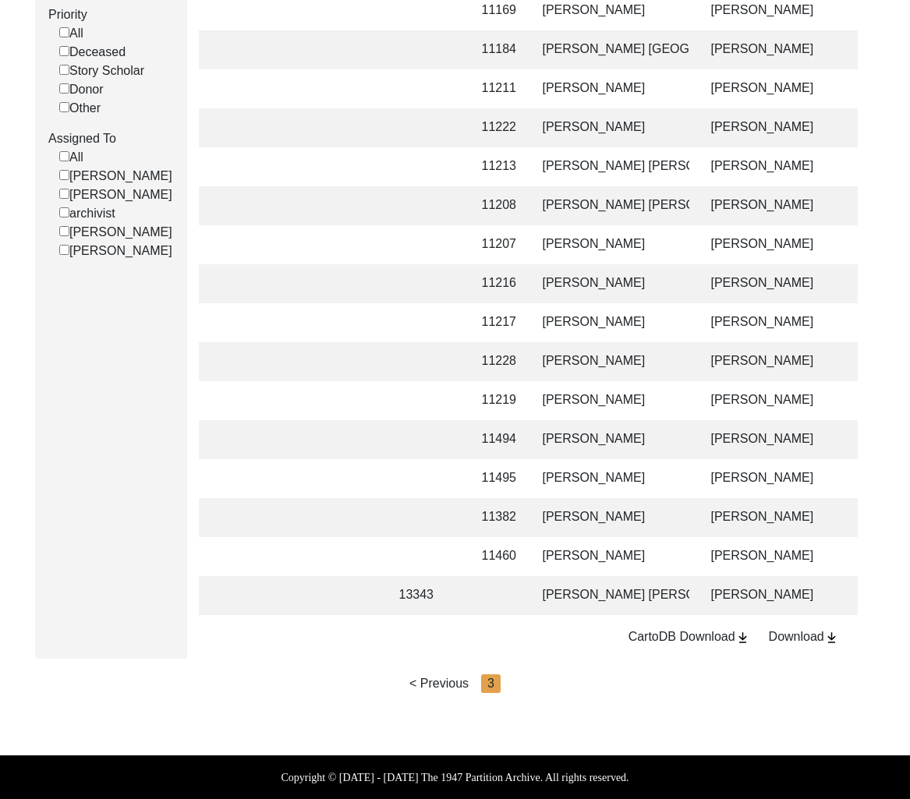
click at [434, 513] on td at bounding box center [425, 517] width 70 height 39
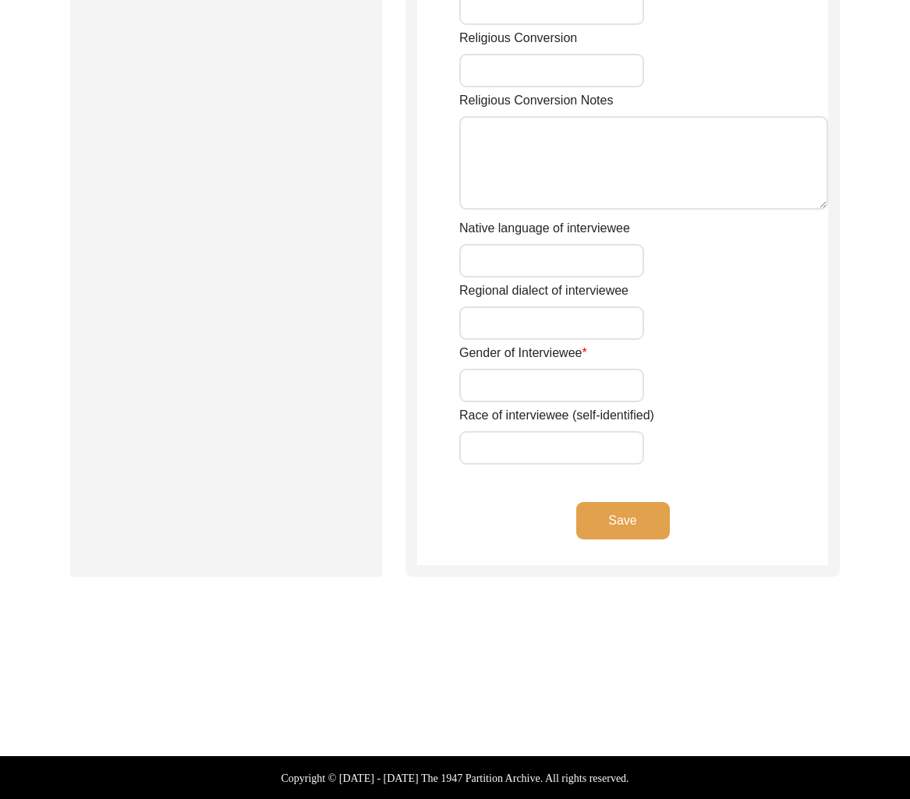
type input "Mrs."
type input "Vina"
type input "-"
type input "Bhatia"
type input "[PERSON_NAME]"
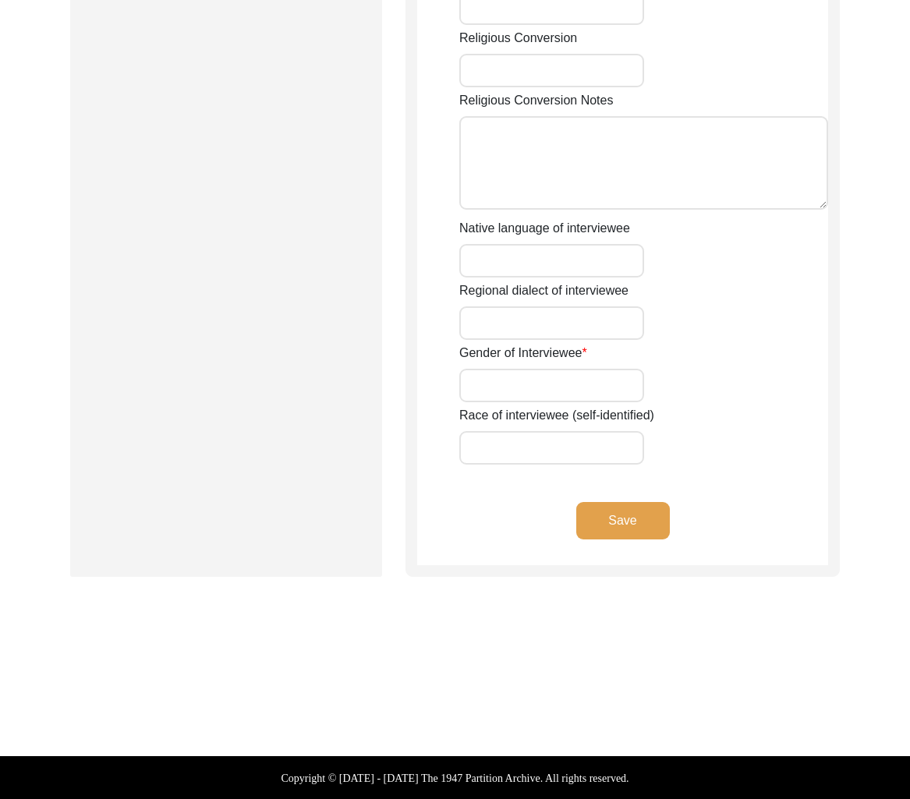
type input "[DATE]"
type input "89"
type input "[DEMOGRAPHIC_DATA]"
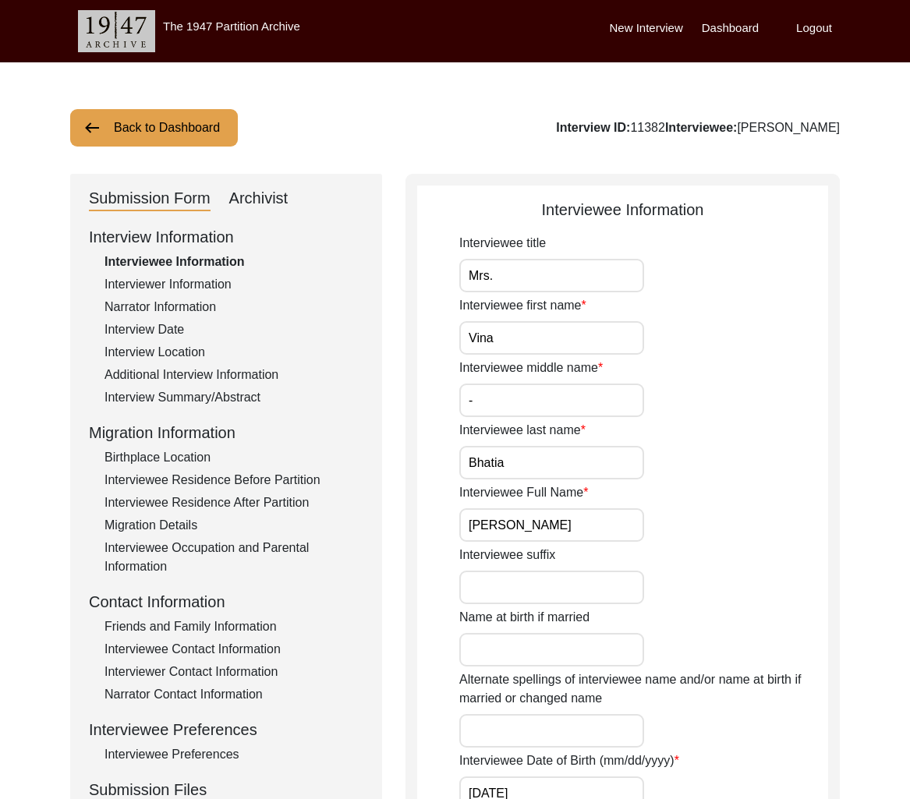
click at [264, 195] on div "Archivist" at bounding box center [258, 198] width 59 height 25
select select "Auditing Completed"
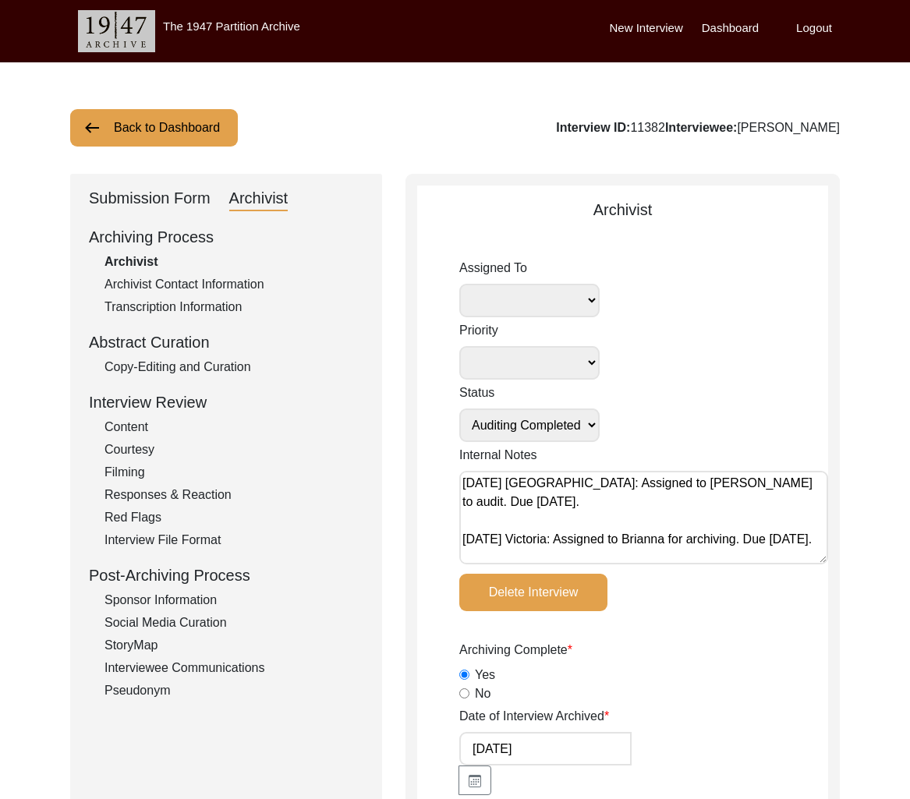
click at [150, 126] on button "Back to Dashboard" at bounding box center [154, 127] width 168 height 37
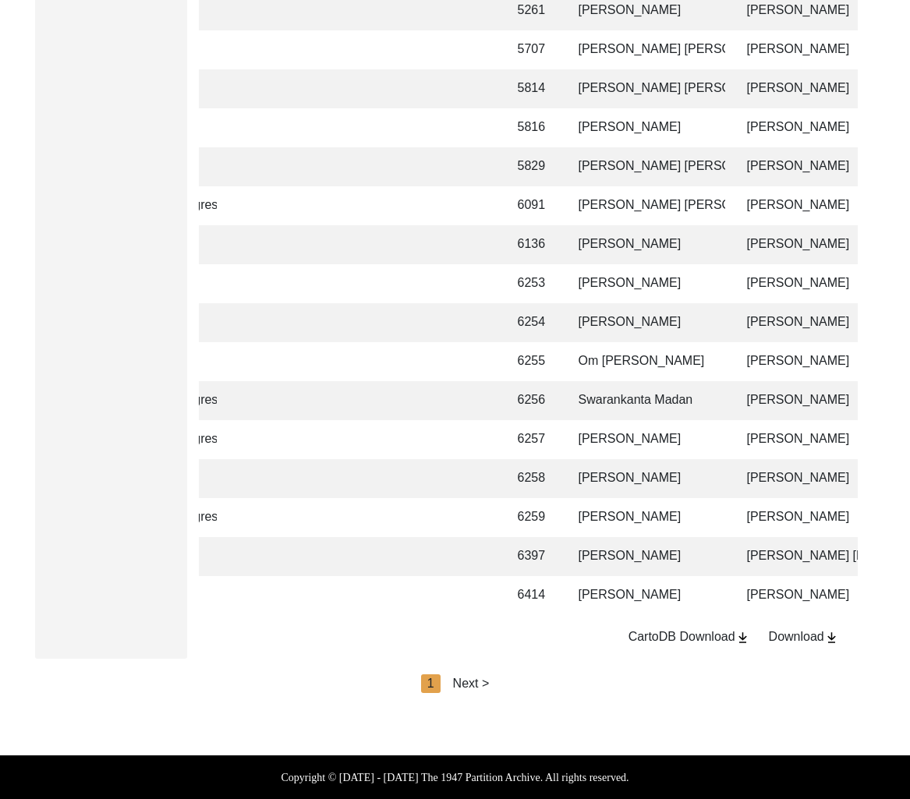
scroll to position [0, 211]
click at [483, 679] on div "Next >" at bounding box center [471, 684] width 37 height 19
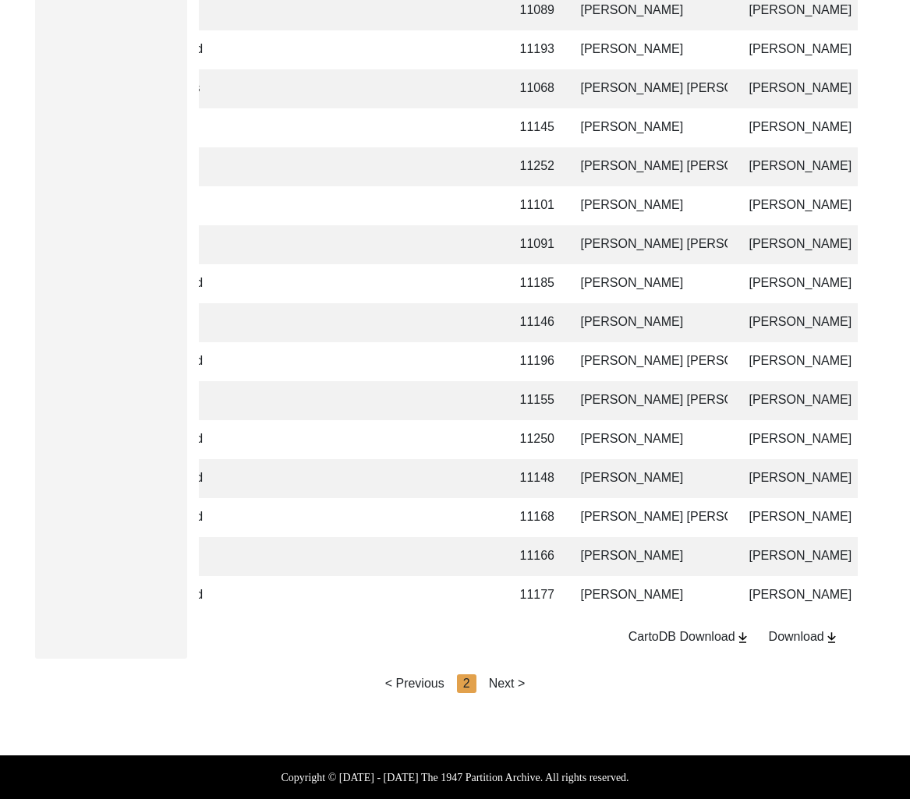
click at [504, 682] on div "Next >" at bounding box center [507, 684] width 37 height 19
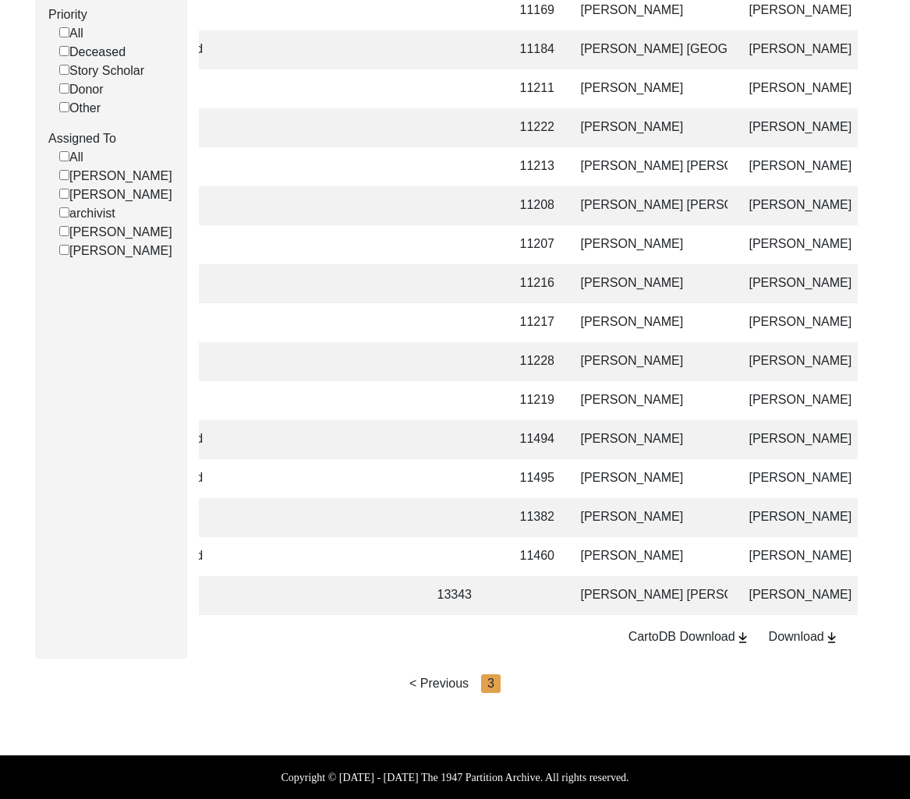
scroll to position [0, 16]
click at [480, 466] on td at bounding box center [463, 478] width 70 height 39
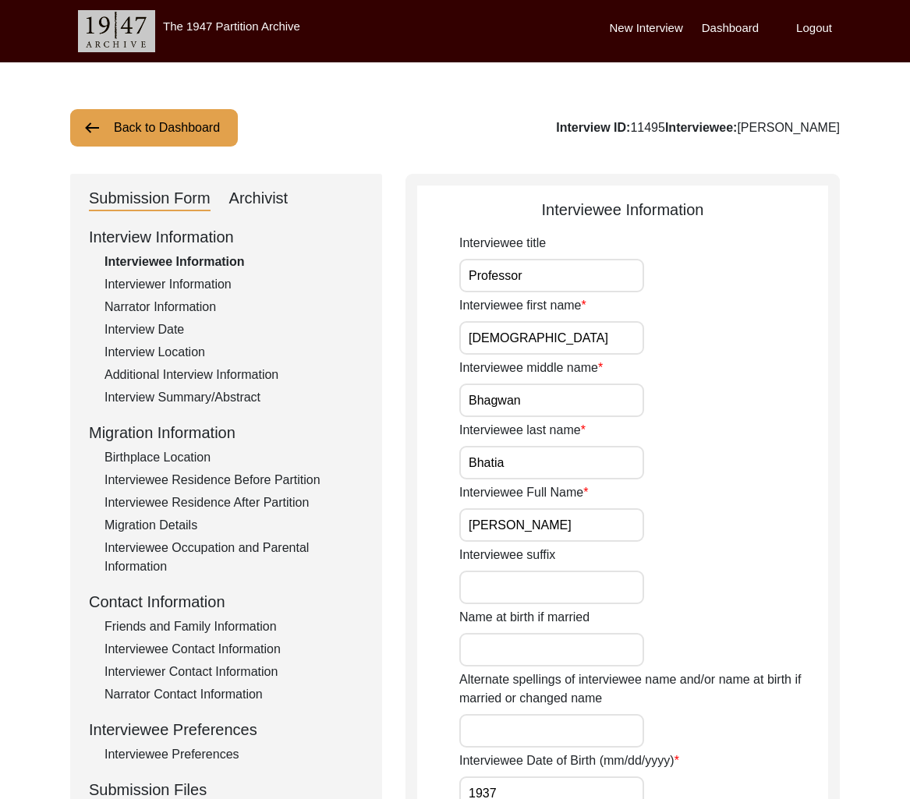
click at [264, 204] on div "Archivist" at bounding box center [258, 198] width 59 height 25
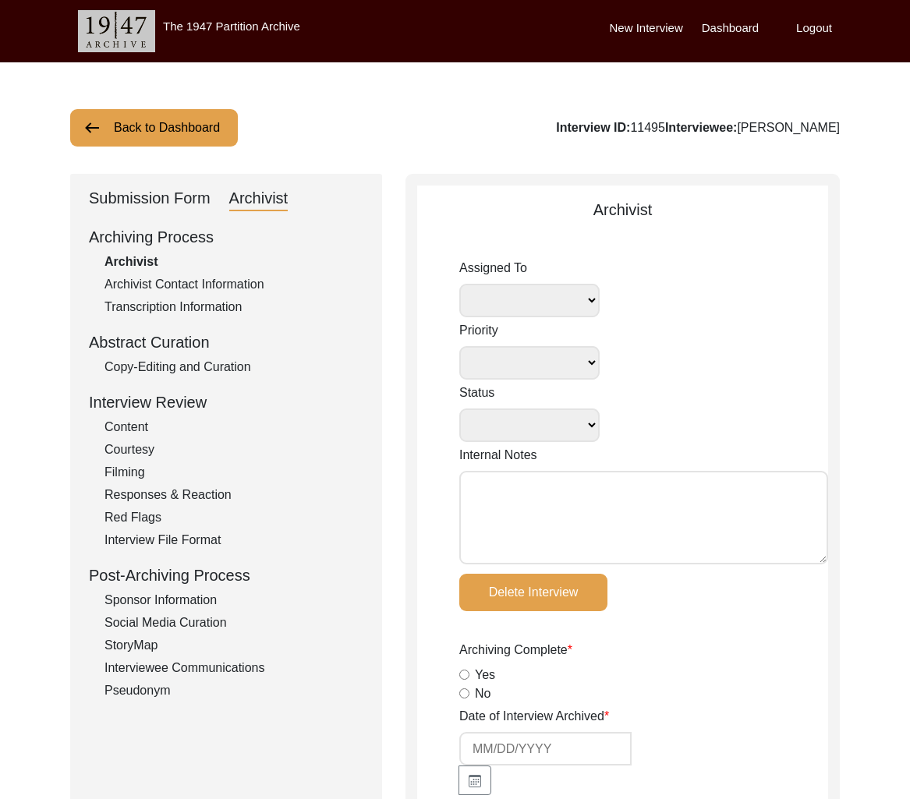
select select
select select "Archiving Completed"
type textarea "[DATE] [GEOGRAPHIC_DATA]: Assigned to Brianna to archive. Due [DATE]. When arch…"
radio input "true"
type input "[DATE]"
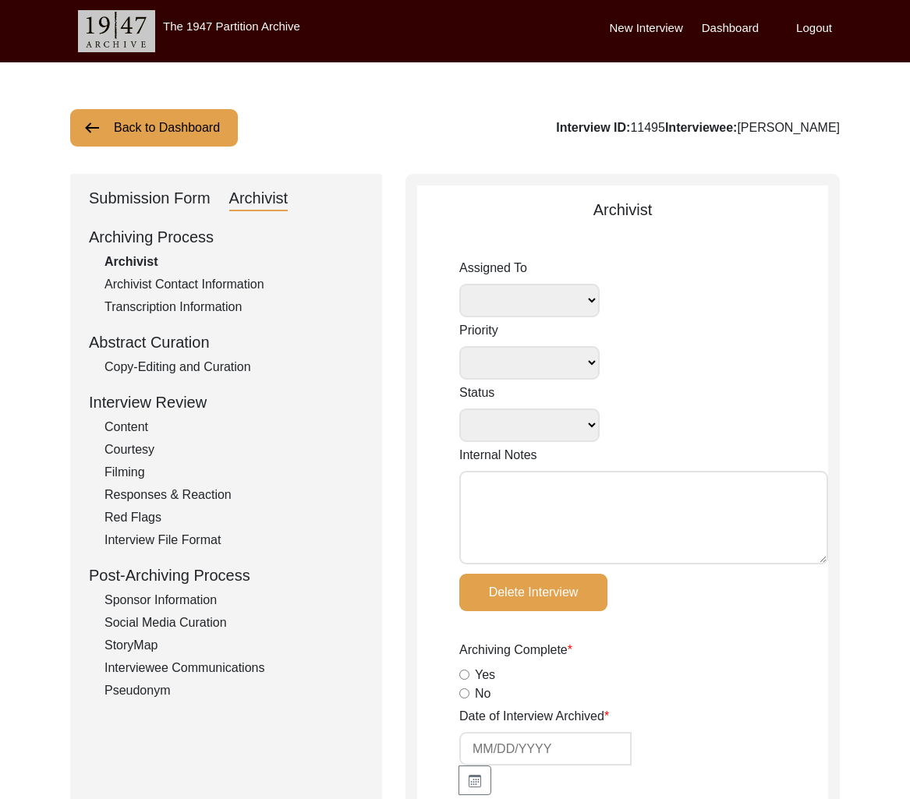
type textarea "Lore 54, 3524 Ipsumdo: Sitametc. Adipisc elits. Doeiusmodte Incid: Utlabor et d…"
radio input "true"
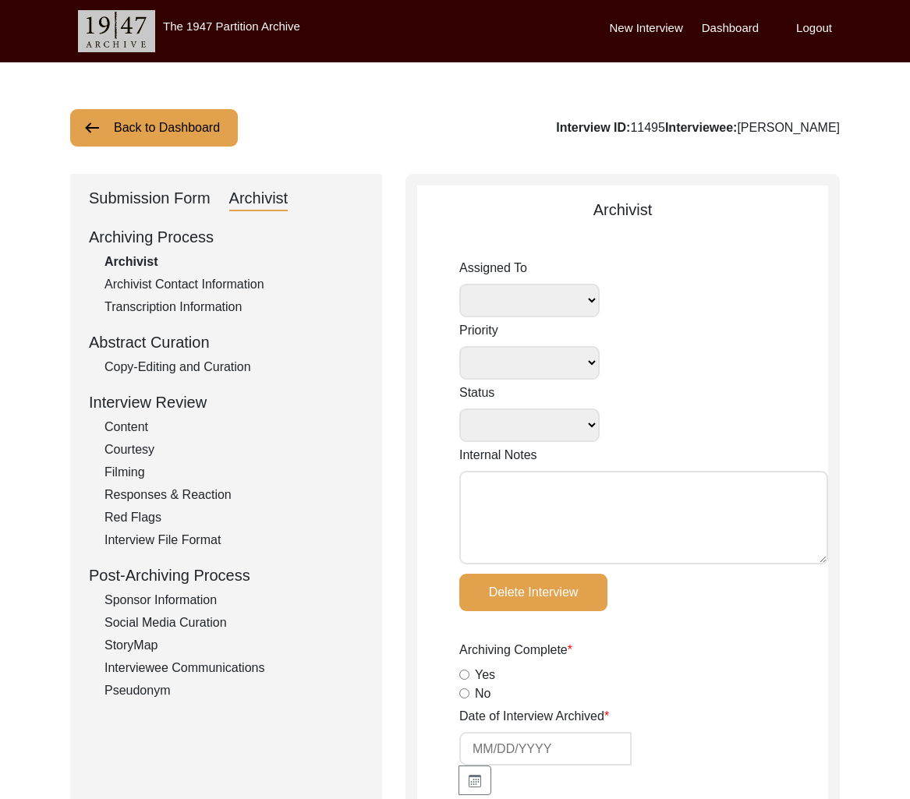
radio input "true"
type input "0:27:24"
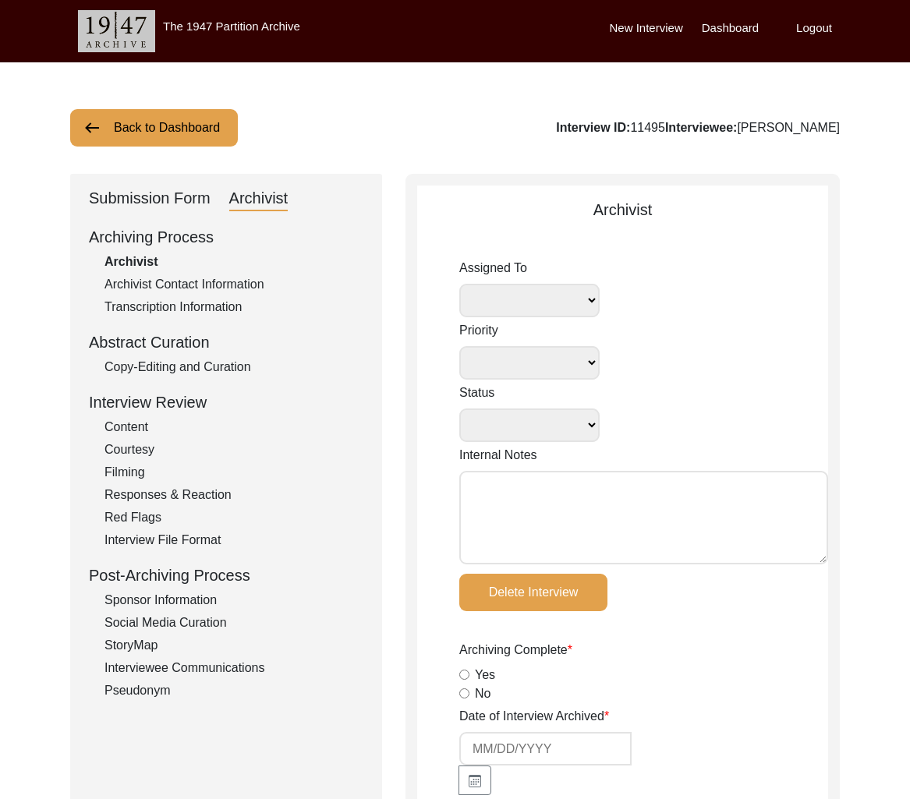
radio input "true"
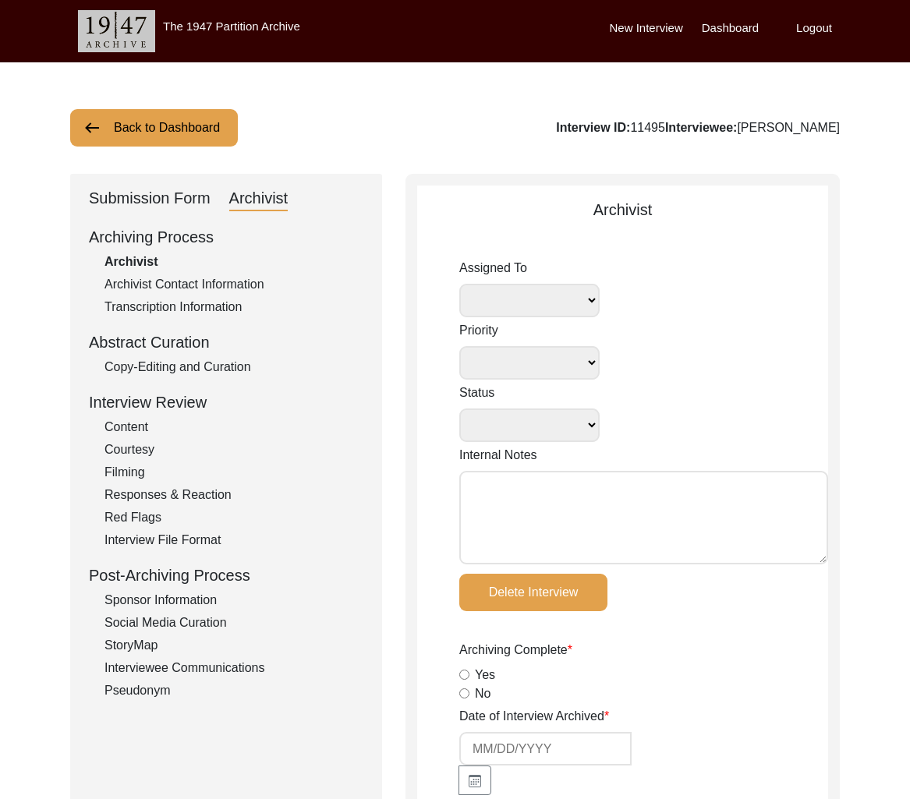
type input "23"
radio input "true"
type textarea "[PERSON_NAME] length: 0:08:54"
type input "mov, MOV"
type input "MOV"
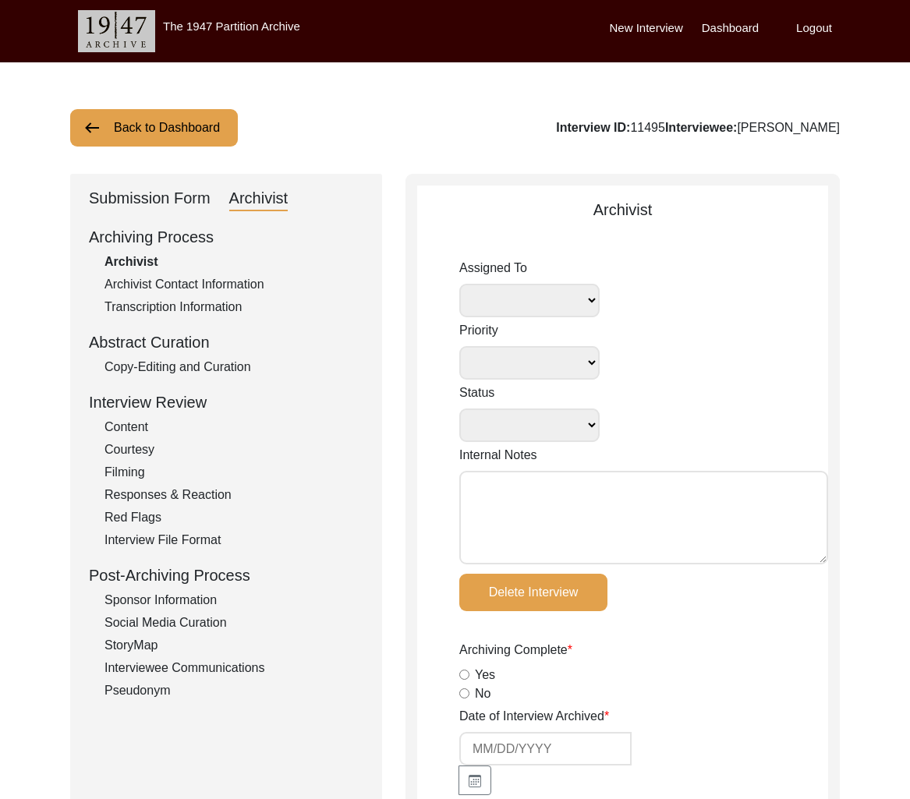
type input "3.36 GB"
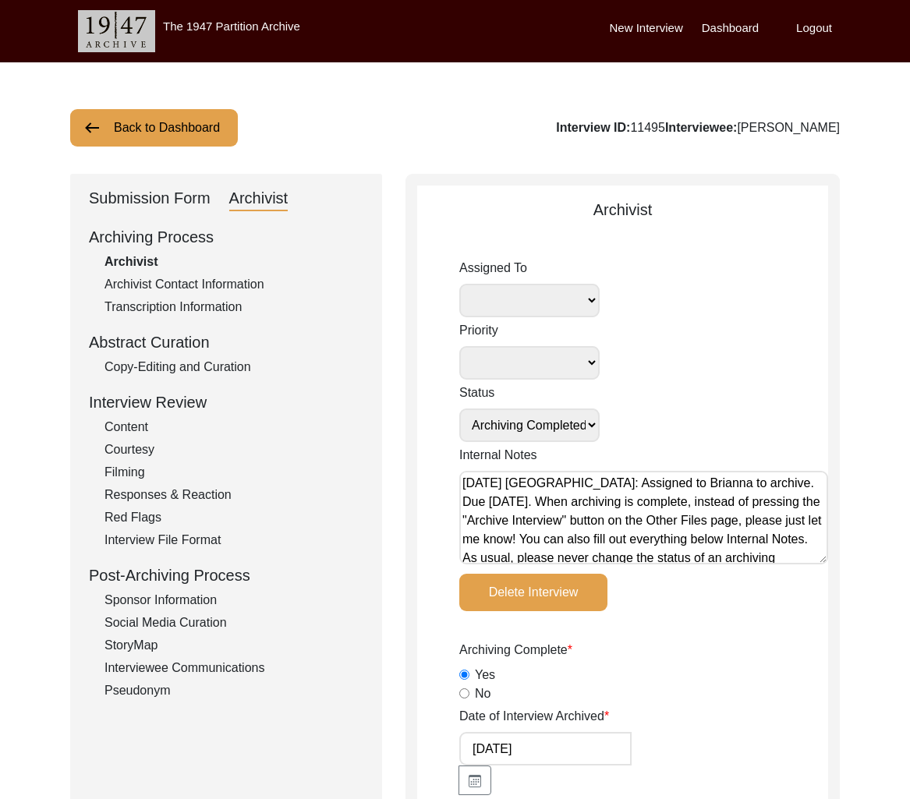
select select
click at [618, 127] on div "Interview ID: 11495 Interviewee: [PERSON_NAME]" at bounding box center [698, 128] width 284 height 19
copy div "11495"
drag, startPoint x: 707, startPoint y: 129, endPoint x: 941, endPoint y: 141, distance: 234.3
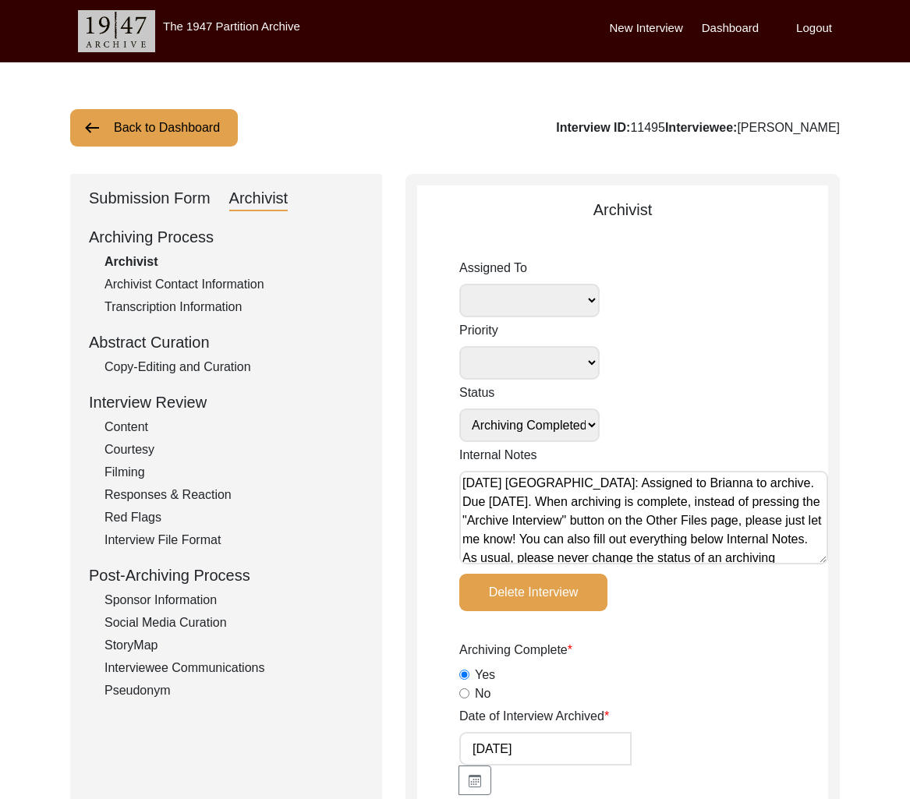
copy div "[PERSON_NAME]"
click at [182, 138] on button "Back to Dashboard" at bounding box center [154, 127] width 168 height 37
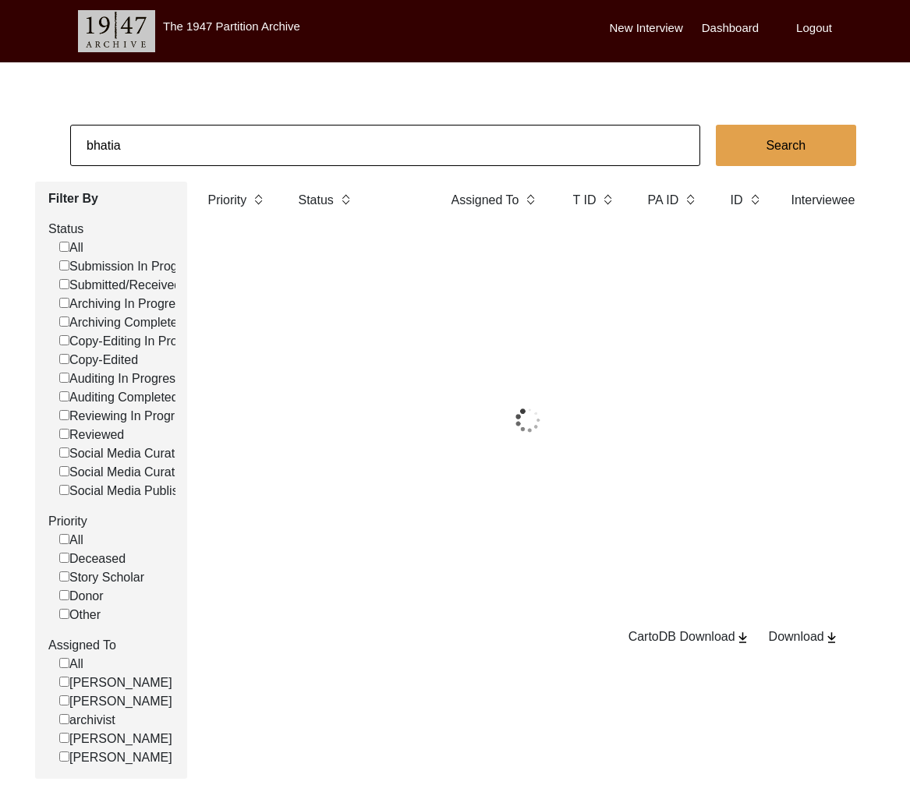
click at [221, 151] on input "bhatia" at bounding box center [385, 145] width 630 height 41
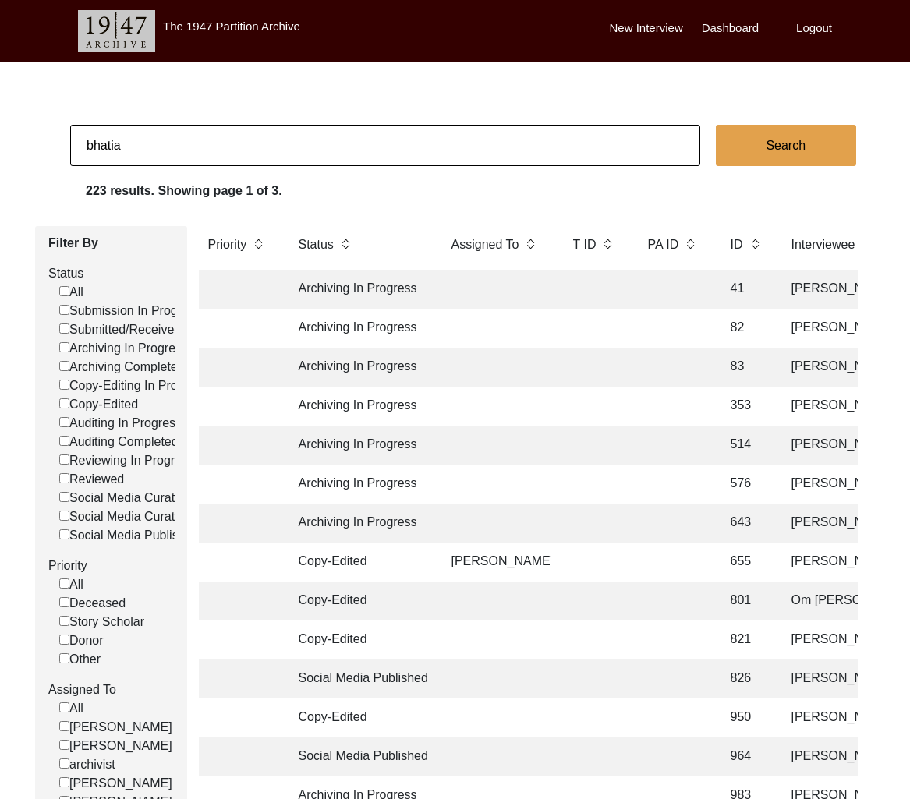
click at [221, 151] on input "bhatia" at bounding box center [385, 145] width 630 height 41
type input "11496"
checkbox input "false"
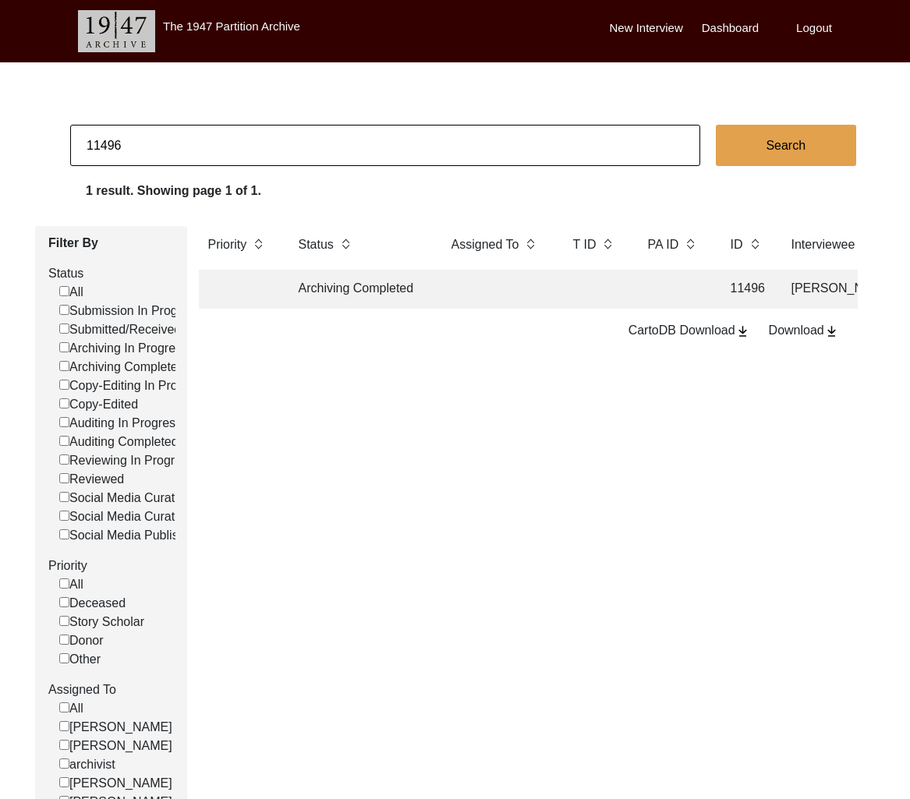
click at [404, 291] on td "Archiving Completed" at bounding box center [359, 289] width 140 height 39
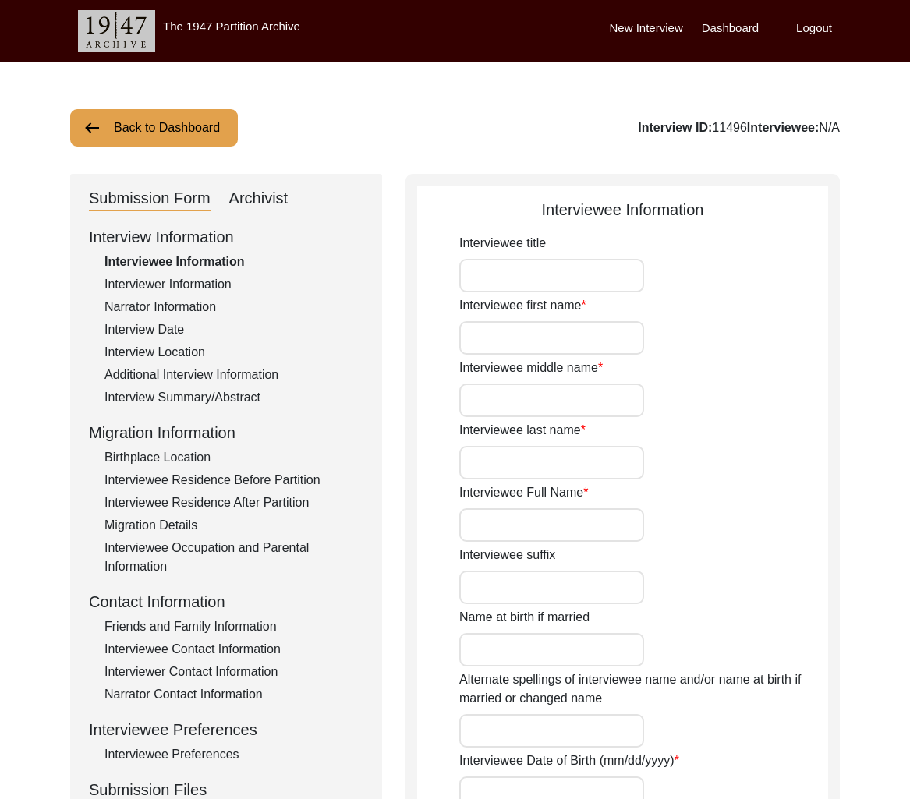
type input "Mrs."
type input "[PERSON_NAME]"
type input "N/A"
type input "Kaur"
type input "[PERSON_NAME]"
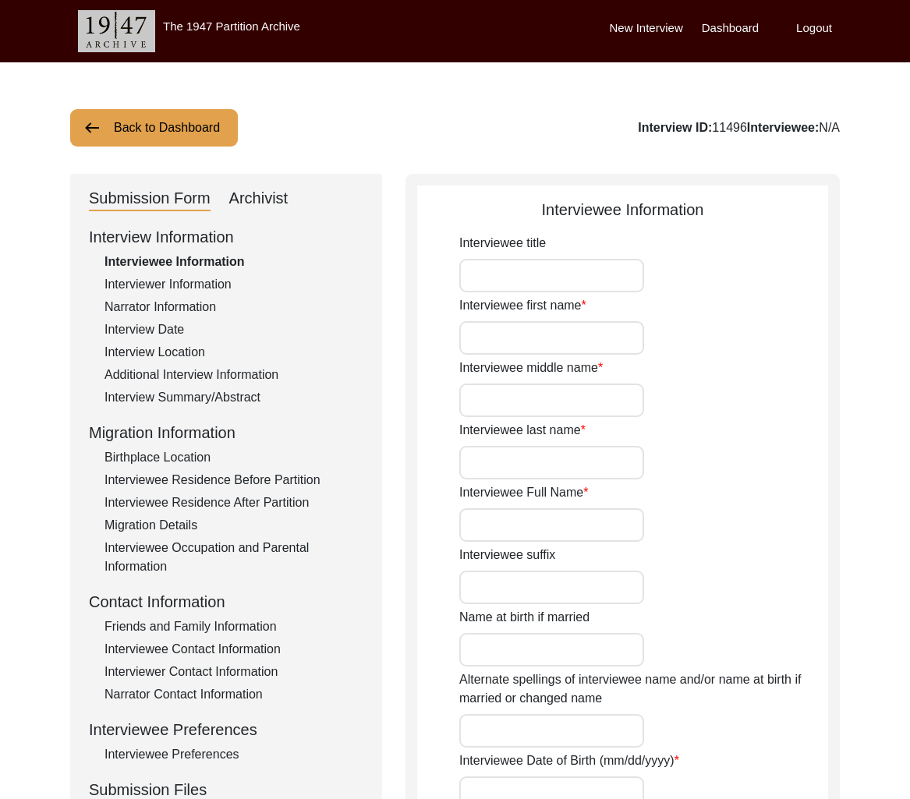
type input "1934-35"
type input "89-90"
type input "[DEMOGRAPHIC_DATA]"
click at [211, 281] on div "Interviewer Information" at bounding box center [233, 284] width 259 height 19
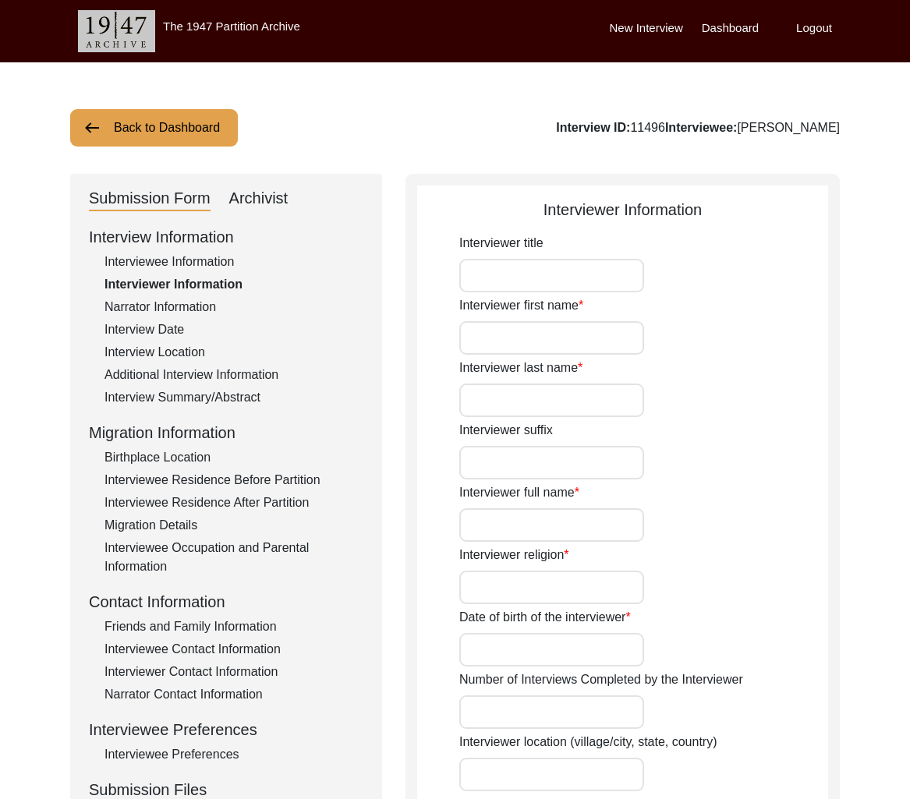
type input "[PERSON_NAME]"
type input "[DEMOGRAPHIC_DATA]"
type input "[DATE]"
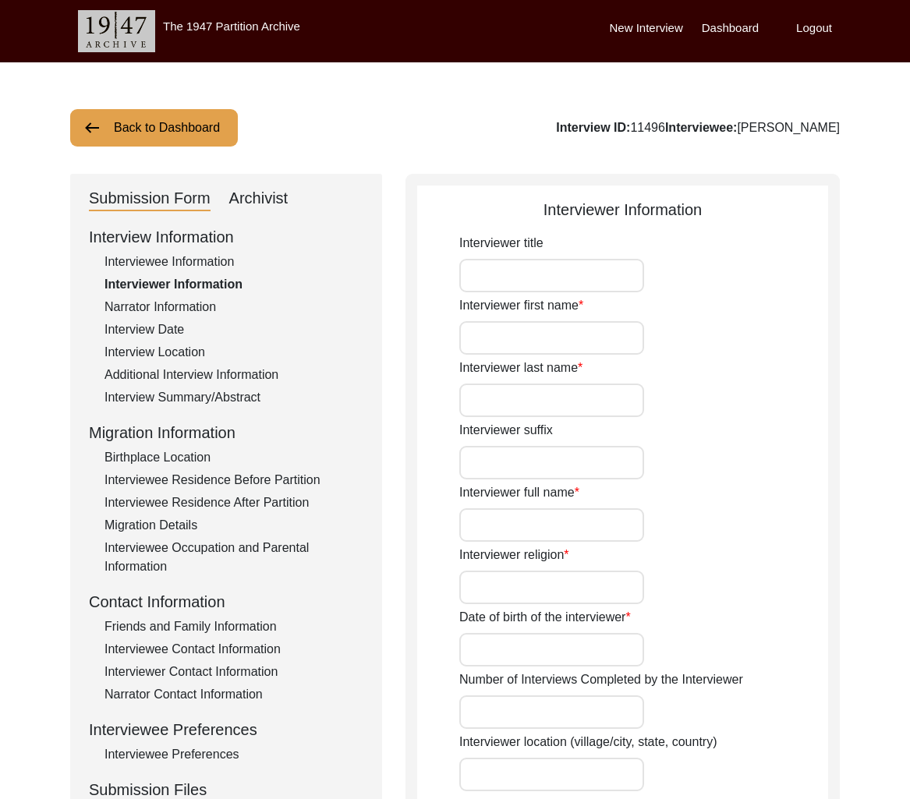
type input "Student"
type textarea "."
type input "English, Hindi"
type textarea "Request sent by archive."
click at [225, 624] on div "Friends and Family Information" at bounding box center [233, 627] width 259 height 19
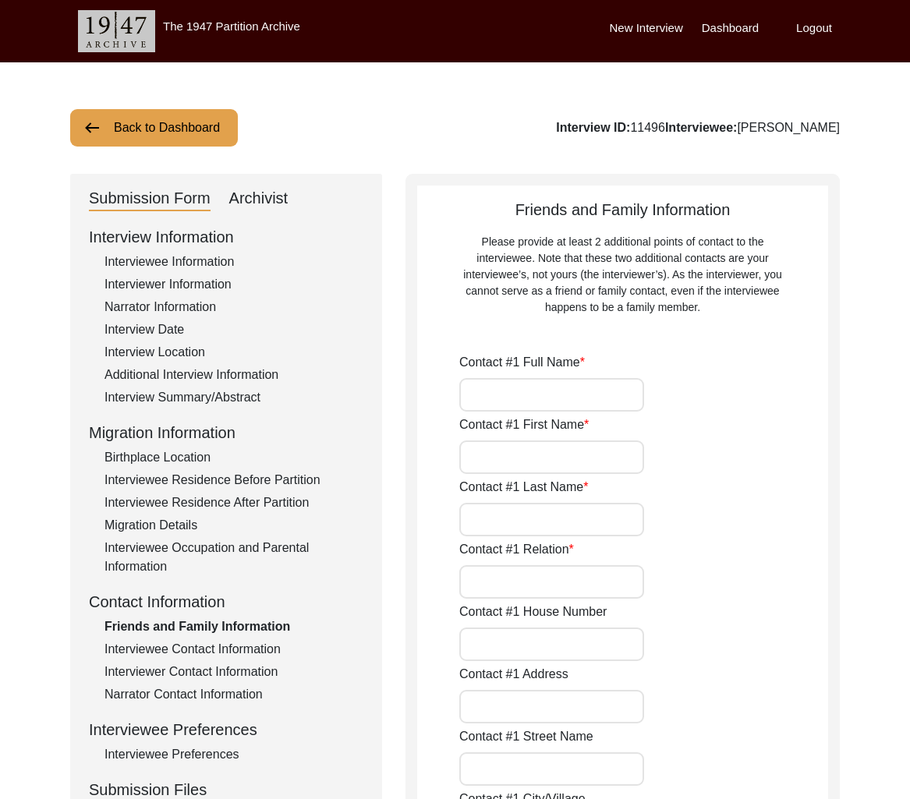
type input "[PERSON_NAME]"
type input "Kaur"
type input "Daughter"
type input "[GEOGRAPHIC_DATA]"
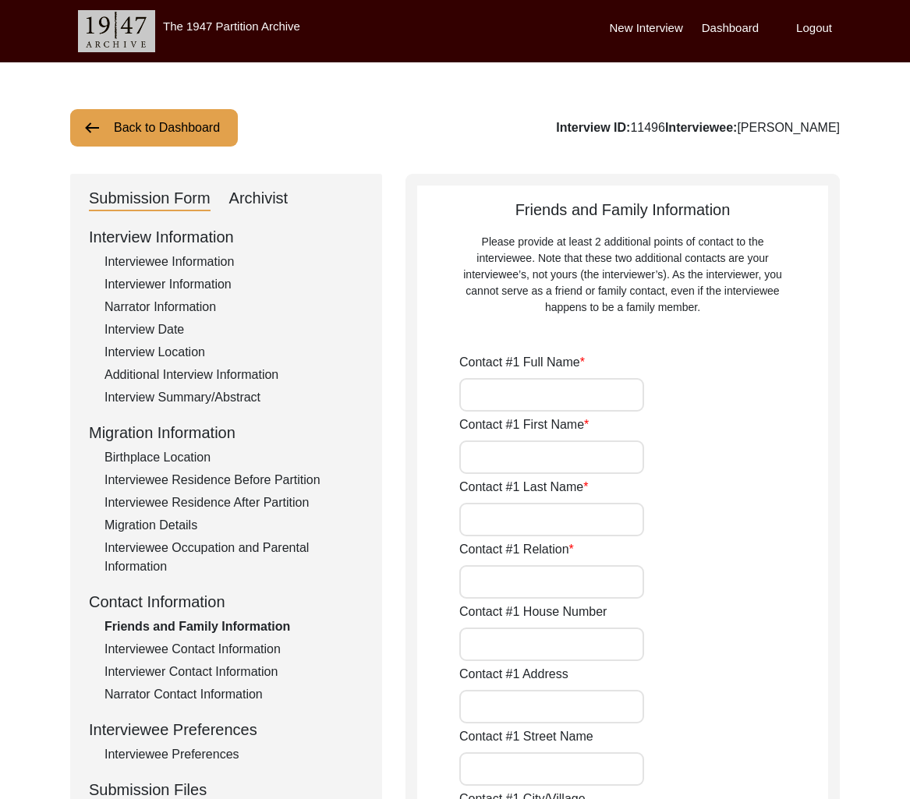
type input "[PHONE_NUMBER]"
type input "[EMAIL_ADDRESS][DOMAIN_NAME]"
type input "[PERSON_NAME]"
type input "Kaur"
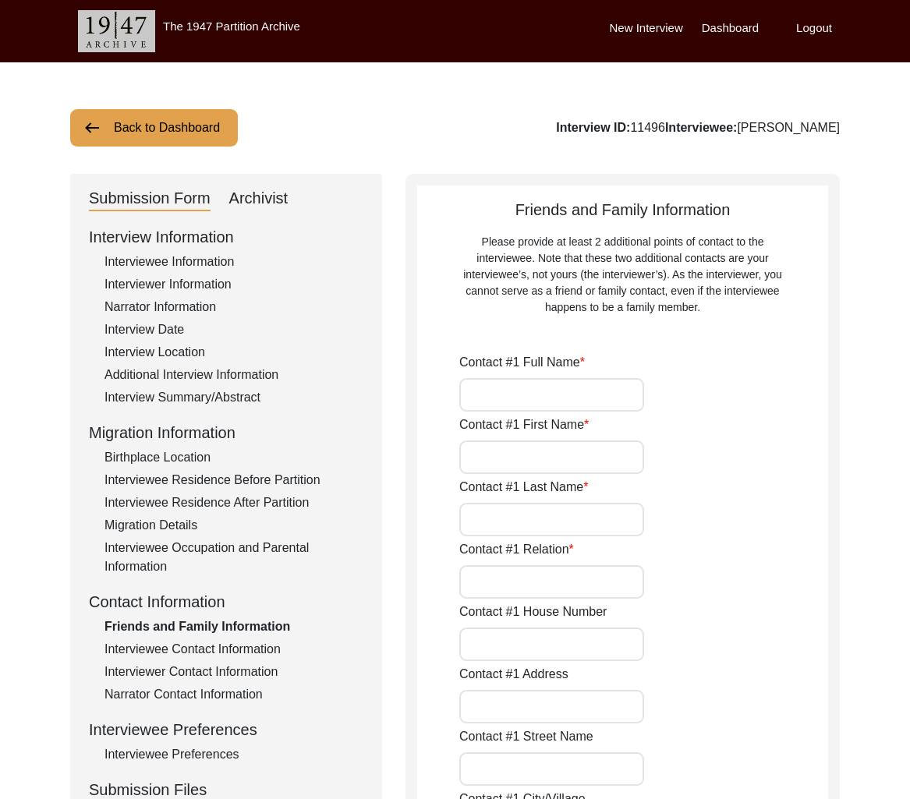
type input "Daughter"
type input "[GEOGRAPHIC_DATA]"
type input "[PHONE_NUMBER]"
type input "N/A"
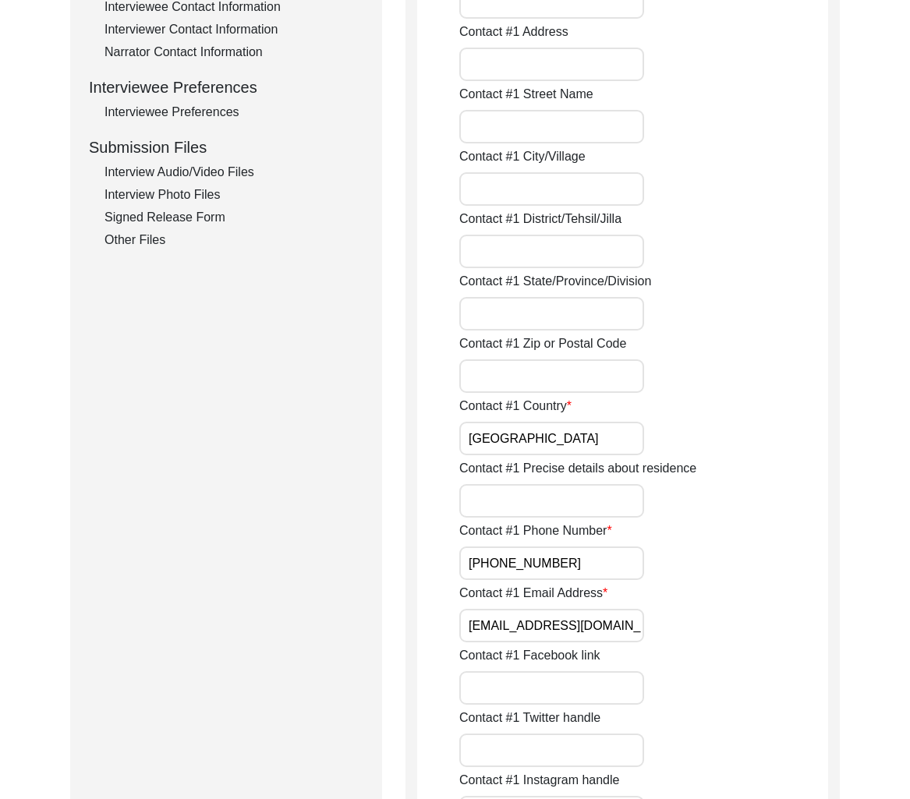
scroll to position [1216, 0]
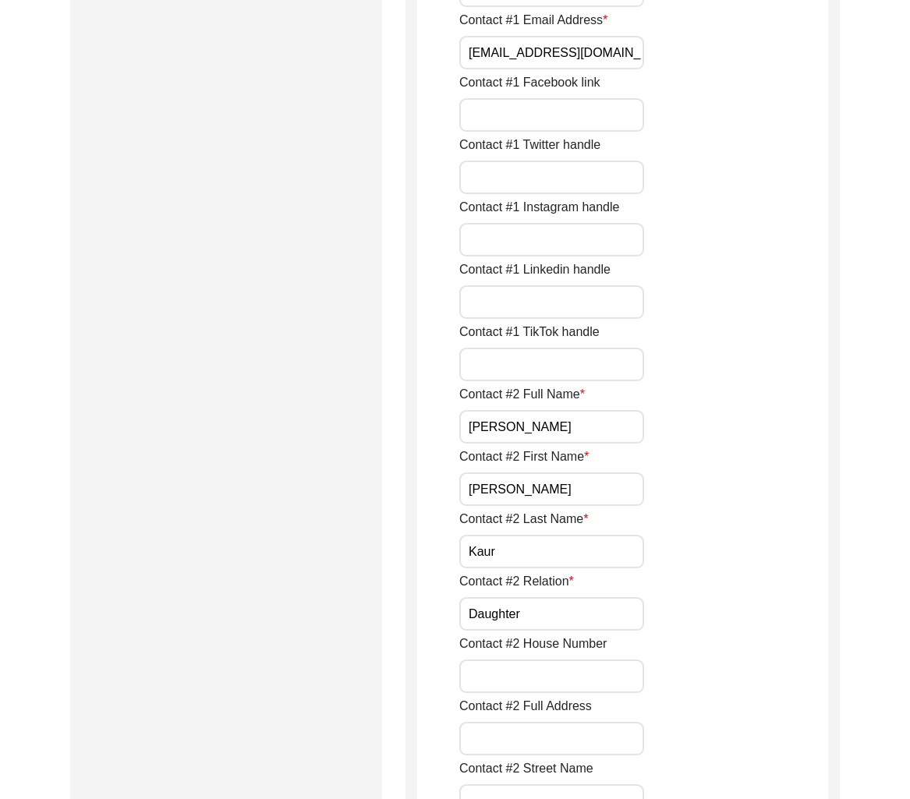
click at [544, 51] on input "[EMAIL_ADDRESS][DOMAIN_NAME]" at bounding box center [551, 53] width 185 height 34
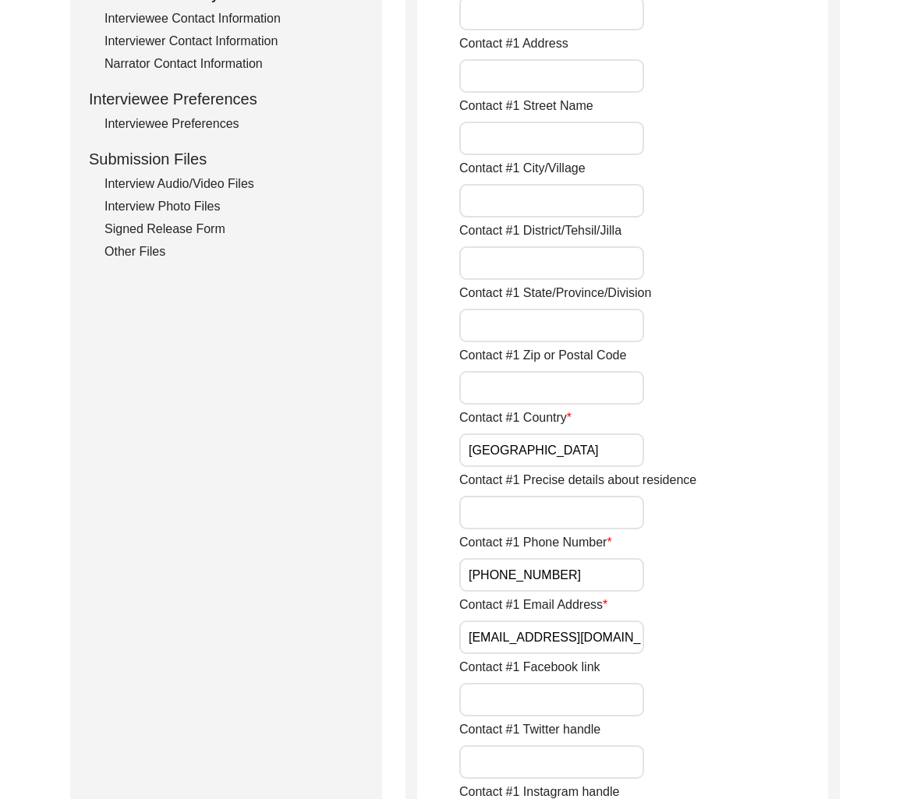
scroll to position [0, 0]
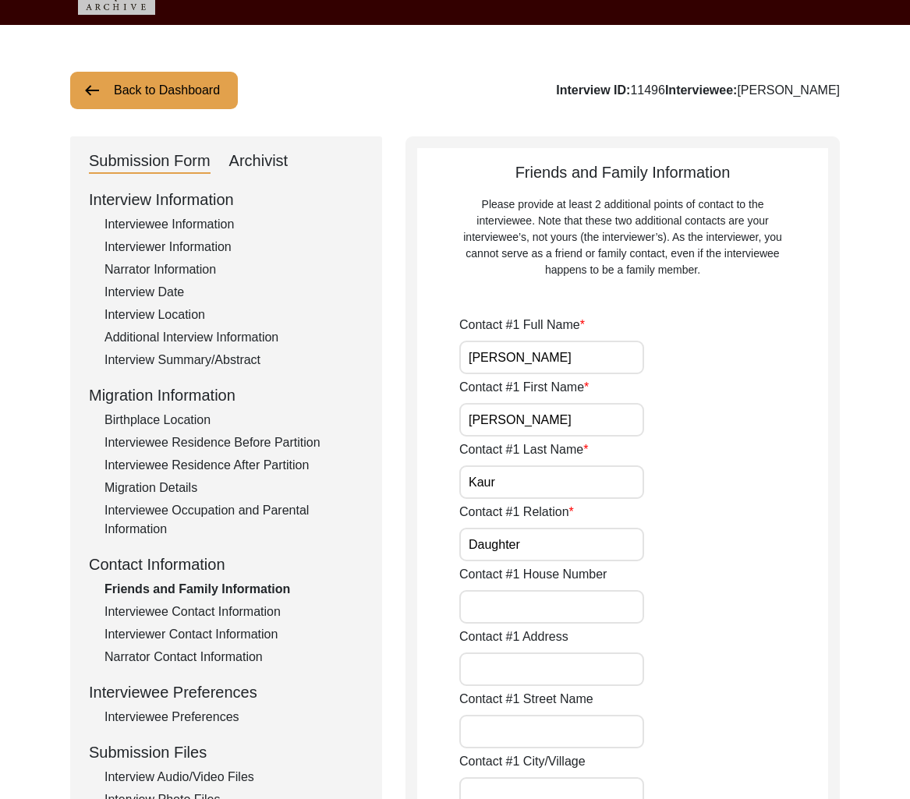
click at [250, 615] on div "Interviewee Contact Information" at bounding box center [233, 612] width 259 height 19
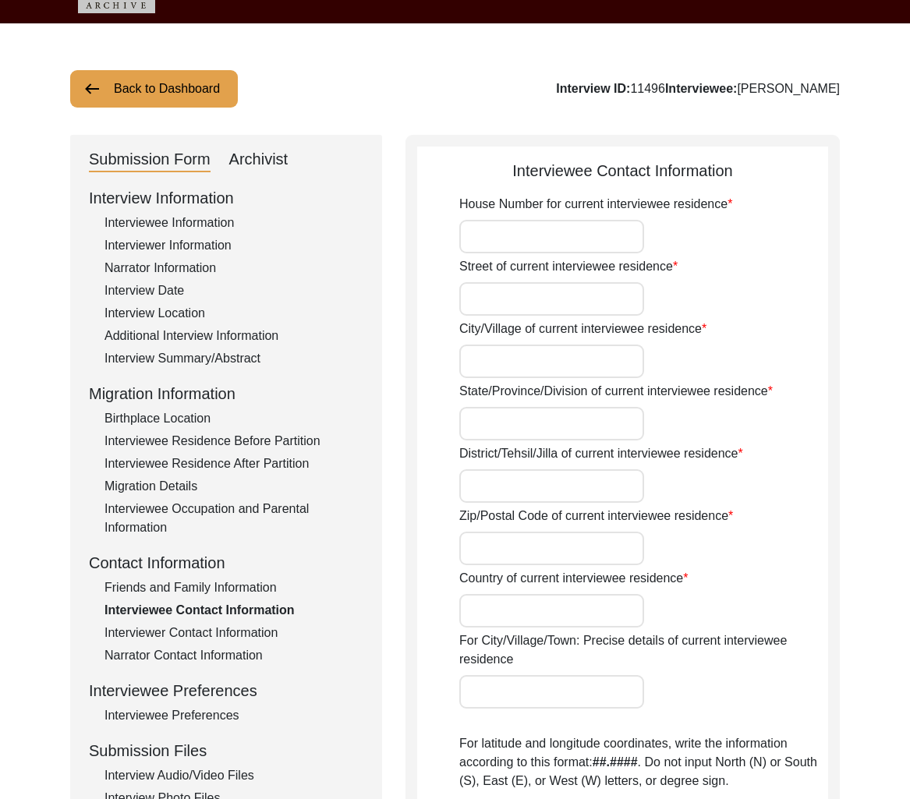
type input "N/A"
type input "[PERSON_NAME]"
type input "[GEOGRAPHIC_DATA]"
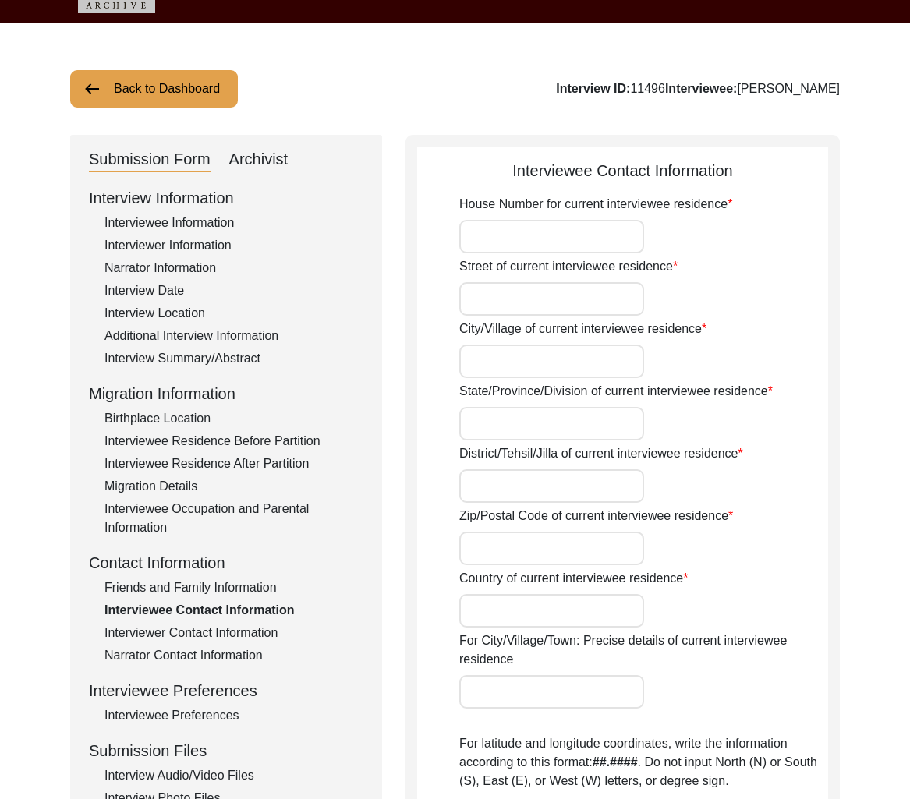
type input "110052"
type input "[GEOGRAPHIC_DATA]"
type input "[GEOGRAPHIC_DATA], [GEOGRAPHIC_DATA]"
type input "28.6443"
type input "77.2420"
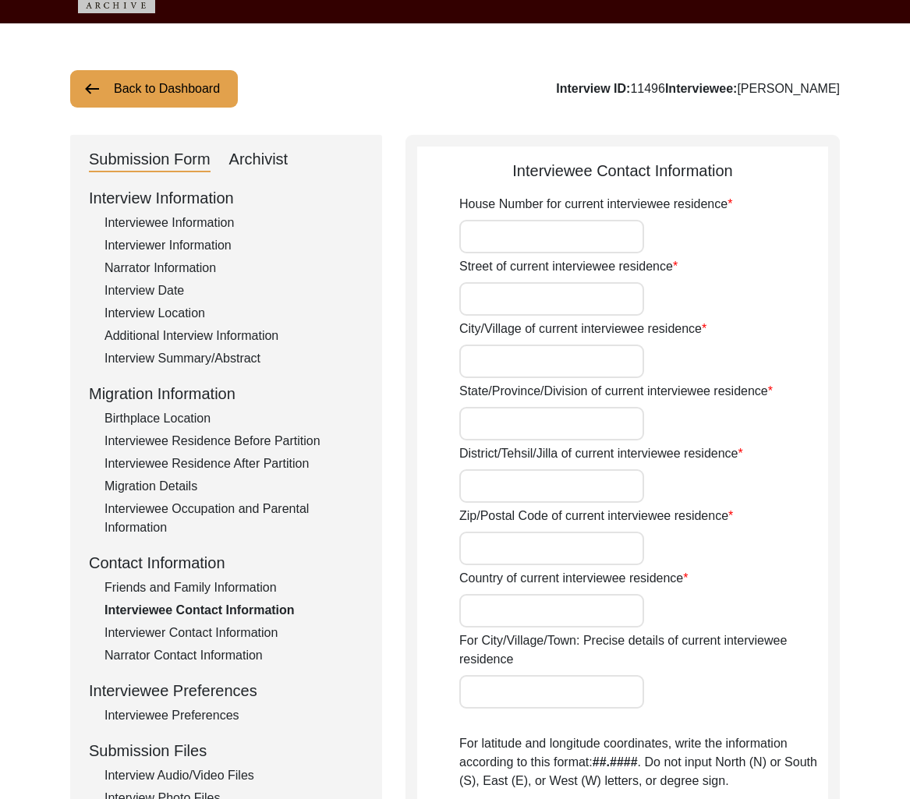
type input "N/A"
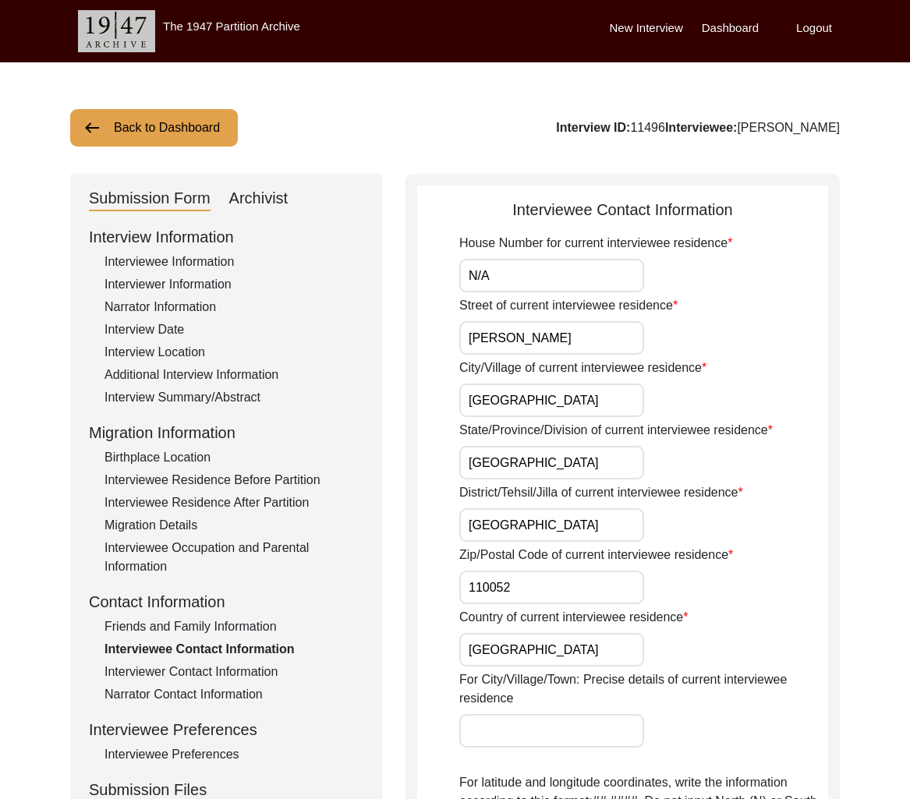
click at [775, 127] on div "Interview ID: 11496 Interviewee: [PERSON_NAME]" at bounding box center [698, 128] width 284 height 19
drag, startPoint x: 777, startPoint y: 127, endPoint x: 871, endPoint y: 131, distance: 94.4
copy div "[PERSON_NAME]"
click at [168, 328] on div "Interview Date" at bounding box center [233, 330] width 259 height 19
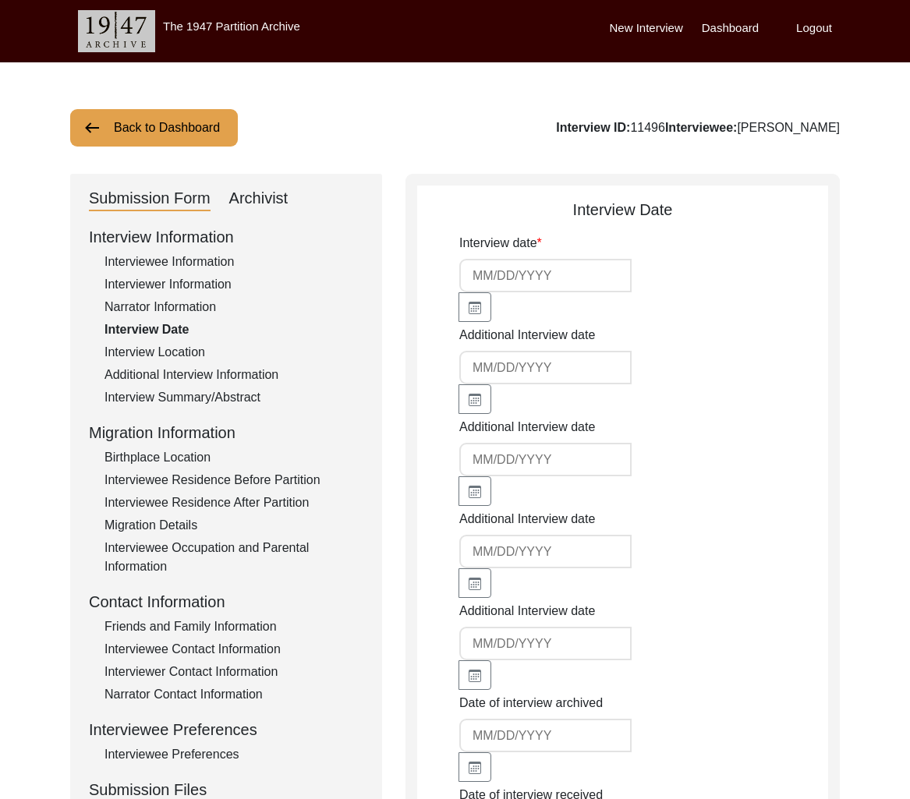
type input "[DATE]"
click at [196, 260] on div "Interviewee Information" at bounding box center [233, 262] width 259 height 19
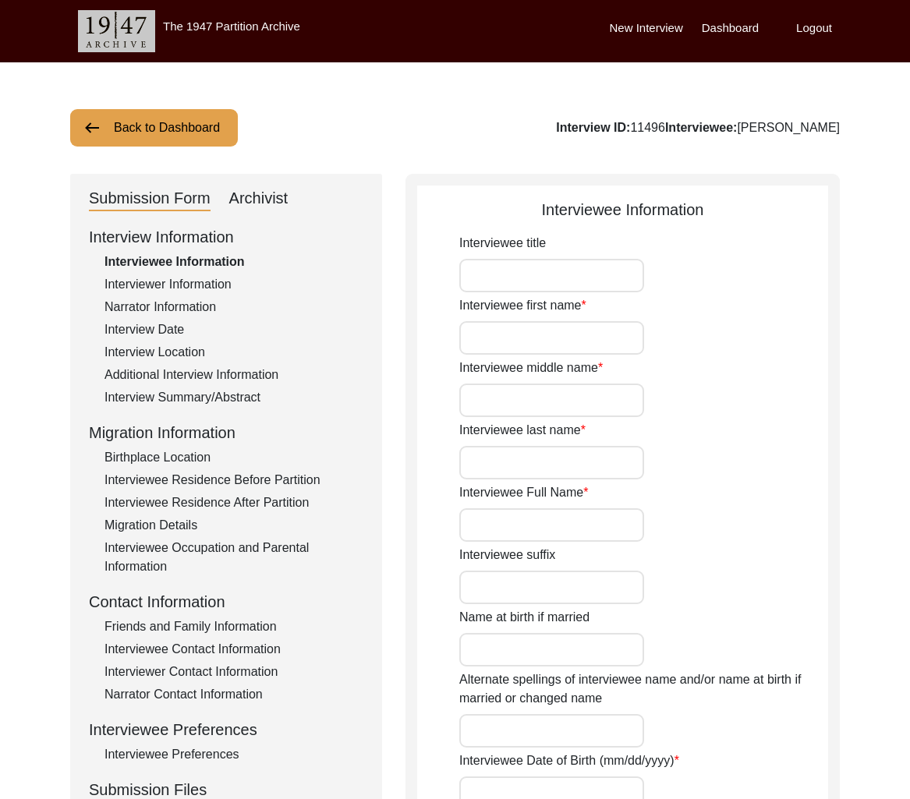
type input "Mrs."
type input "[PERSON_NAME]"
type input "N/A"
type input "Kaur"
type input "[PERSON_NAME]"
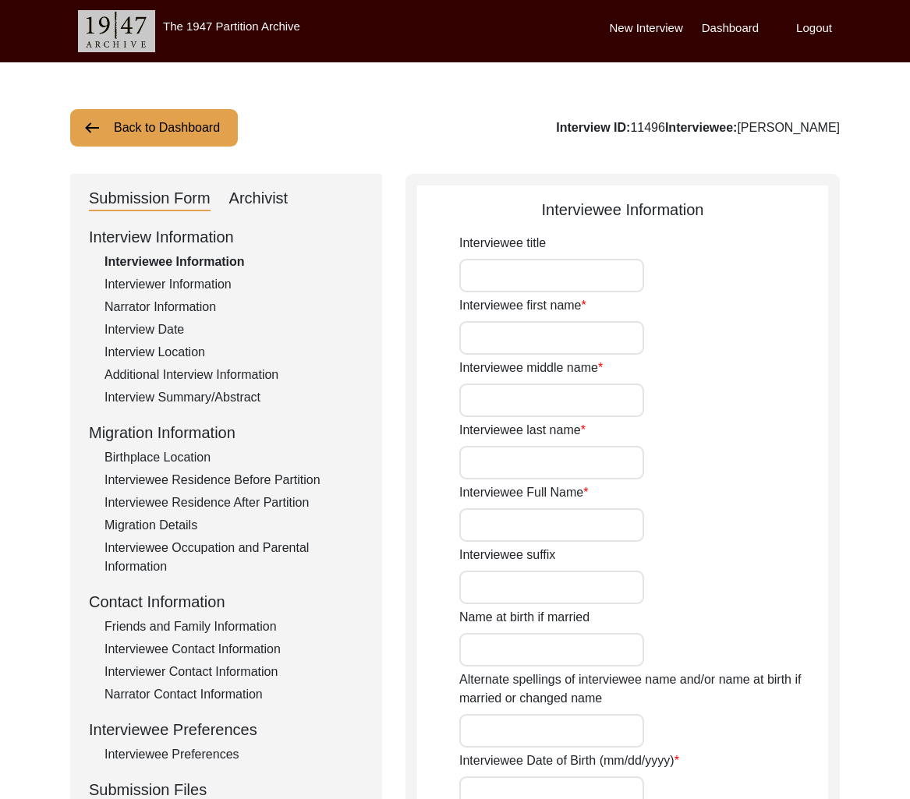
type input "1934-35"
type input "89-90"
type input "[DEMOGRAPHIC_DATA]"
drag, startPoint x: 229, startPoint y: 616, endPoint x: 237, endPoint y: 634, distance: 19.6
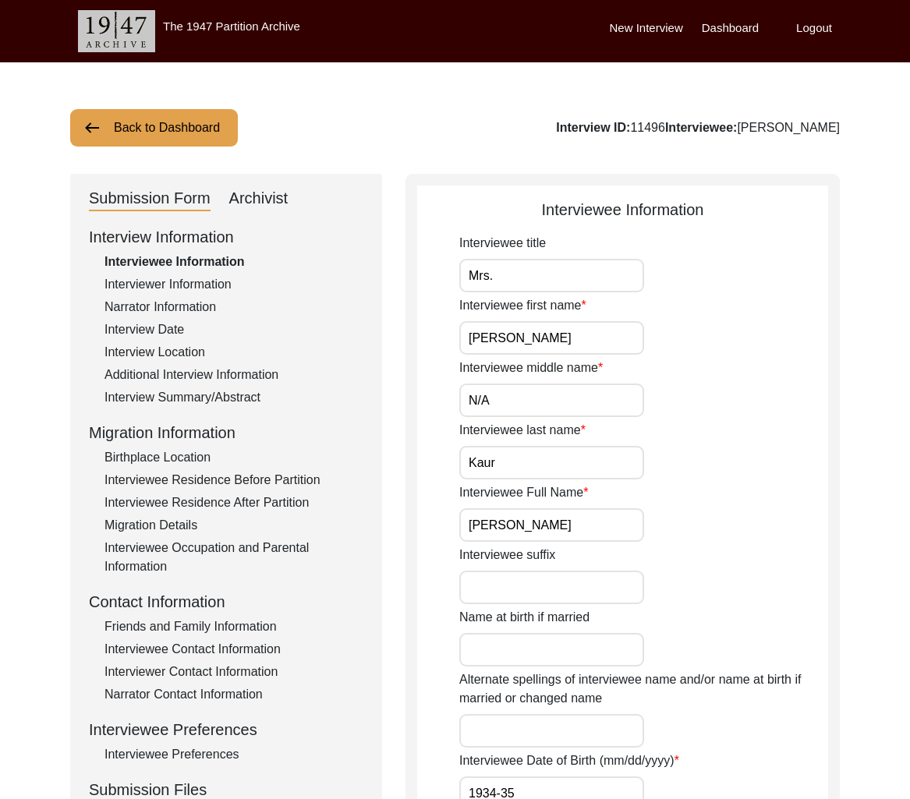
click at [229, 616] on div "Interview Information Interviewee Information Interviewer Information Narrator …" at bounding box center [226, 558] width 274 height 667
click at [172, 288] on div "Interviewer Information" at bounding box center [233, 284] width 259 height 19
